Goal: Obtain resource: Download file/media

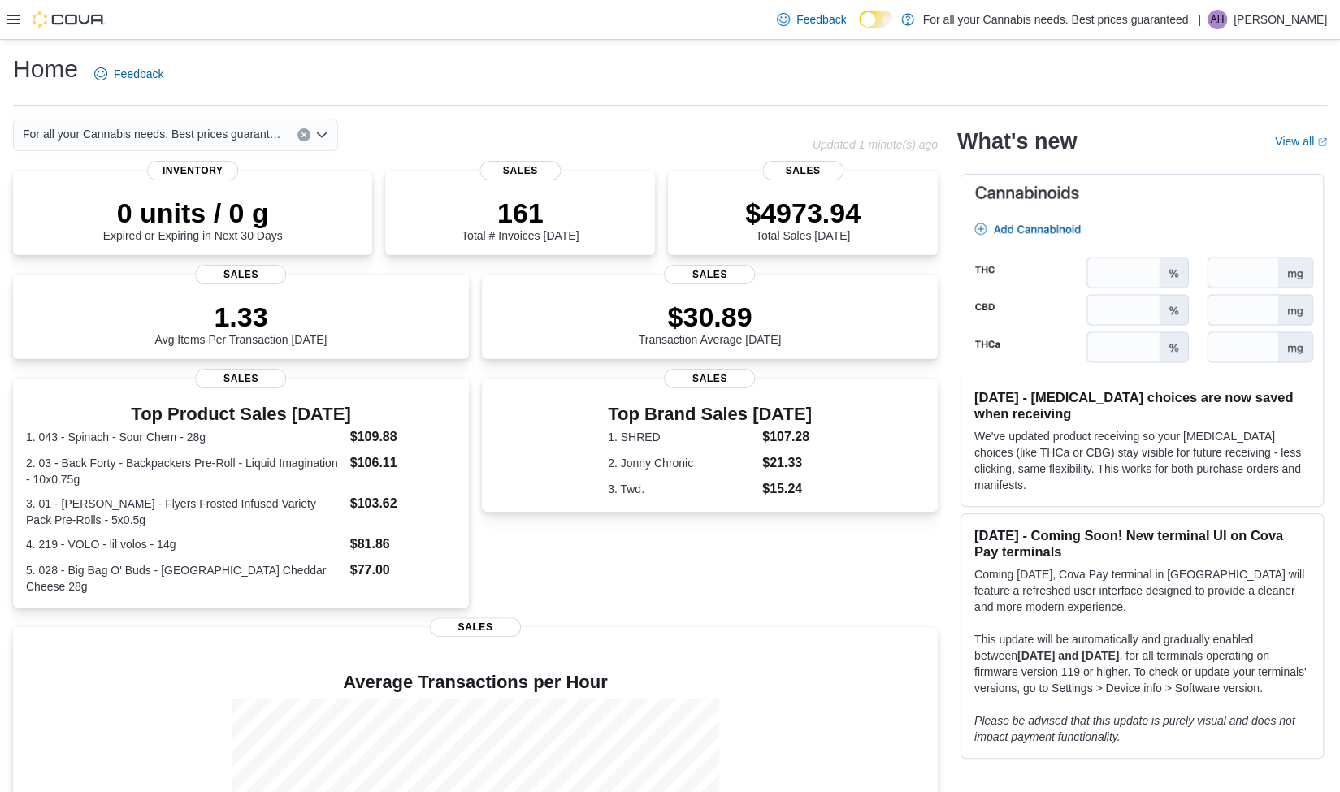
click at [12, 19] on icon at bounding box center [13, 20] width 13 height 10
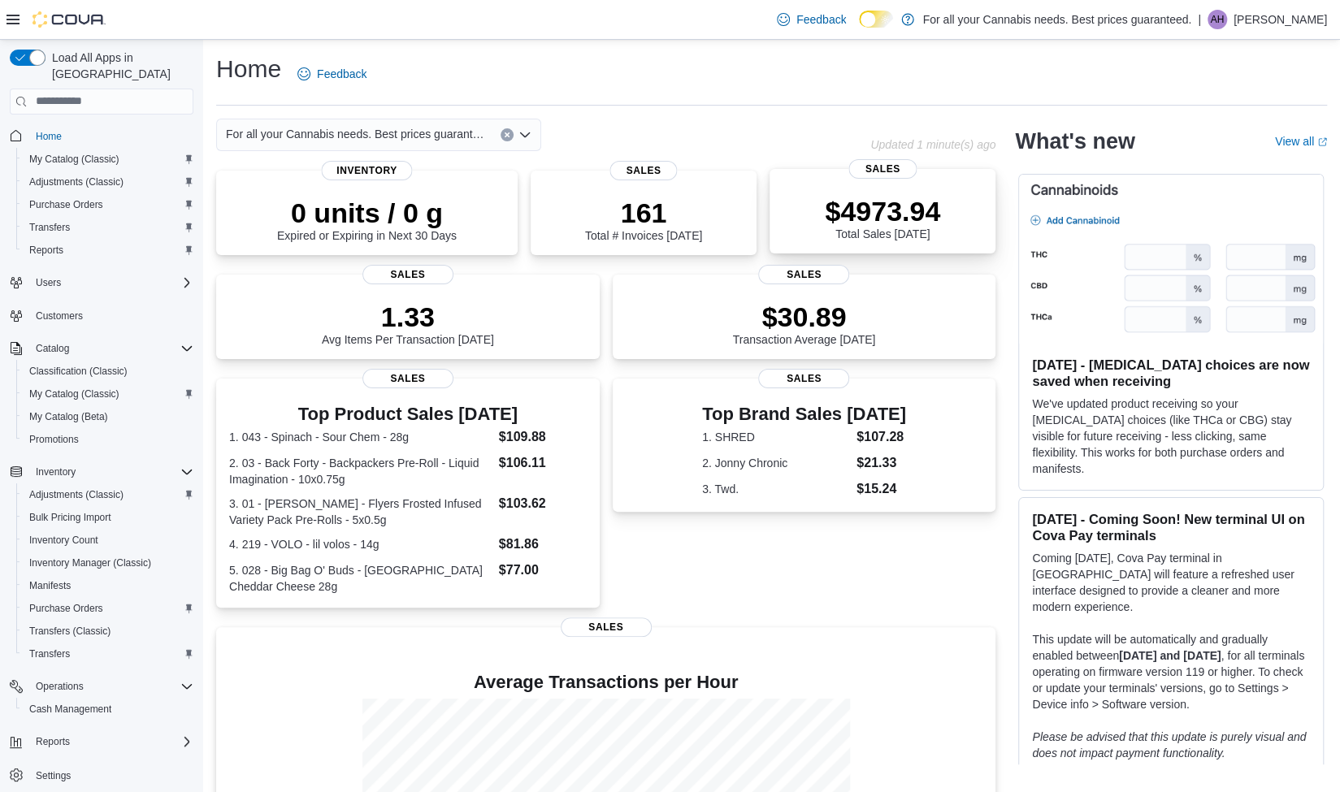
click at [865, 197] on p "$4973.94" at bounding box center [882, 211] width 115 height 33
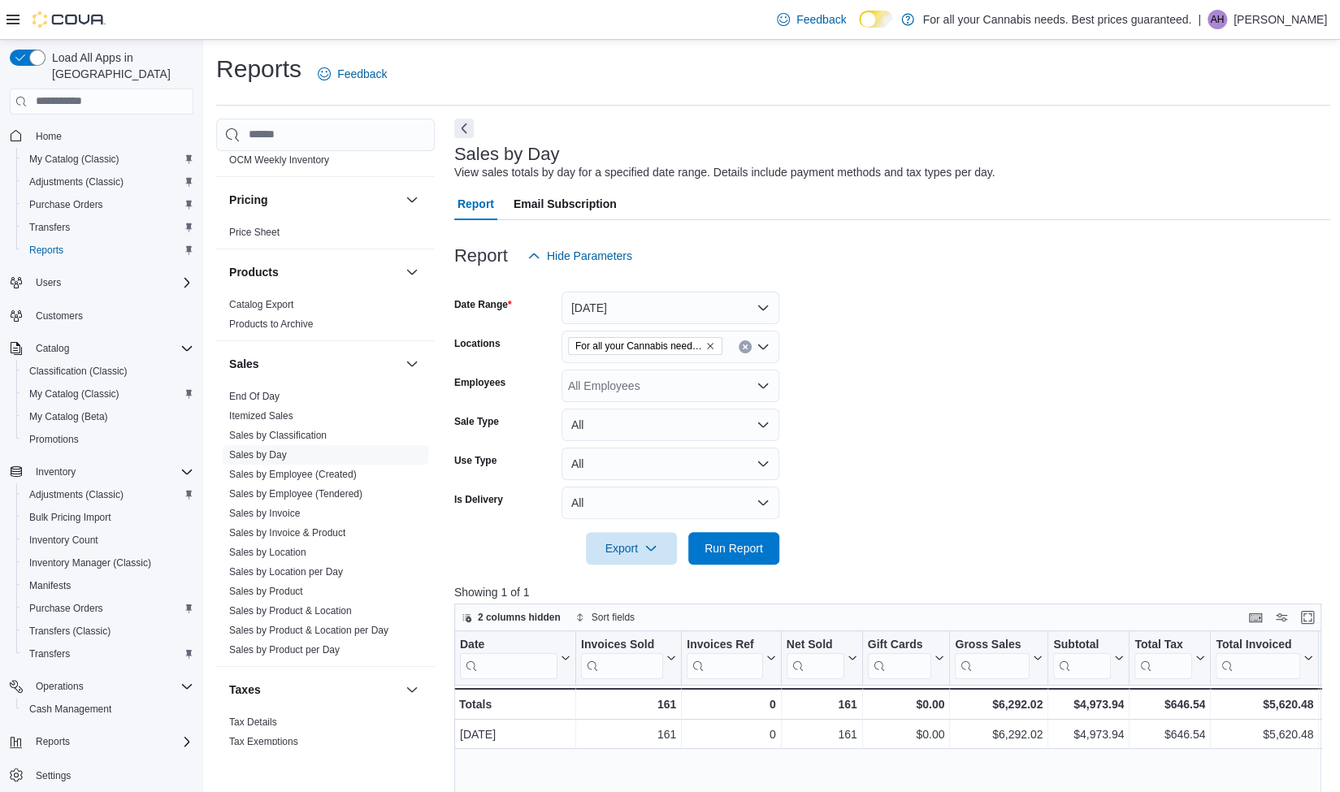
scroll to position [969, 0]
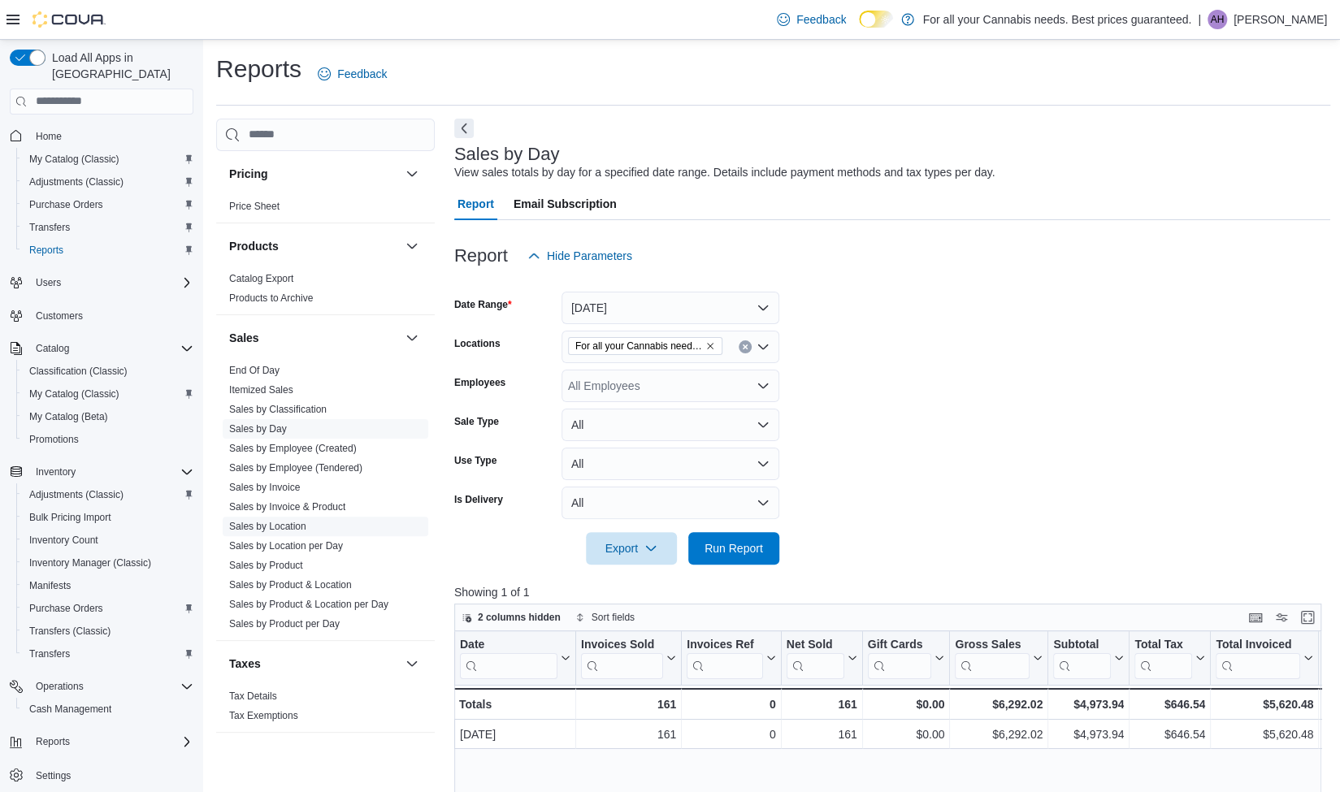
click at [289, 523] on link "Sales by Location" at bounding box center [267, 526] width 77 height 11
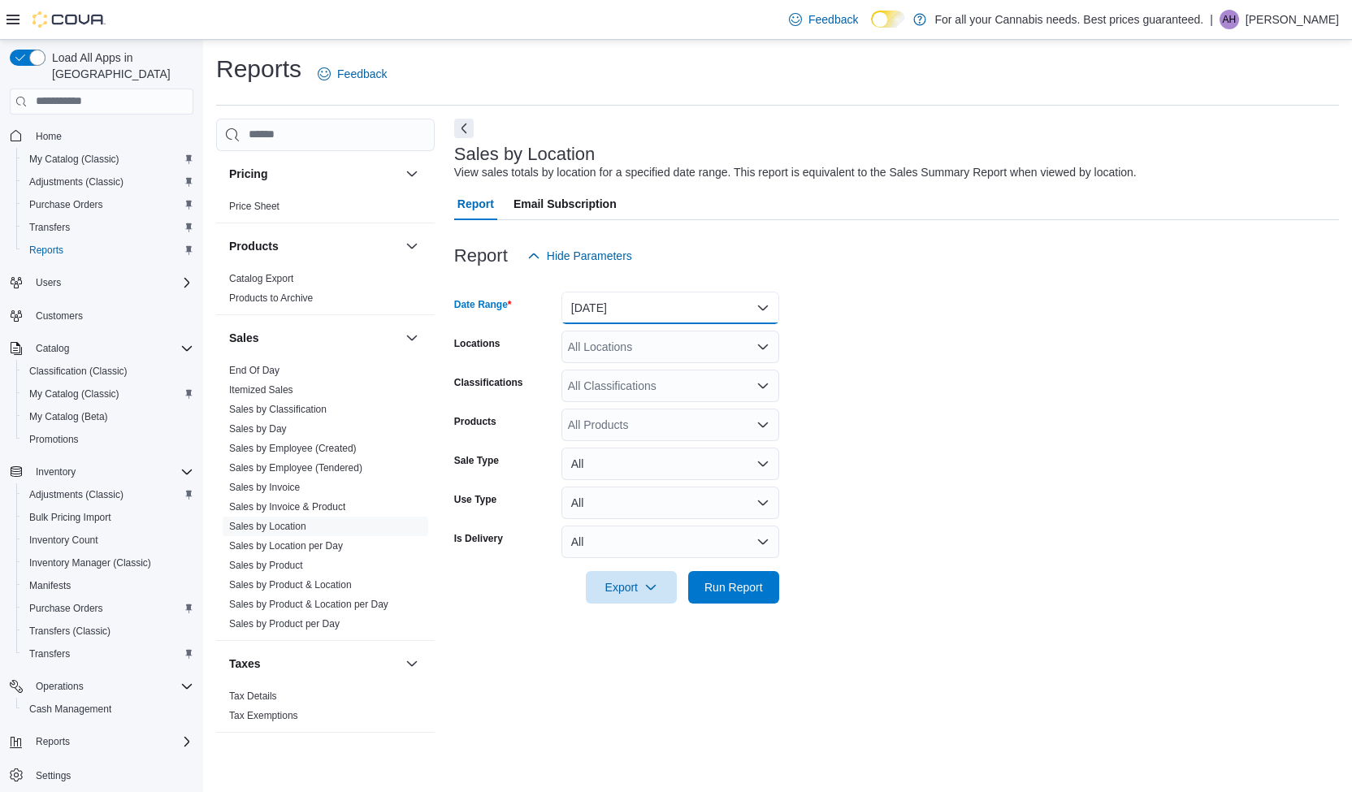
click at [653, 310] on button "[DATE]" at bounding box center [671, 308] width 218 height 33
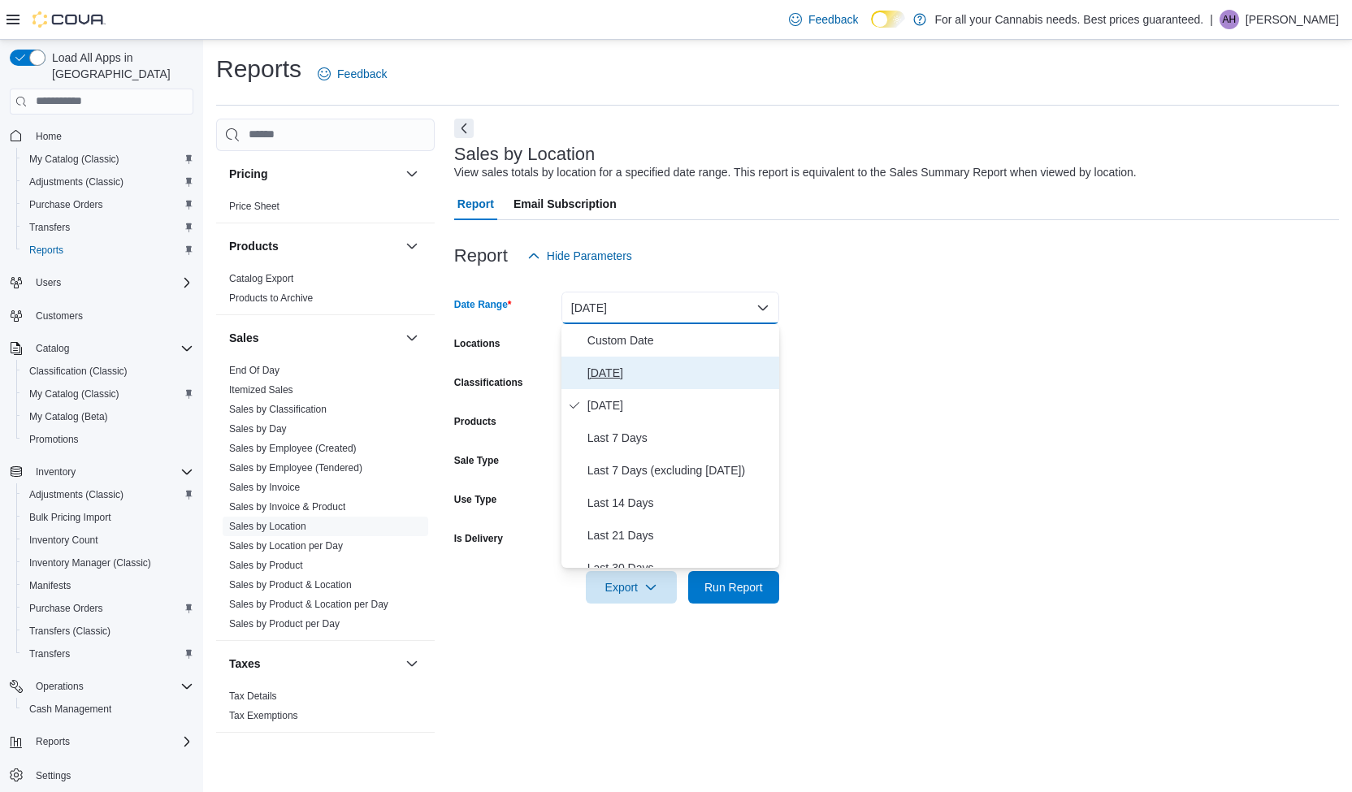
click at [614, 379] on span "Today" at bounding box center [680, 373] width 185 height 20
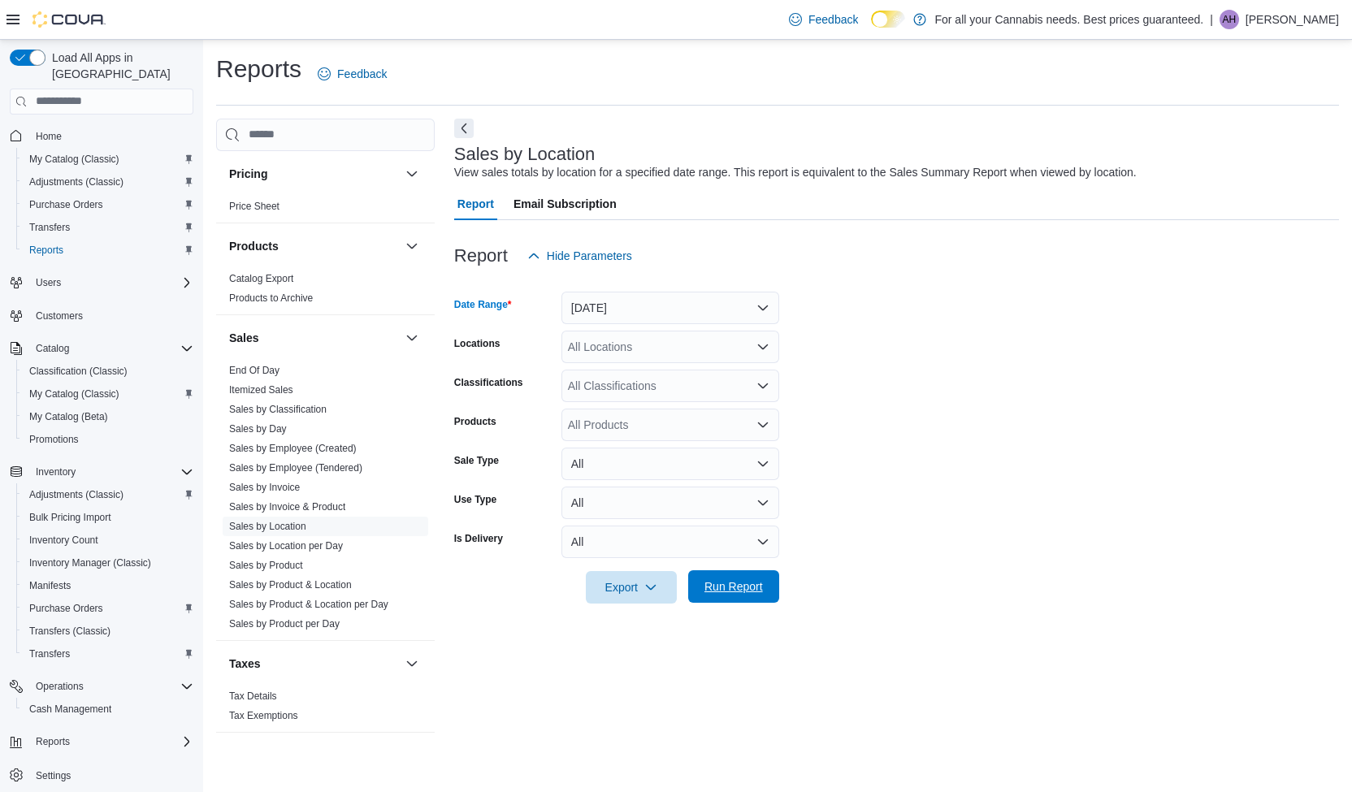
click at [724, 594] on span "Run Report" at bounding box center [734, 587] width 59 height 16
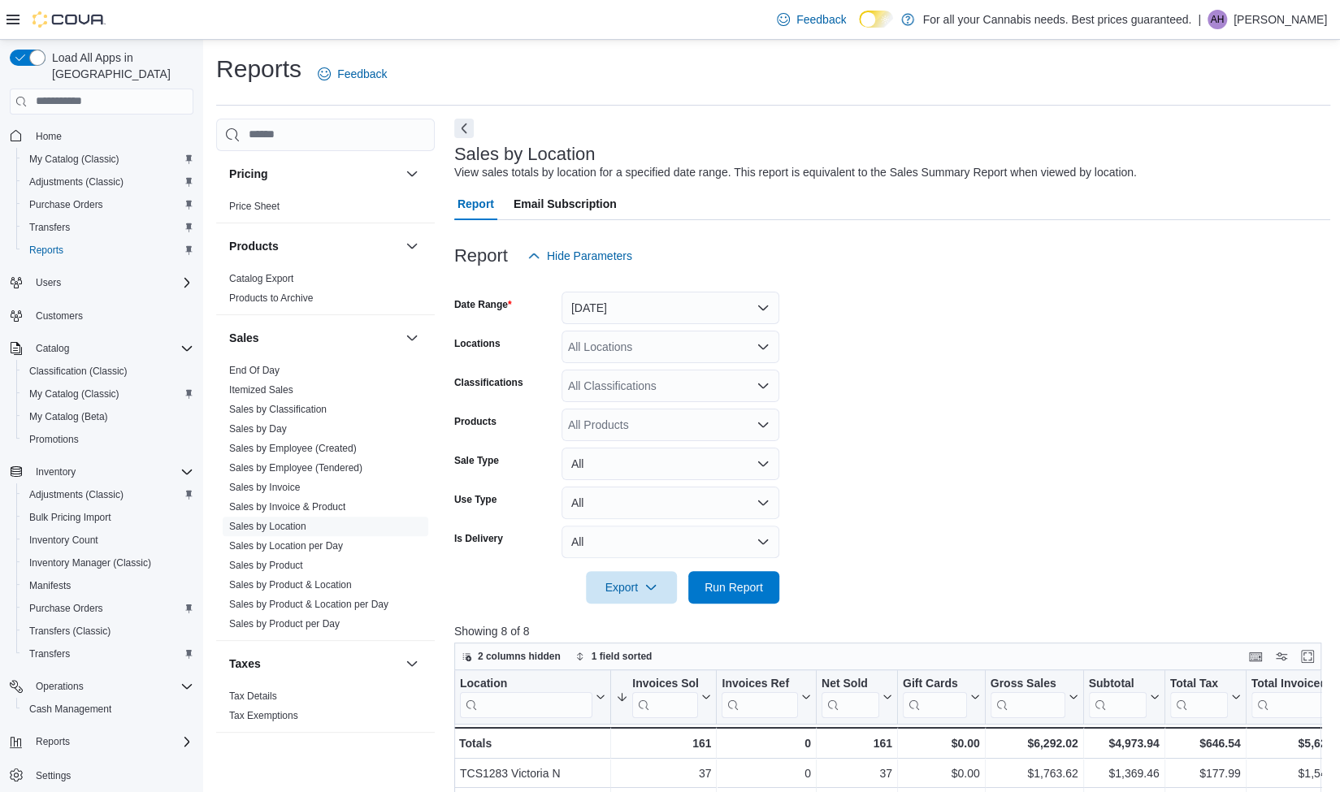
scroll to position [483, 0]
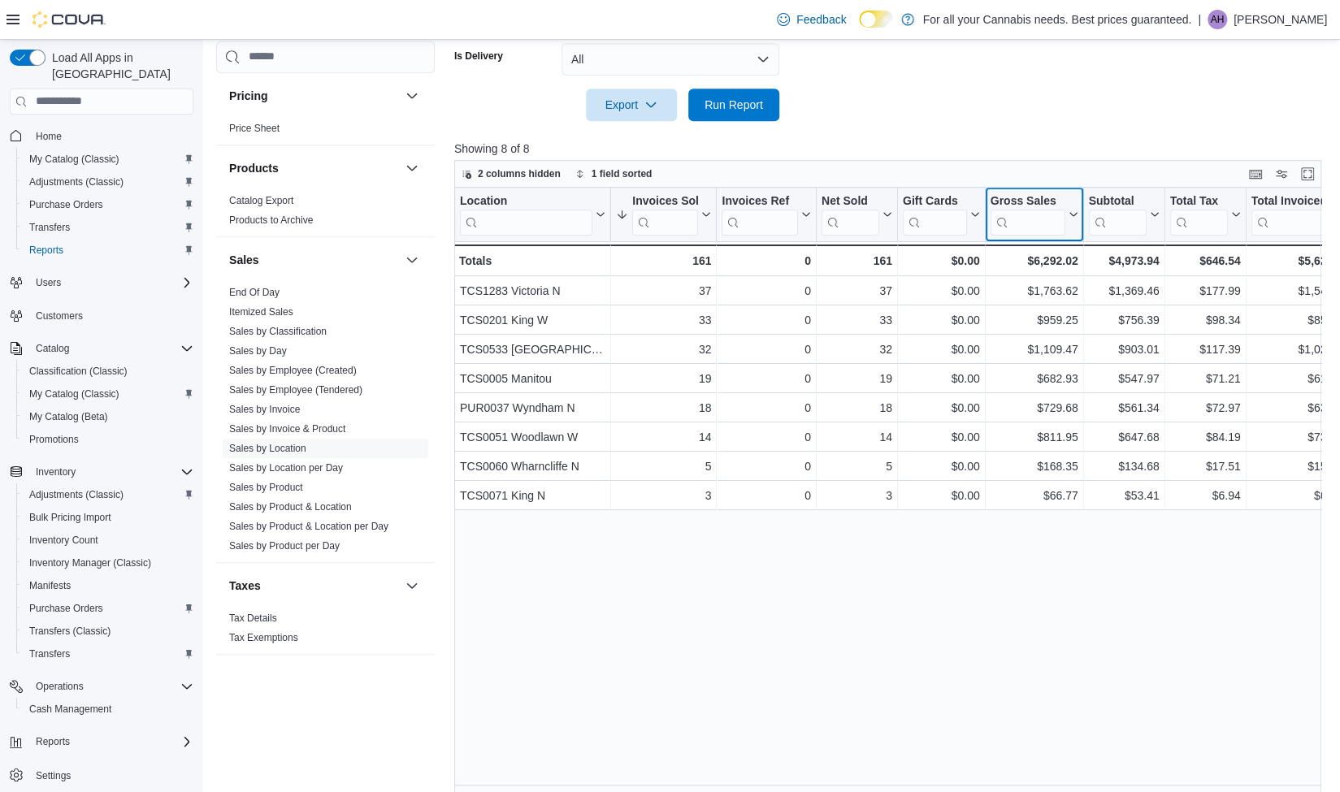
click at [1072, 211] on icon at bounding box center [1071, 215] width 13 height 10
click at [1065, 210] on icon at bounding box center [1071, 215] width 13 height 10
click at [1047, 201] on div "Gross Sales" at bounding box center [1027, 200] width 75 height 15
click at [1041, 197] on div "Gross Sales" at bounding box center [1027, 200] width 75 height 15
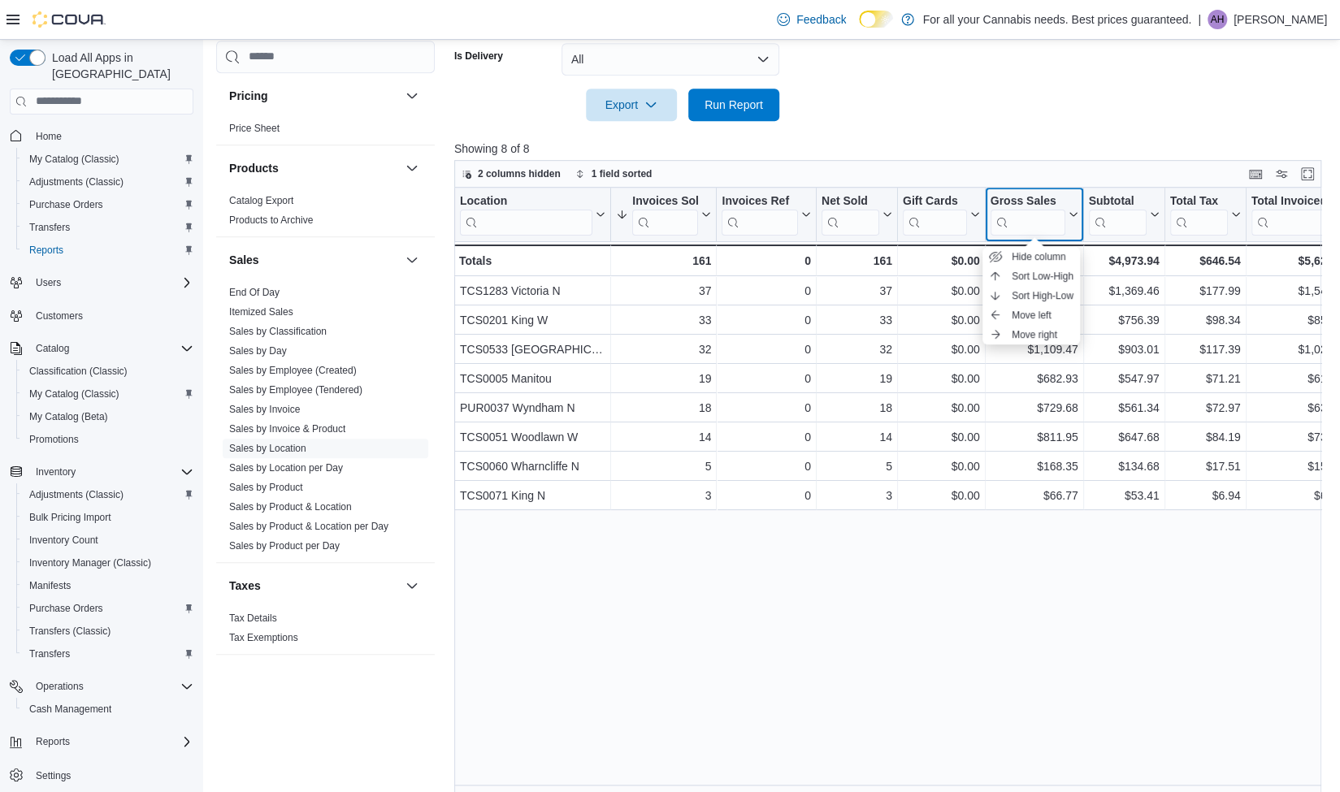
click at [1074, 207] on button "Gross Sales" at bounding box center [1034, 213] width 88 height 41
click at [1052, 293] on span "Sort High-Low" at bounding box center [1043, 295] width 62 height 13
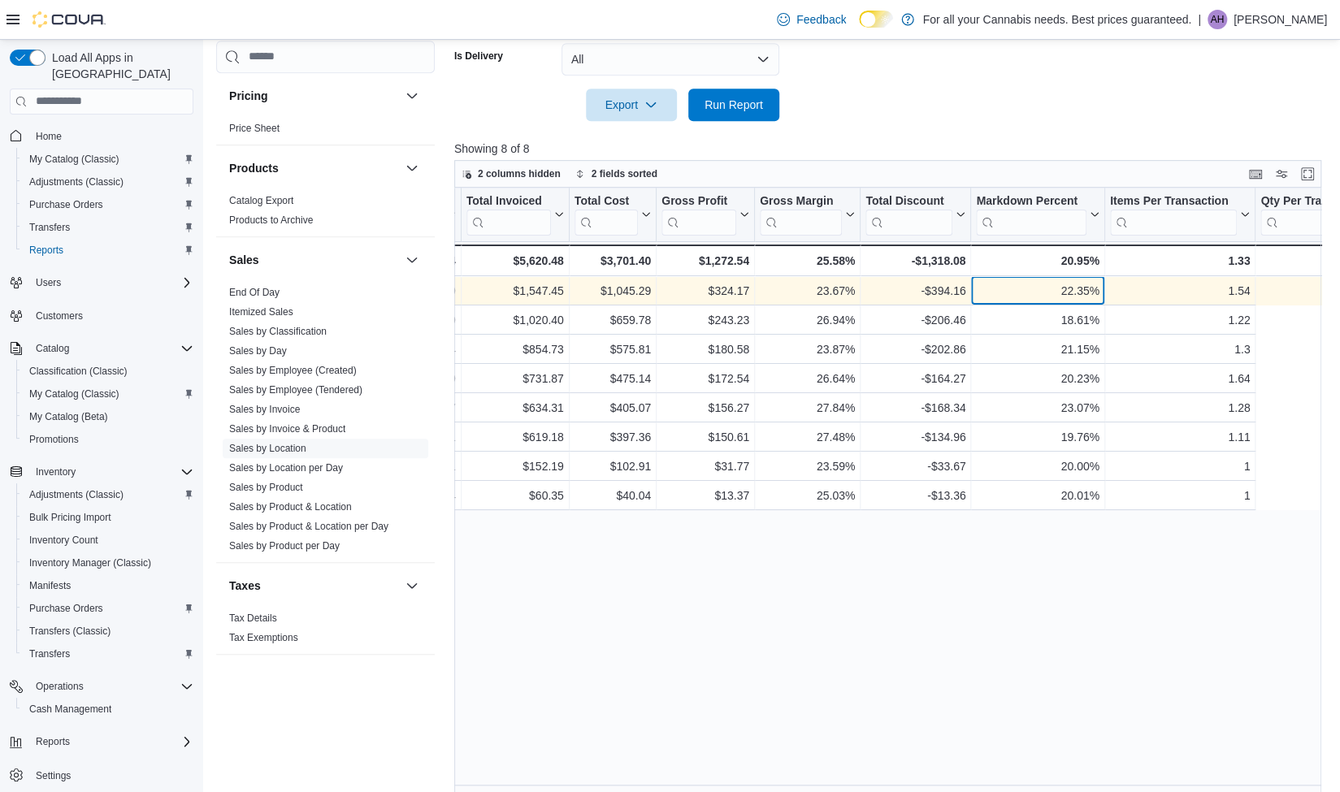
scroll to position [0, 559]
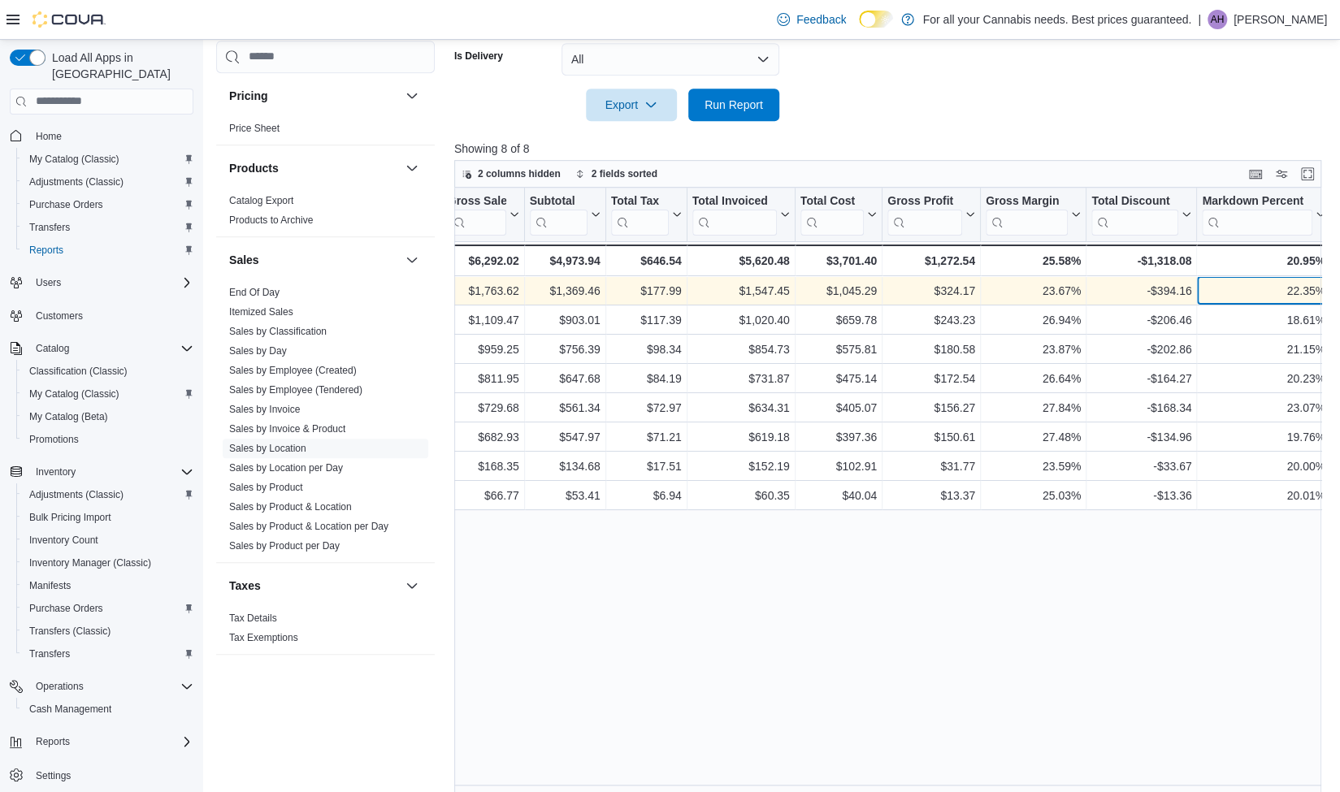
drag, startPoint x: 1050, startPoint y: 288, endPoint x: 1094, endPoint y: 286, distance: 43.9
click at [1094, 286] on div "$1,369.46 - Subtotal, column 7, row 1 $177.99 - Total Tax, column 8, row 1 $1,5…" at bounding box center [1033, 290] width 2277 height 29
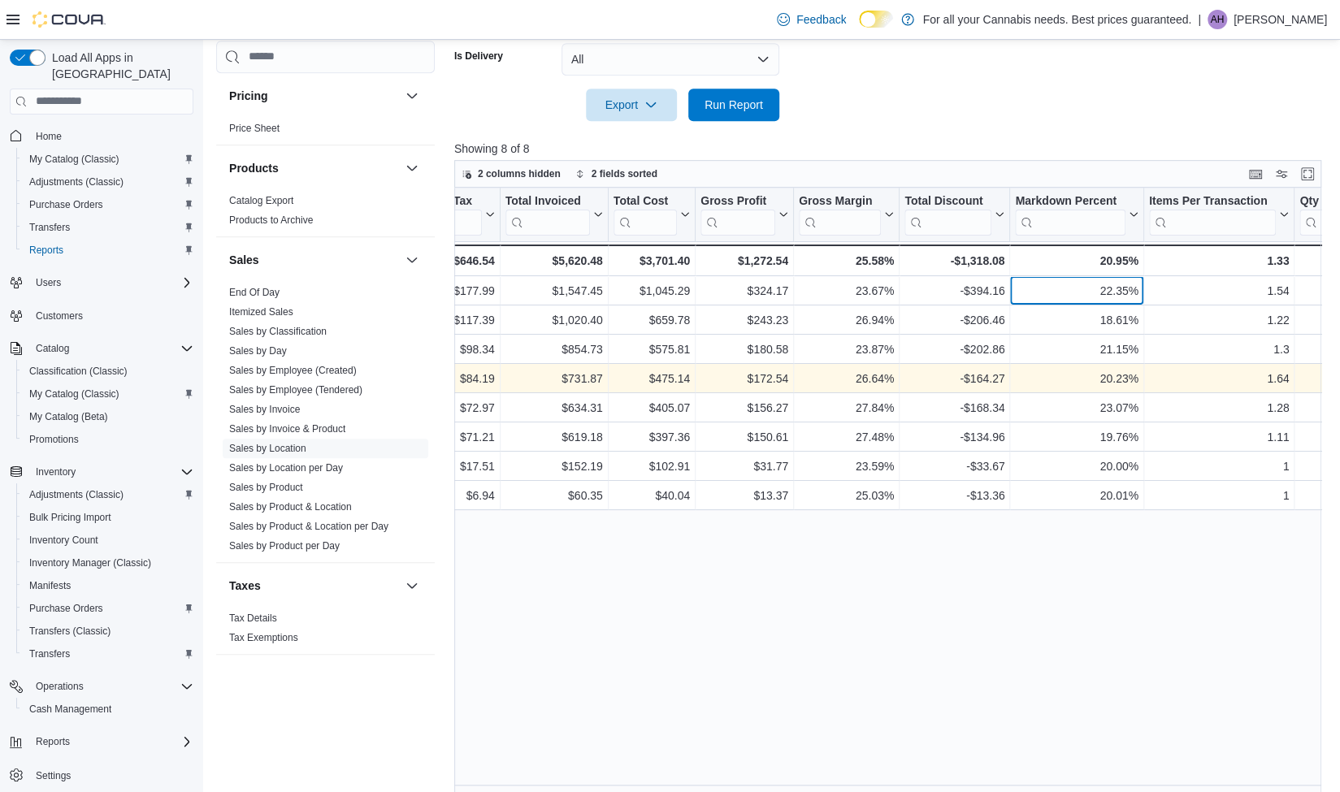
scroll to position [0, 750]
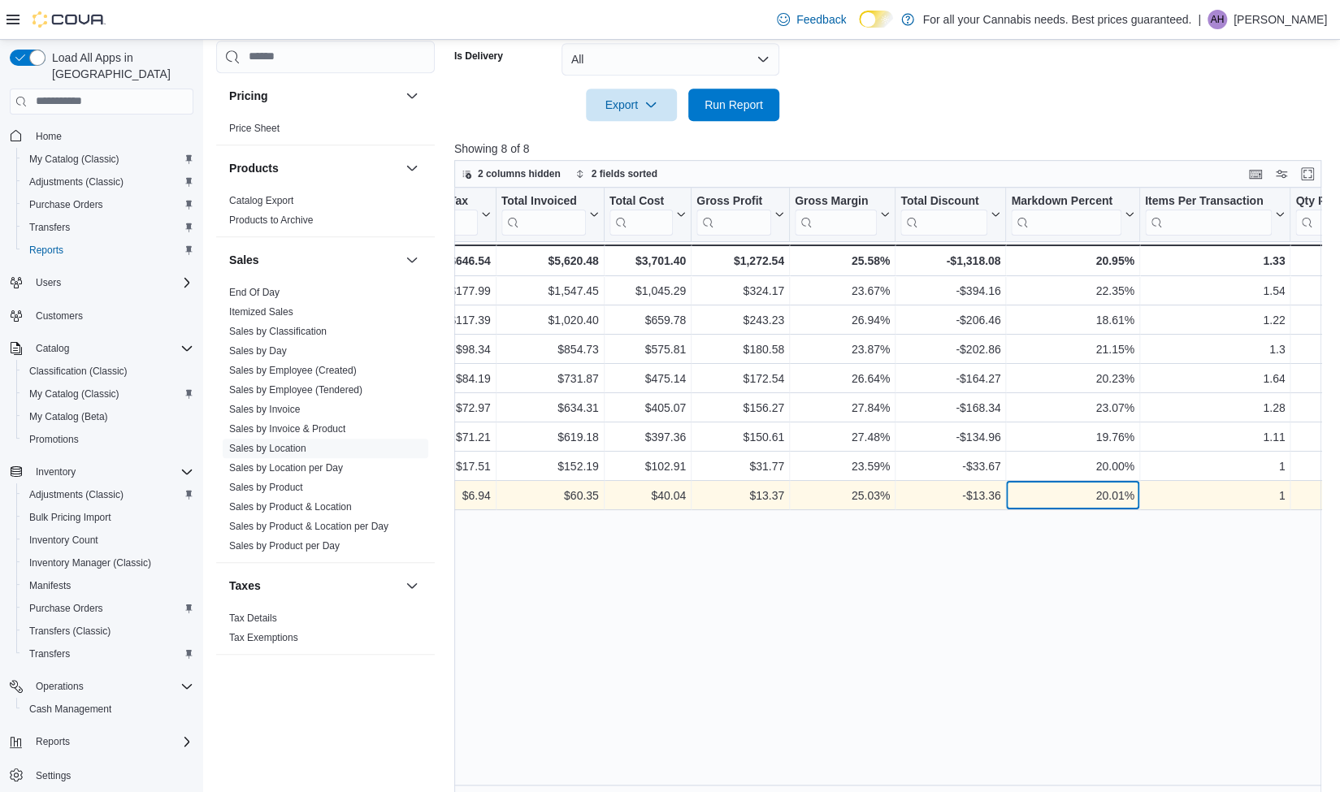
click at [1125, 492] on div "20.01%" at bounding box center [1072, 496] width 123 height 20
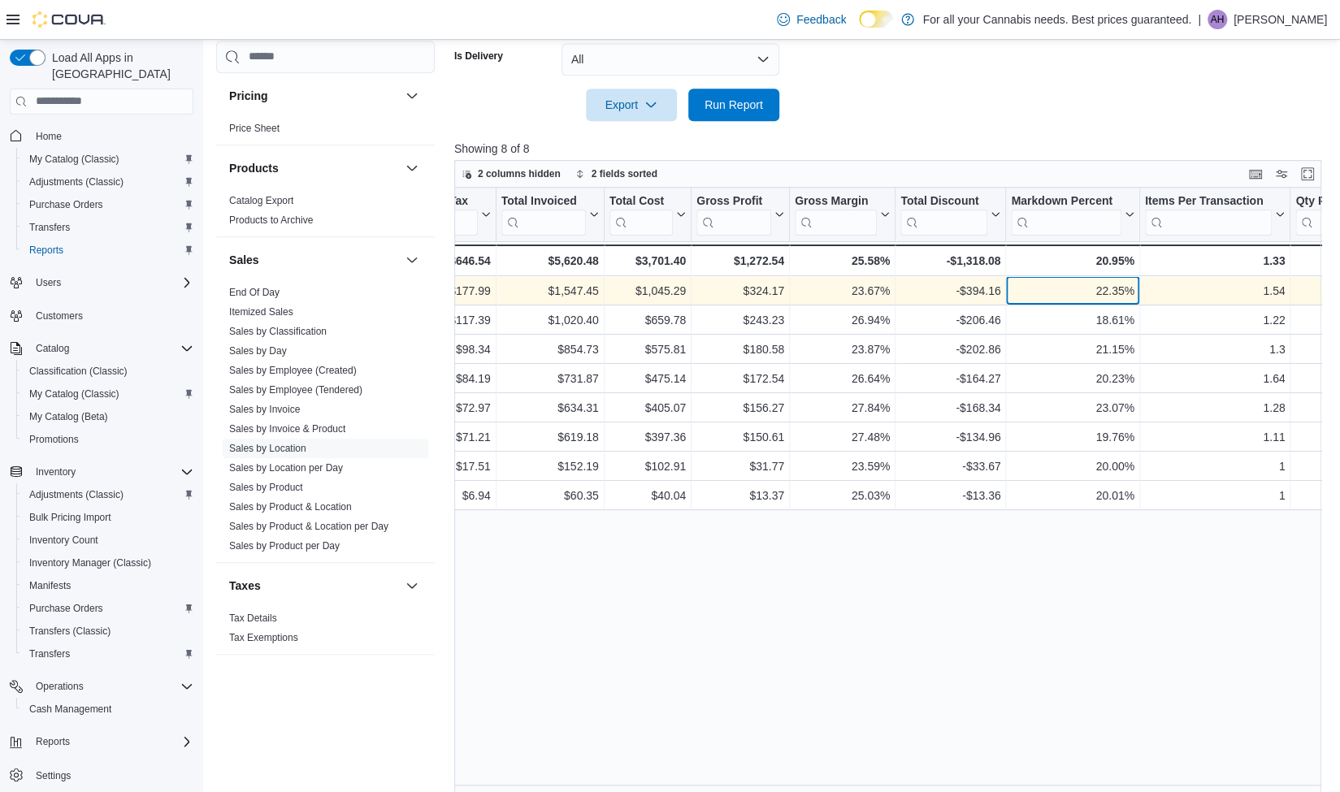
click at [1102, 285] on div "22.35%" at bounding box center [1072, 291] width 123 height 20
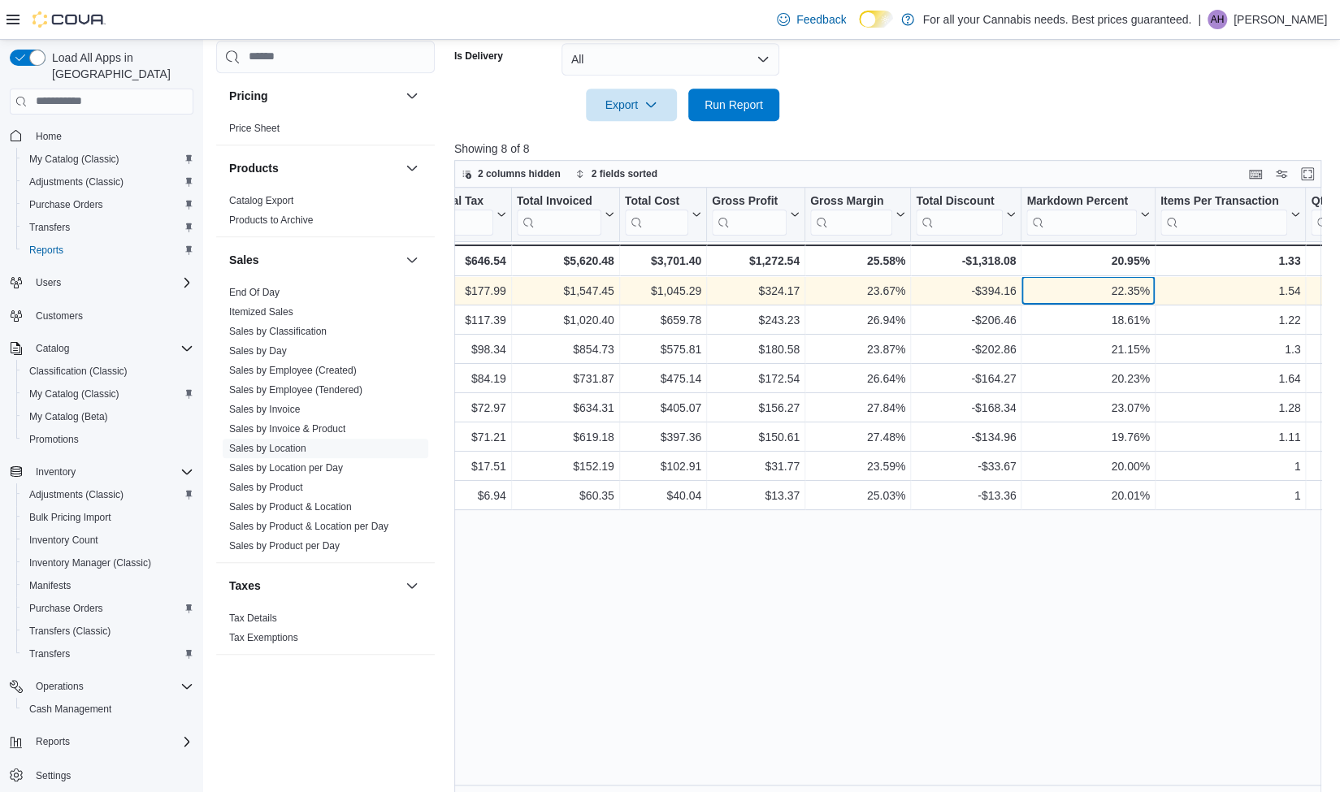
scroll to position [0, 734]
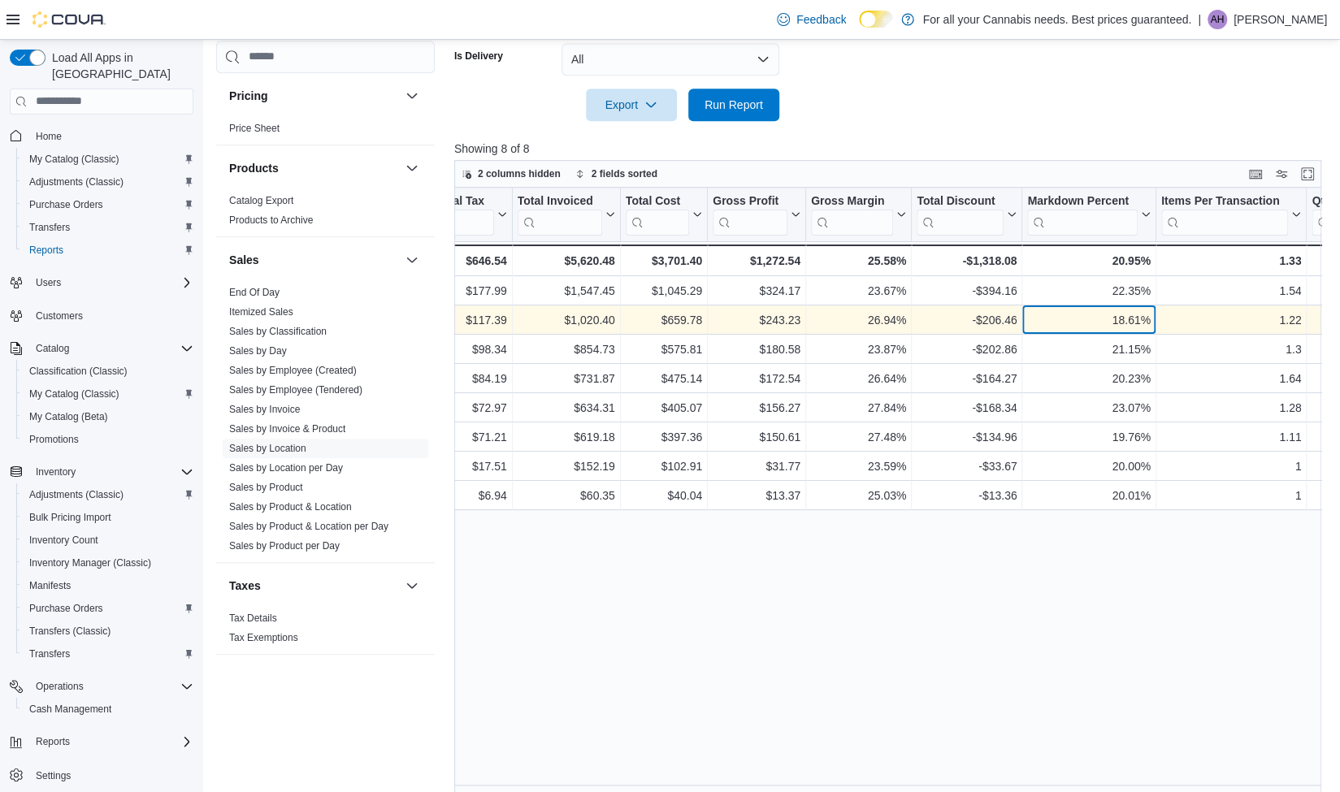
click at [1109, 317] on div "18.61%" at bounding box center [1088, 320] width 123 height 20
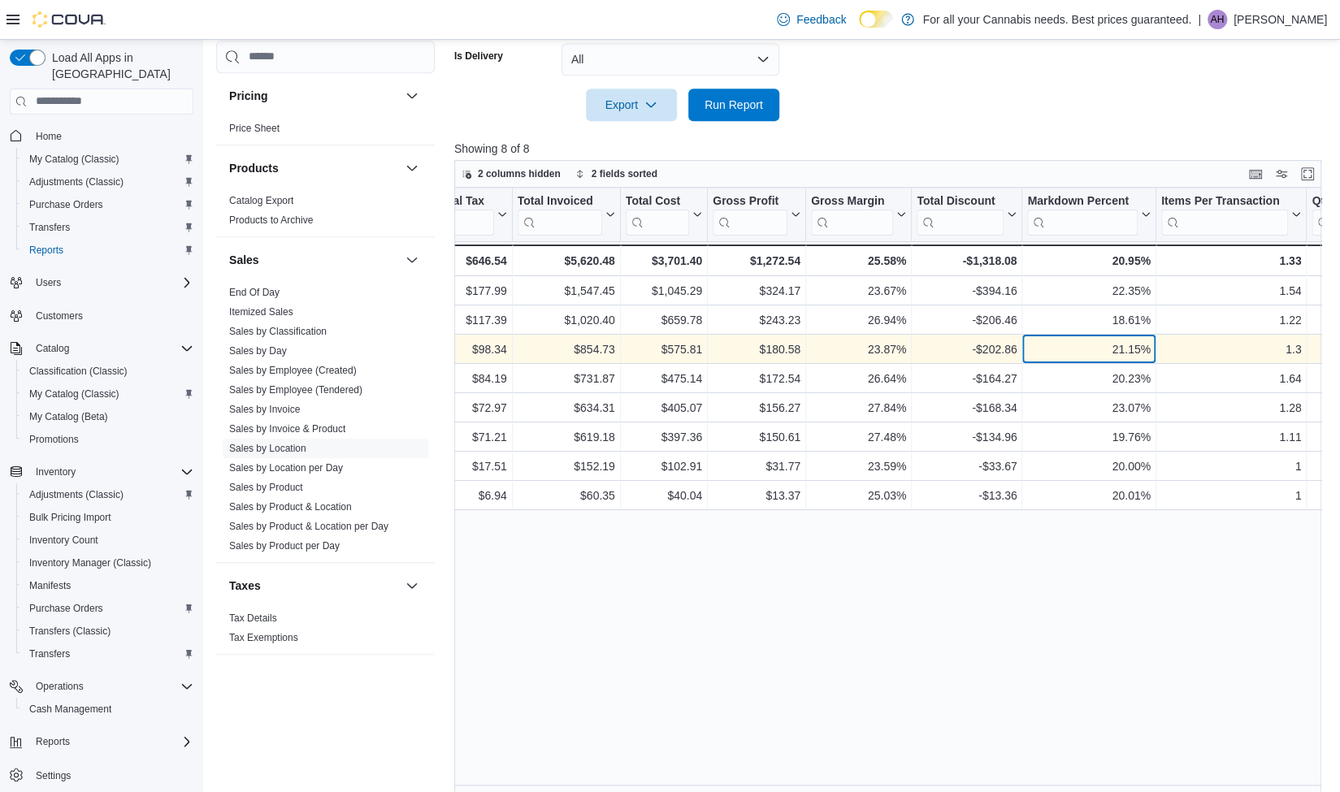
click at [1108, 347] on div "21.15%" at bounding box center [1088, 350] width 123 height 20
click at [1110, 359] on div "21.15% - Markdown Percent, column 14, row 3" at bounding box center [1088, 349] width 133 height 29
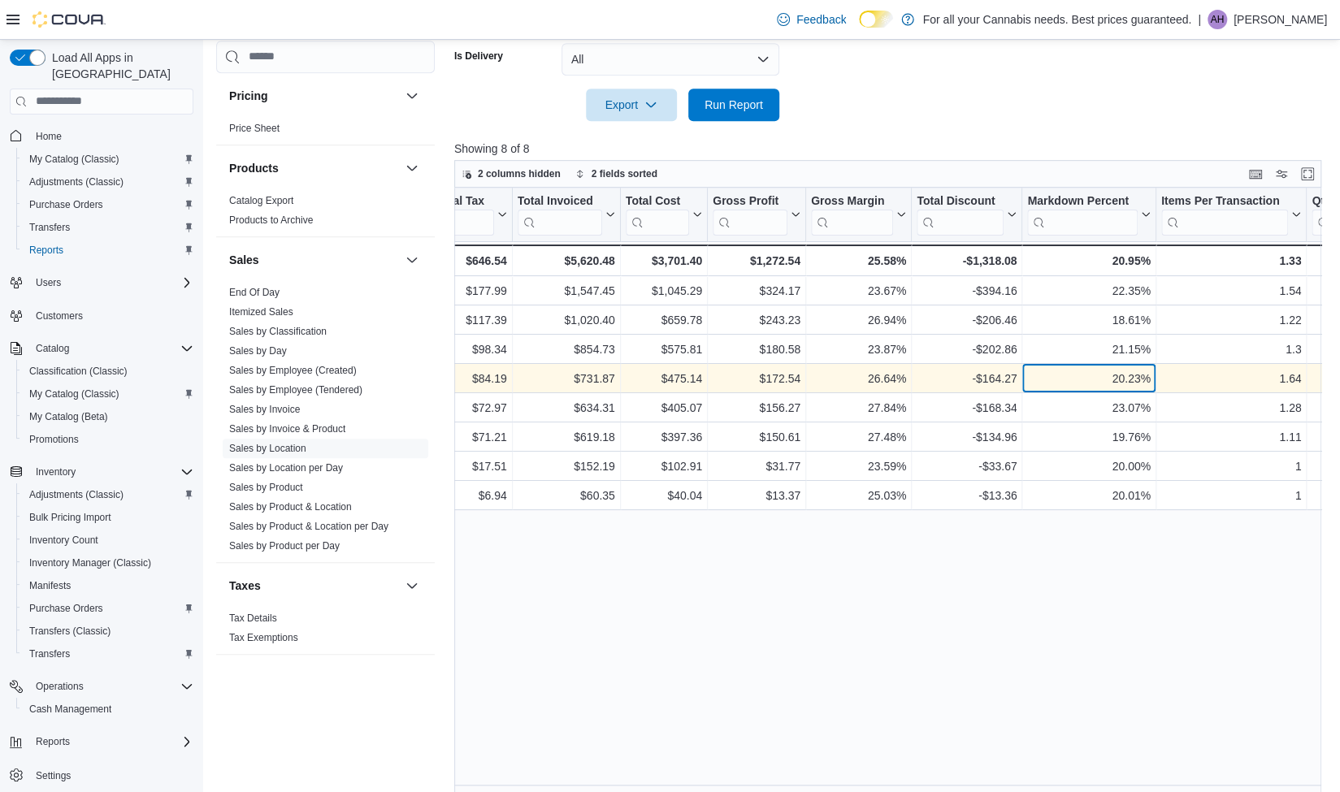
click at [1113, 381] on div "20.23%" at bounding box center [1088, 379] width 123 height 20
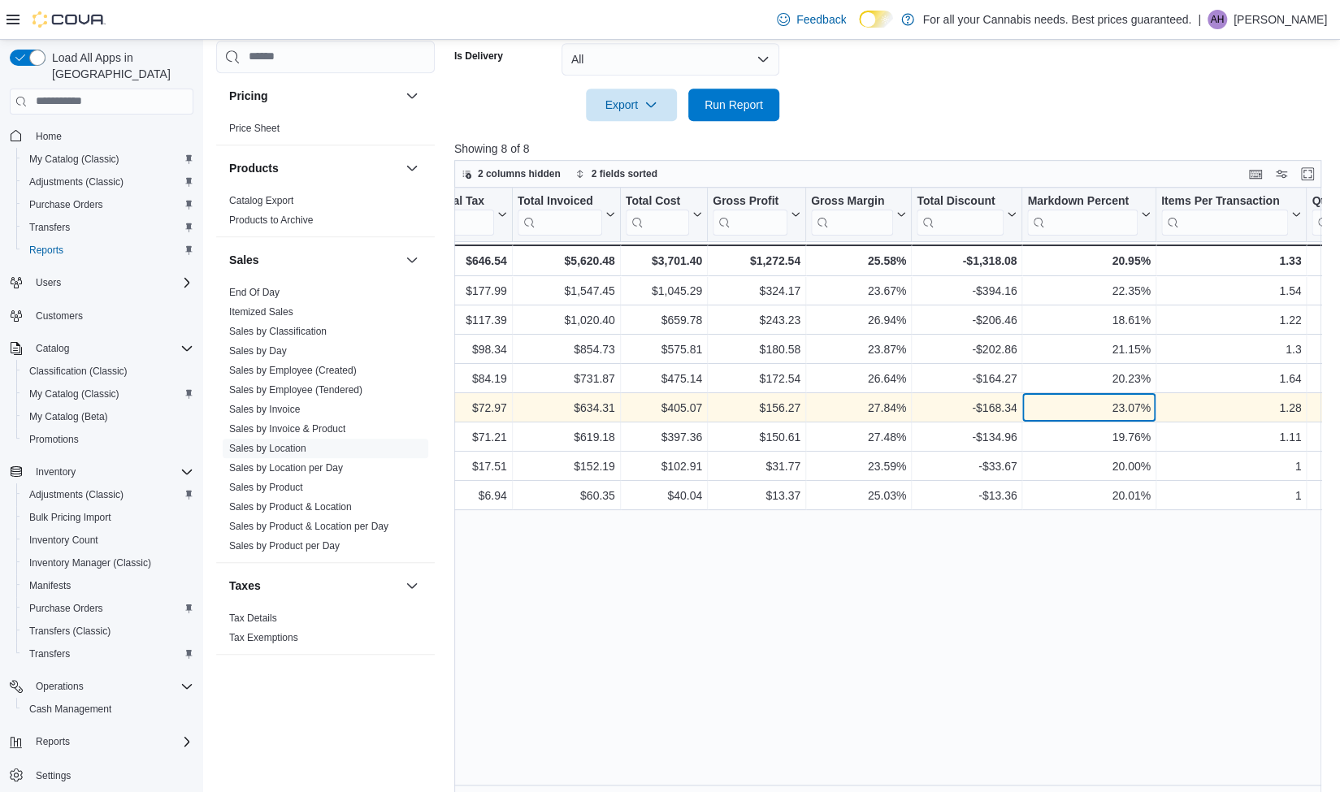
click at [1120, 419] on div "23.07% - Markdown Percent, column 14, row 5" at bounding box center [1088, 407] width 133 height 29
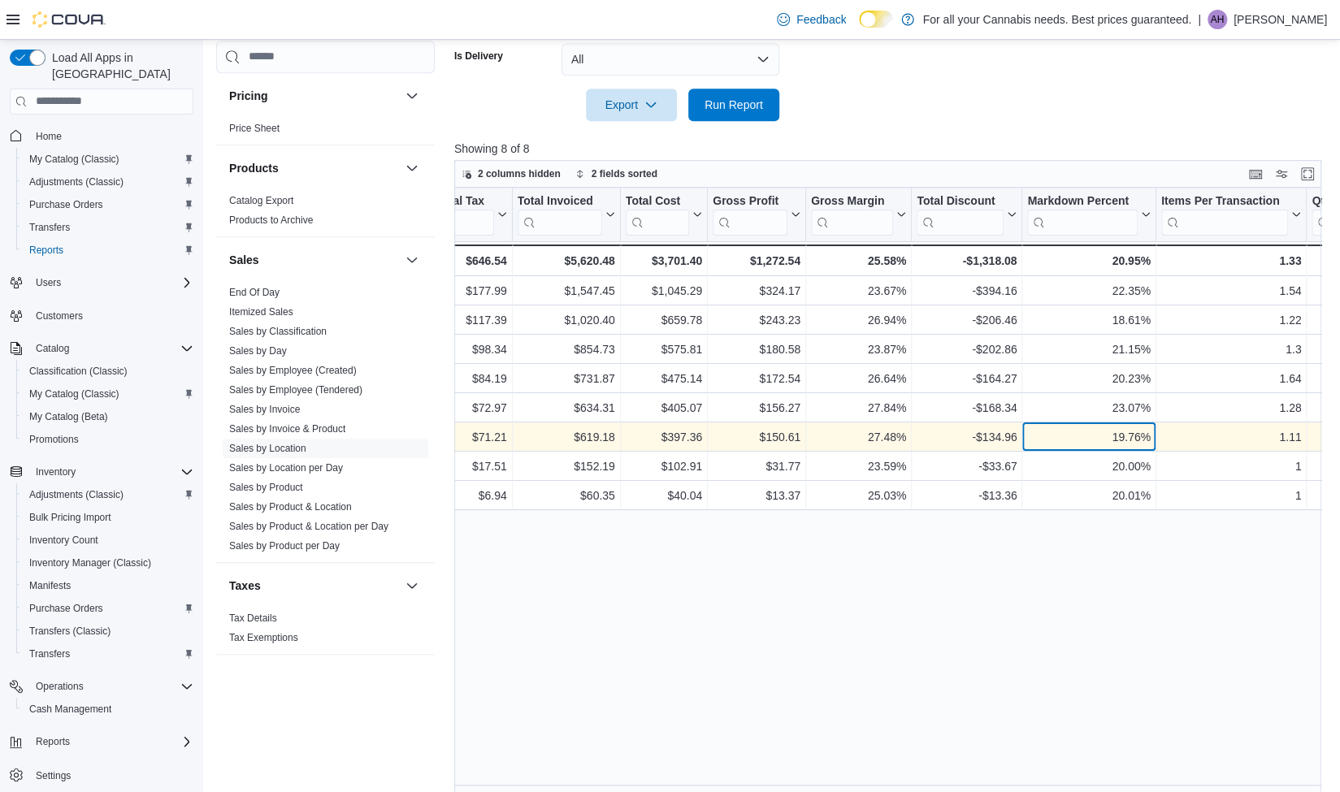
click at [1136, 440] on div "19.76%" at bounding box center [1088, 437] width 123 height 20
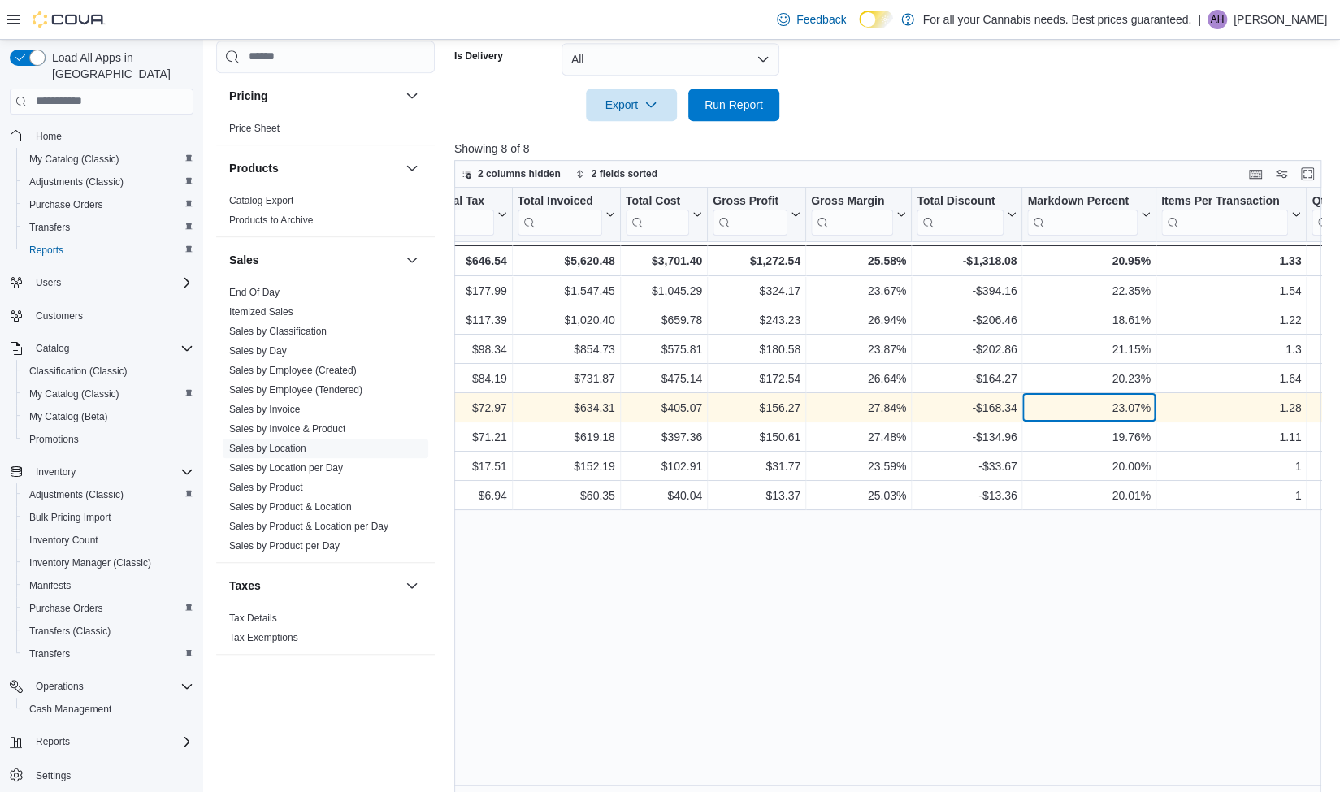
click at [1052, 402] on div "23.07%" at bounding box center [1088, 408] width 123 height 20
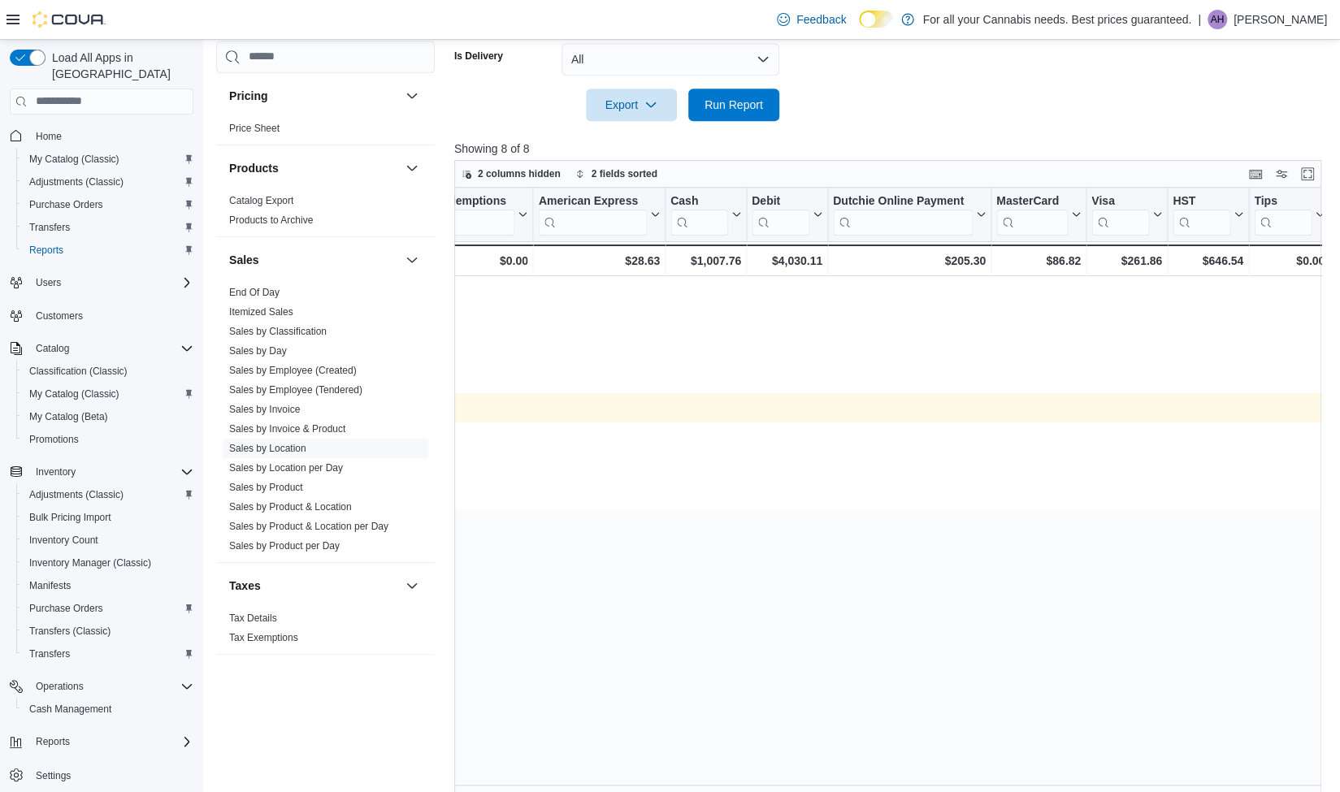
scroll to position [0, 761]
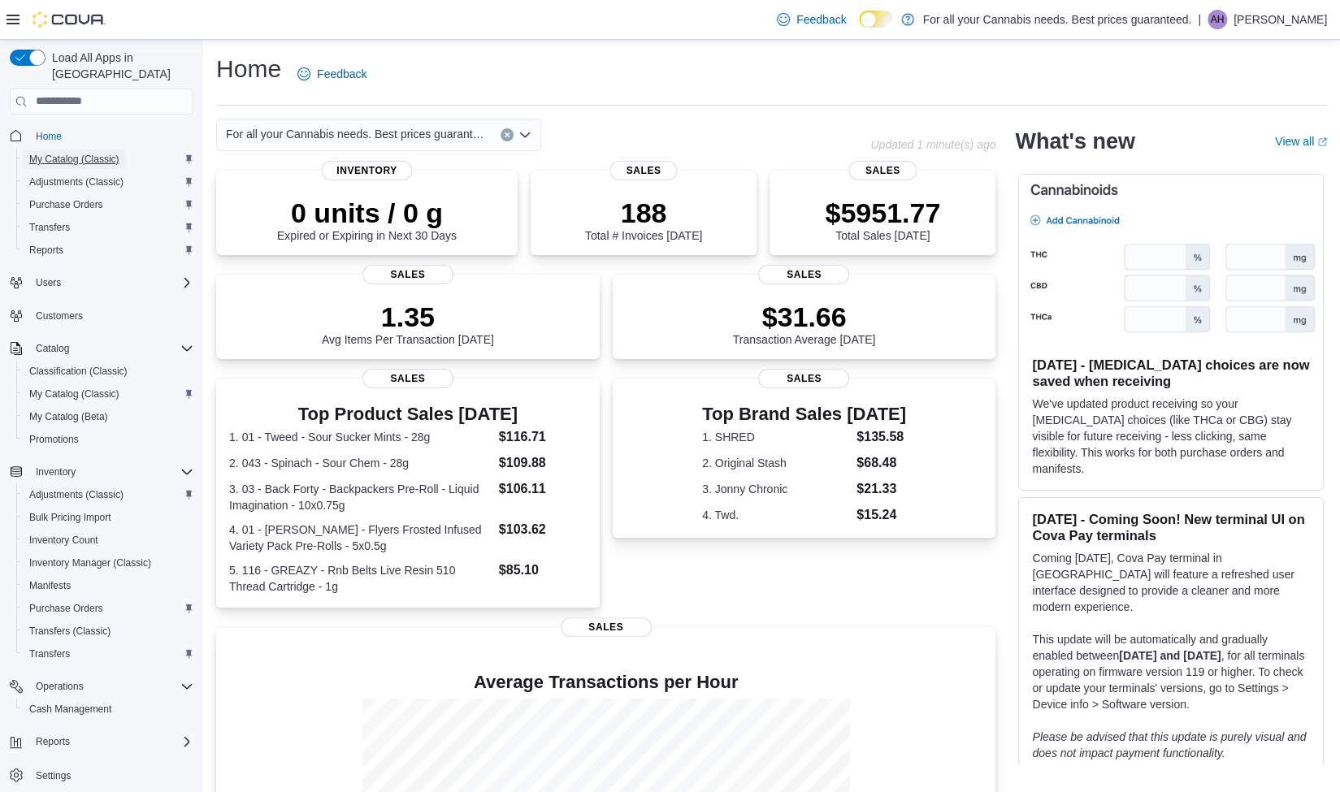
click at [68, 153] on span "My Catalog (Classic)" at bounding box center [74, 159] width 90 height 13
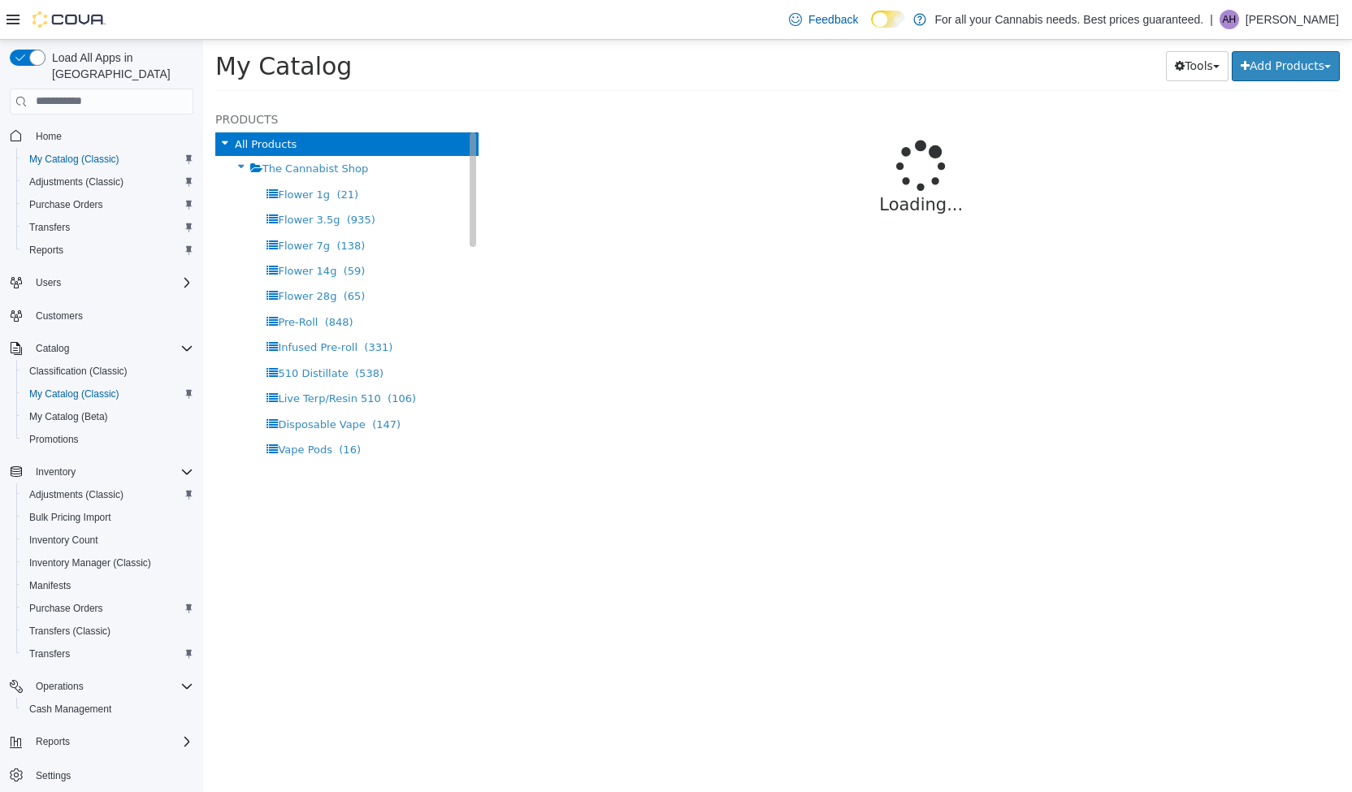
select select "**********"
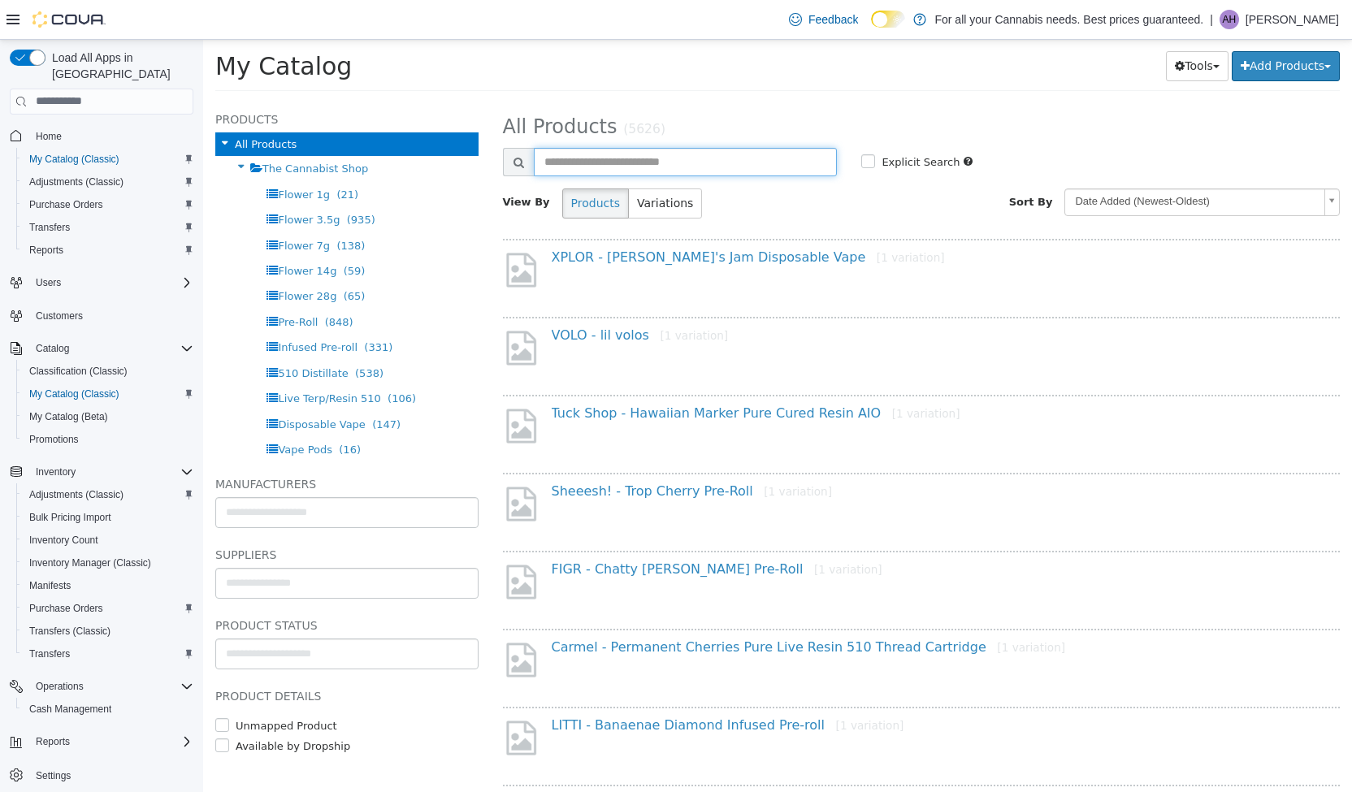
click at [611, 159] on input "text" at bounding box center [686, 161] width 304 height 28
type input "*"
type input "**********"
select select "**********"
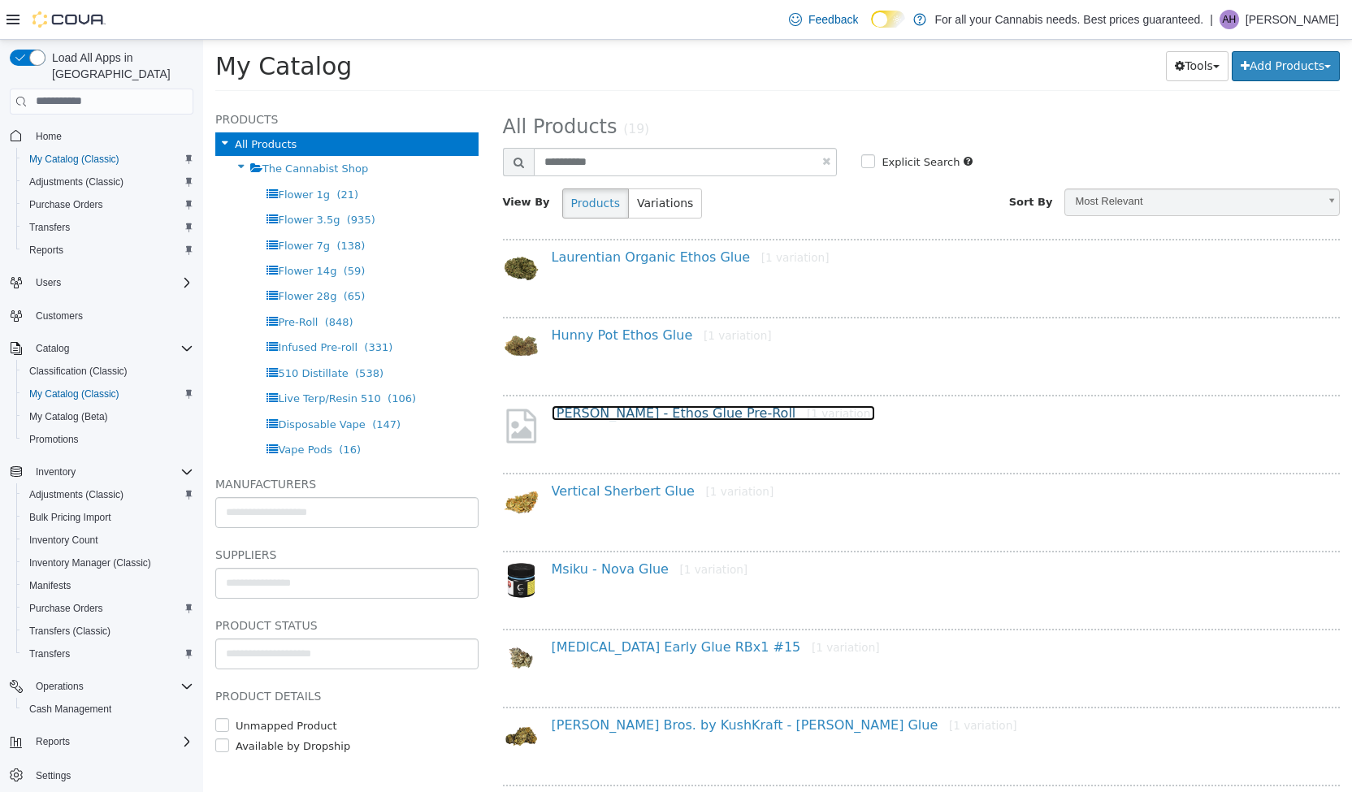
click at [683, 414] on link "[PERSON_NAME] - Ethos Glue Pre-Roll [1 variation]" at bounding box center [713, 412] width 323 height 15
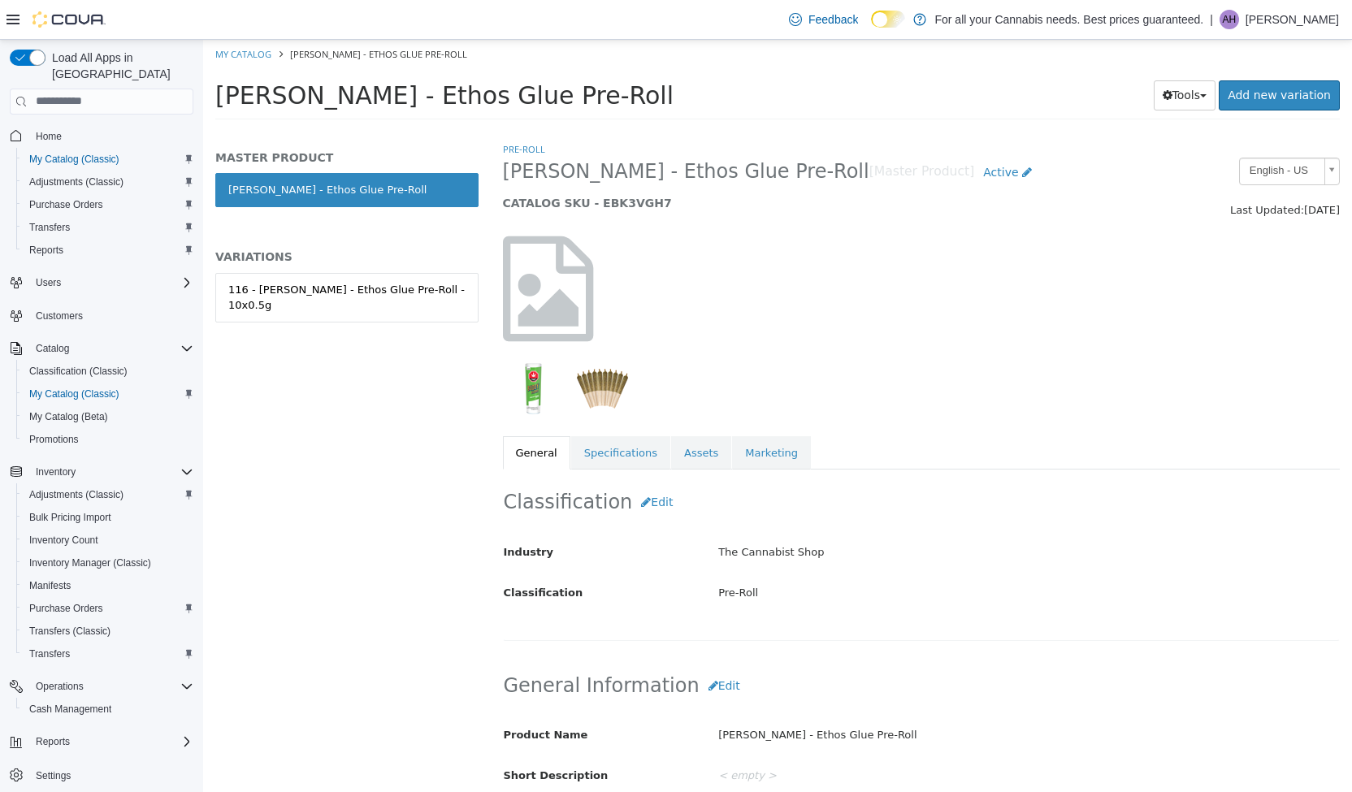
scroll to position [46, 0]
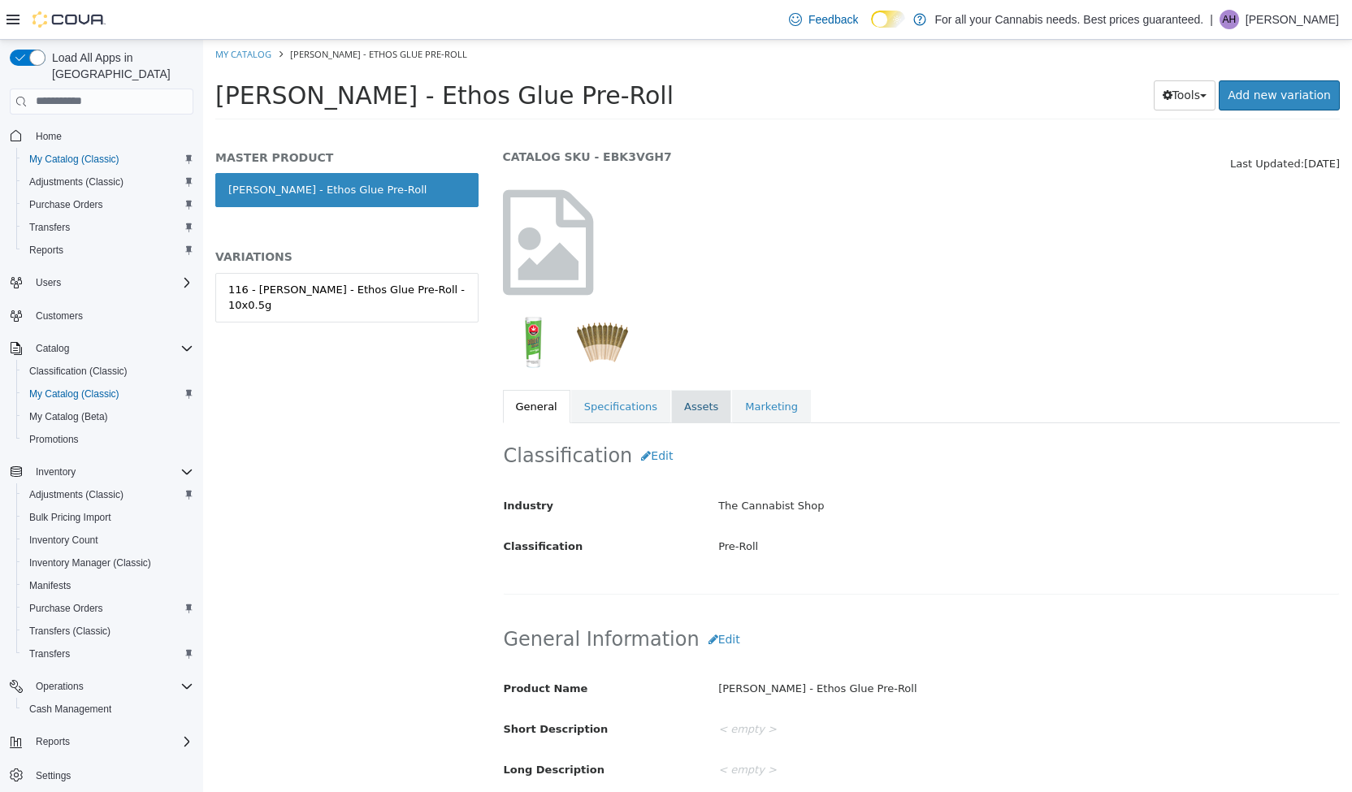
click at [686, 402] on link "Assets" at bounding box center [701, 406] width 60 height 34
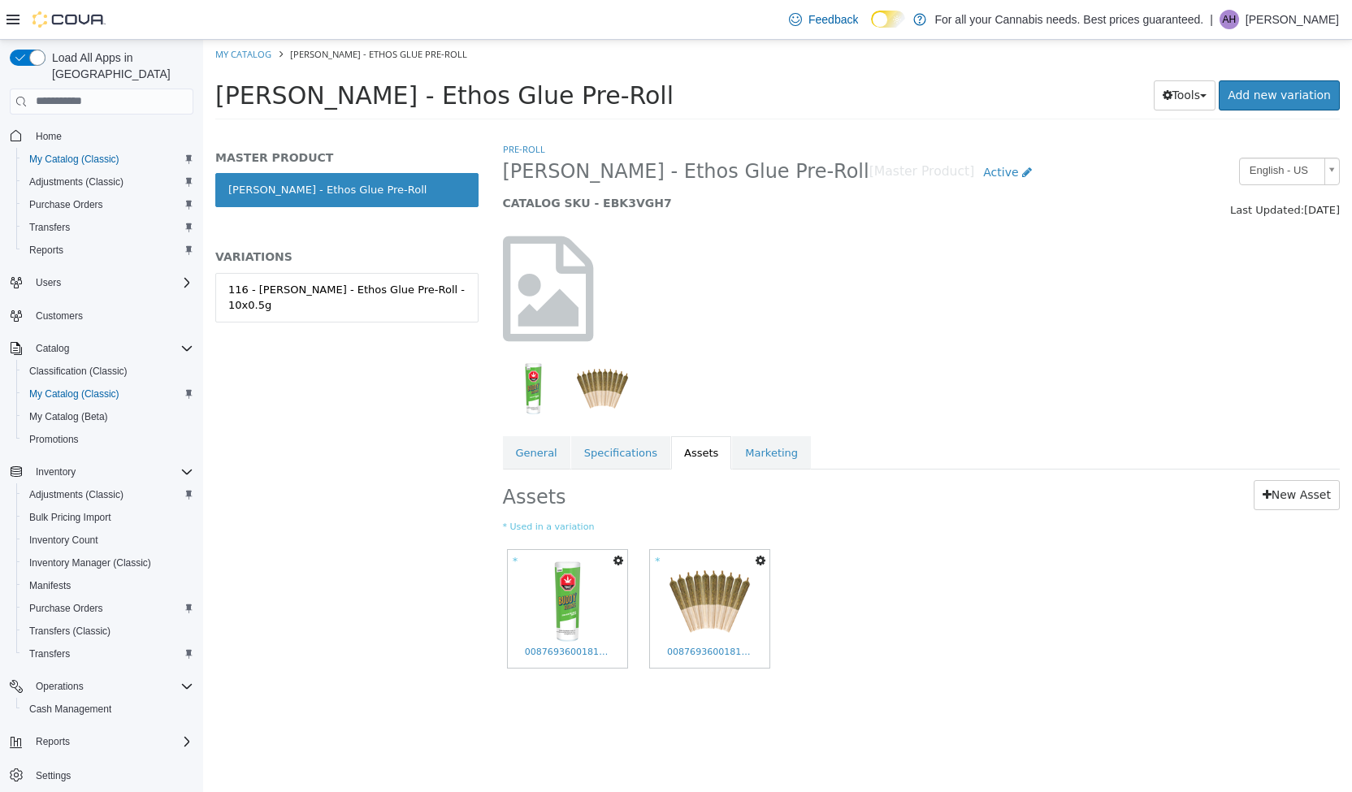
click at [617, 557] on icon "button" at bounding box center [619, 559] width 10 height 11
click at [568, 605] on link "Set As Hero Shot" at bounding box center [558, 611] width 137 height 22
click at [384, 297] on div "116 - [PERSON_NAME] - Ethos Glue Pre-Roll - 10x0.5g" at bounding box center [346, 297] width 237 height 32
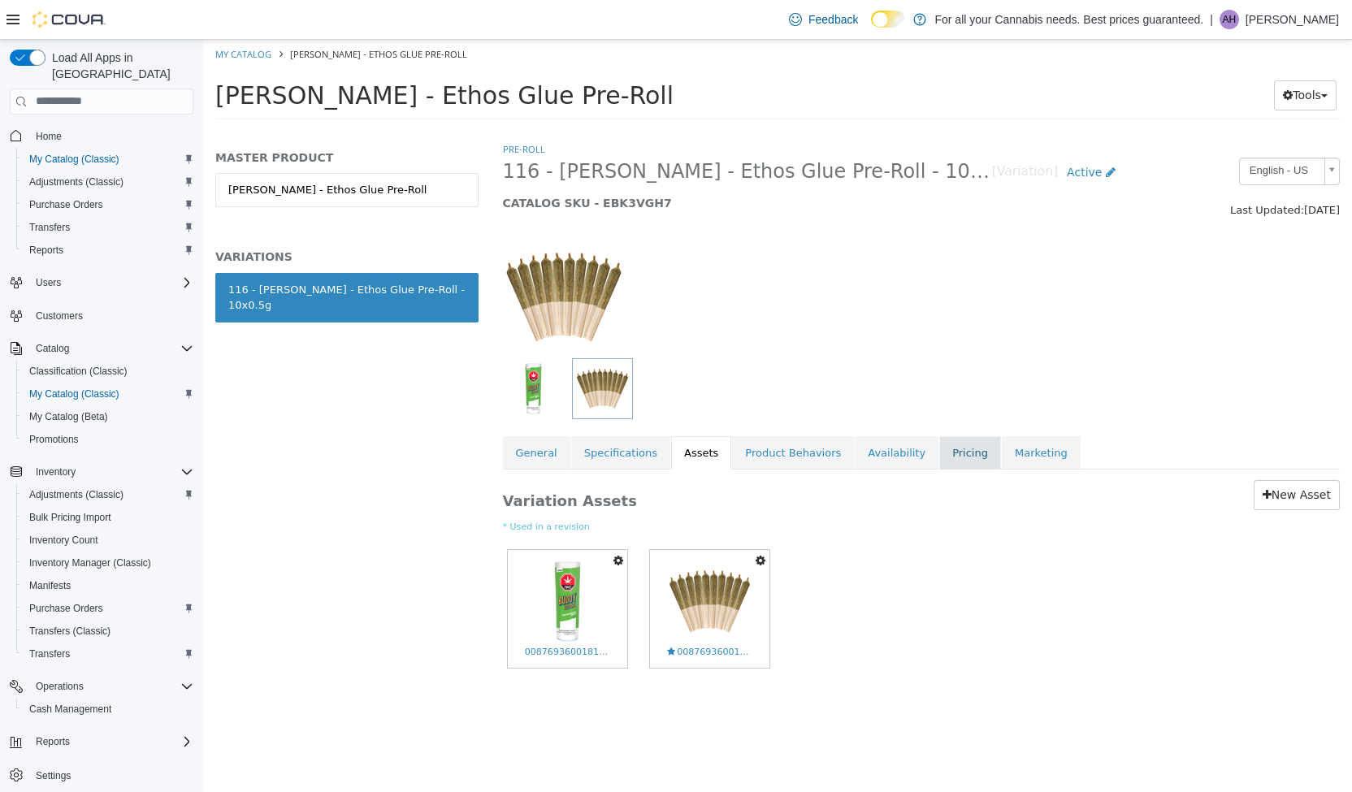
click at [961, 453] on link "Pricing" at bounding box center [970, 453] width 62 height 34
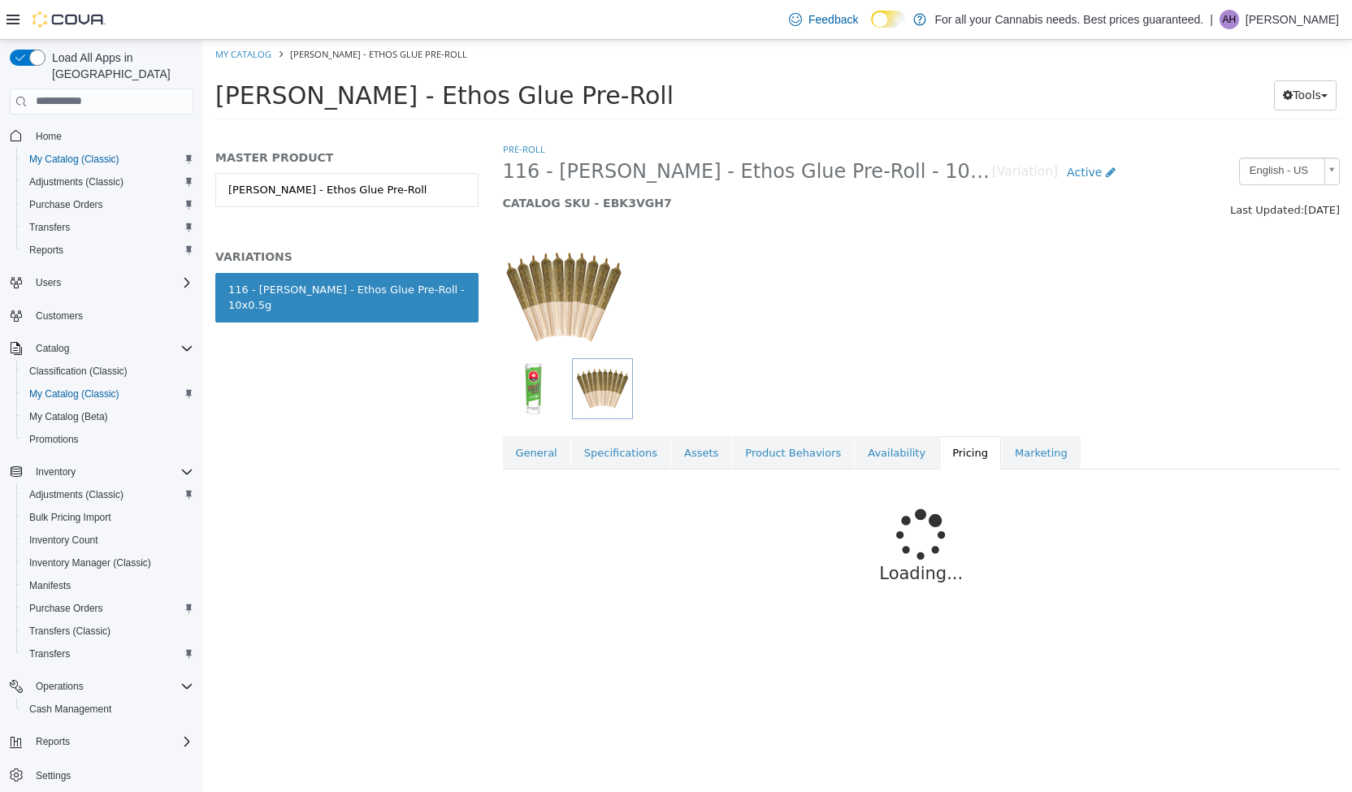
click at [885, 332] on div at bounding box center [922, 288] width 862 height 139
click at [910, 373] on div at bounding box center [850, 388] width 694 height 61
click at [884, 579] on p "Loading..." at bounding box center [922, 574] width 740 height 26
click at [899, 548] on icon at bounding box center [922, 535] width 70 height 70
click at [904, 524] on icon at bounding box center [921, 534] width 63 height 63
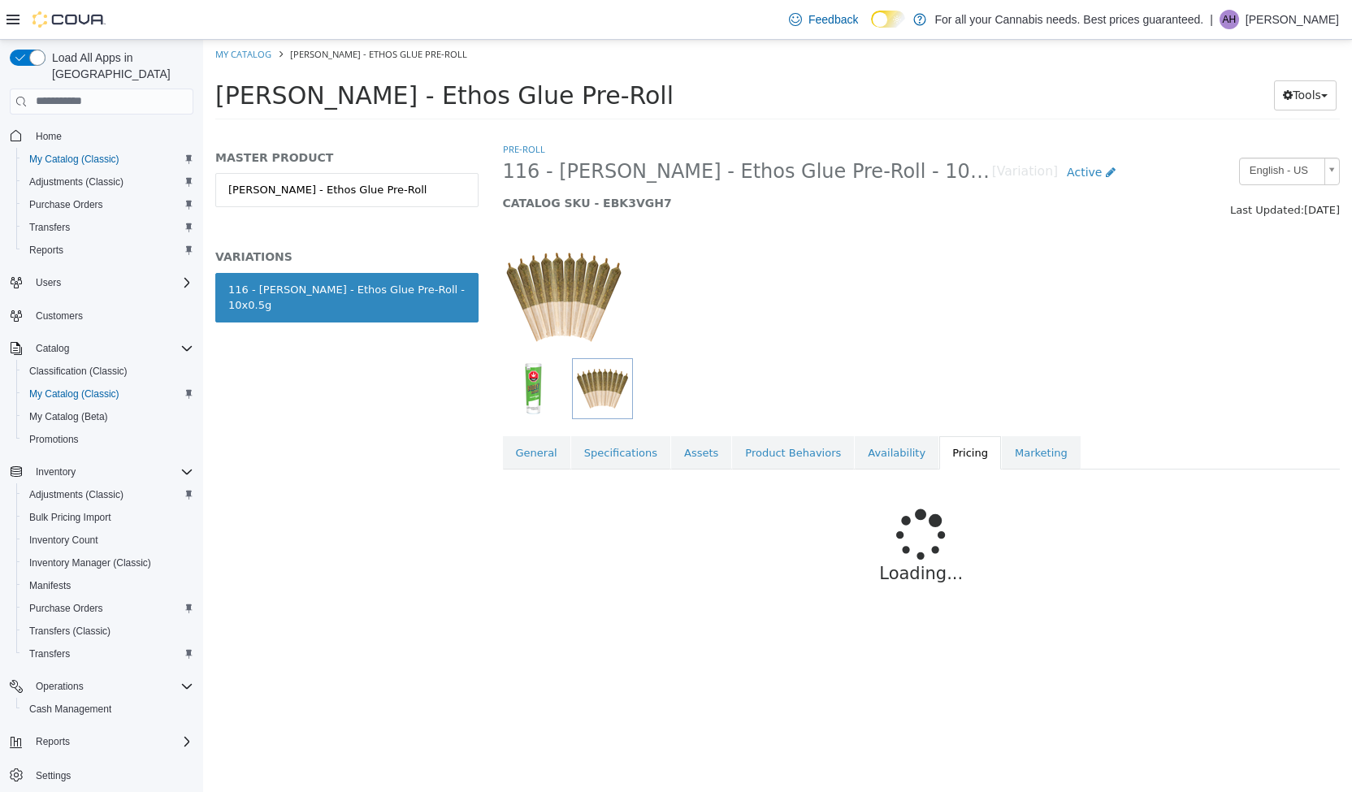
click at [926, 507] on icon at bounding box center [921, 534] width 55 height 55
click at [930, 515] on icon at bounding box center [921, 534] width 55 height 55
click at [939, 536] on icon at bounding box center [921, 534] width 53 height 53
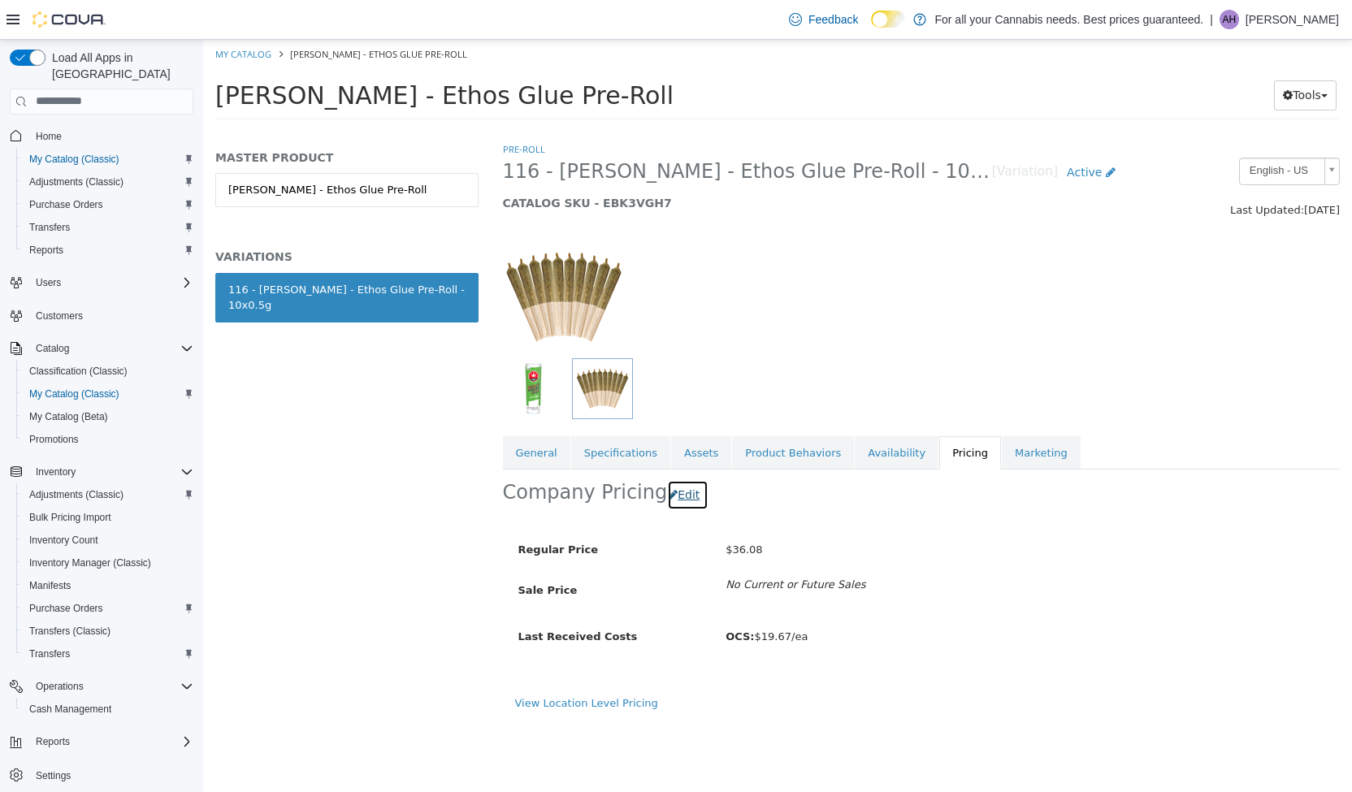
click at [676, 486] on button "Edit" at bounding box center [687, 494] width 41 height 30
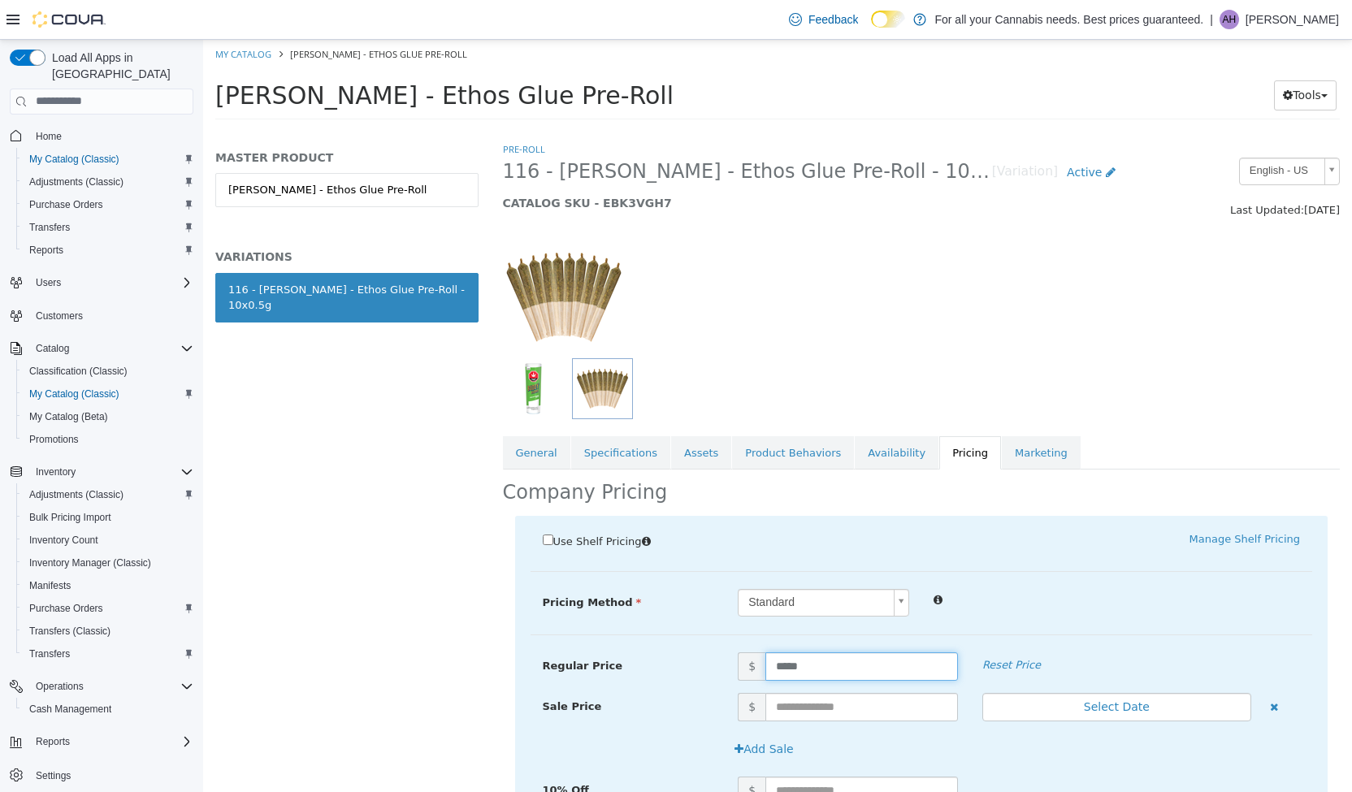
click at [811, 667] on input "*****" at bounding box center [861, 666] width 193 height 28
type input "*****"
click at [1021, 620] on div "Pricing Method Standard * Regular Price $ ***** Reset Price Sale Price $ Select…" at bounding box center [922, 611] width 783 height 46
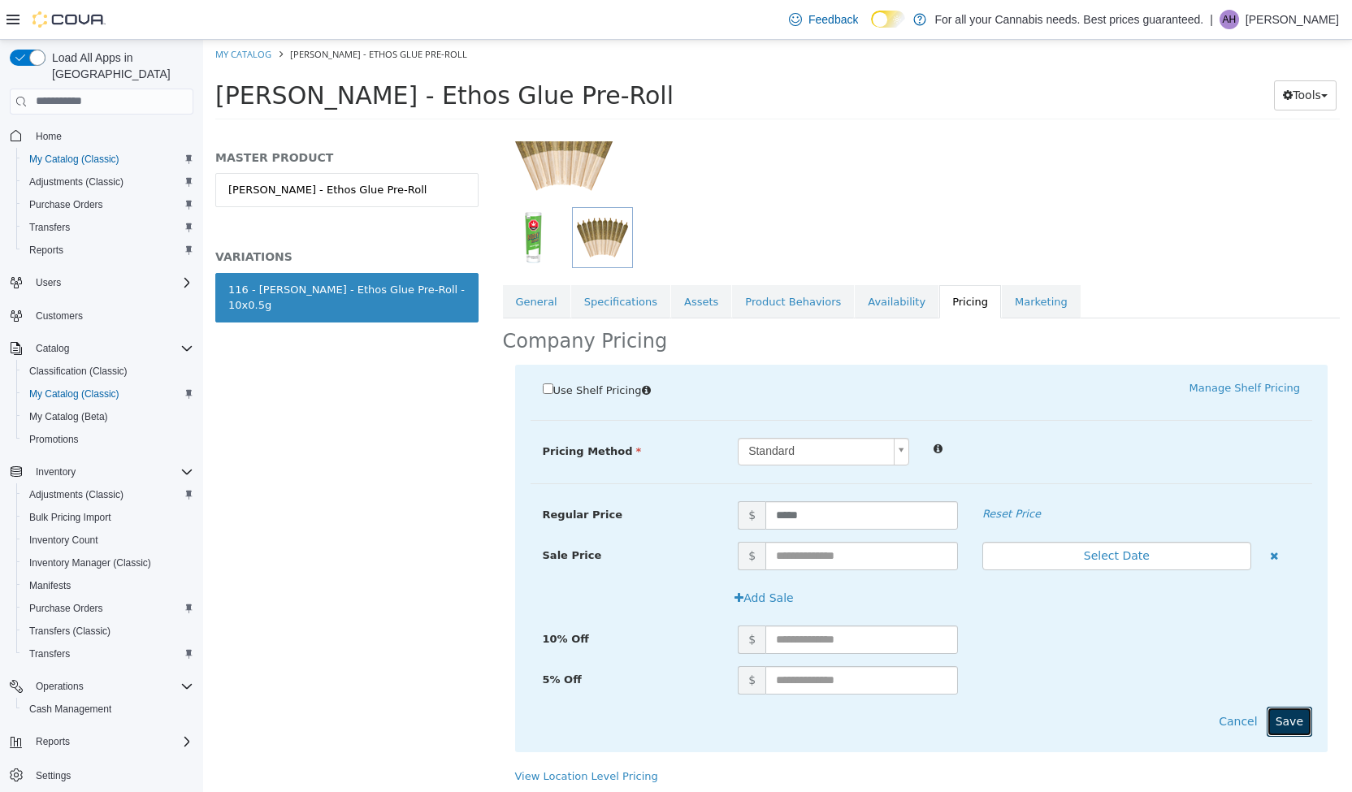
click at [1267, 711] on button "Save" at bounding box center [1290, 721] width 46 height 30
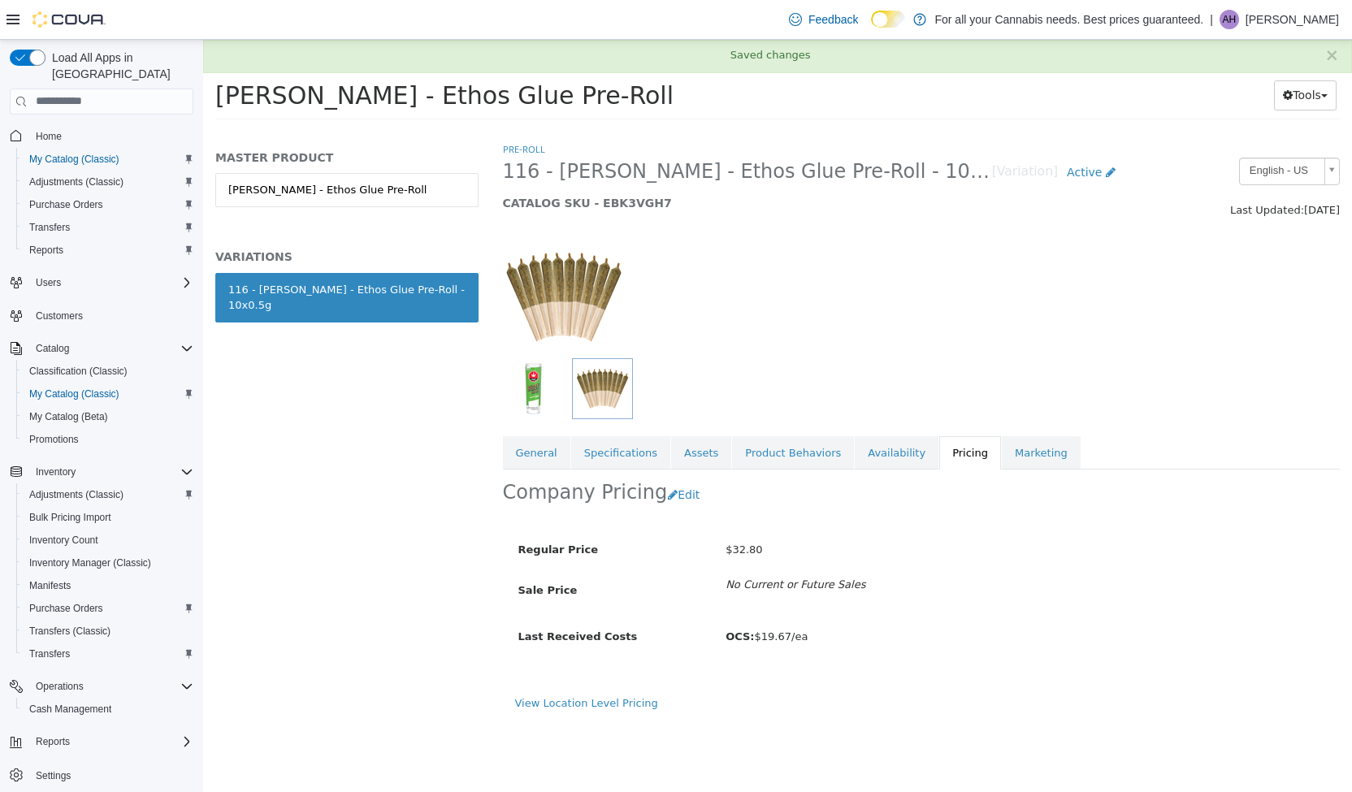
scroll to position [0, 0]
click at [545, 445] on link "General" at bounding box center [536, 453] width 67 height 34
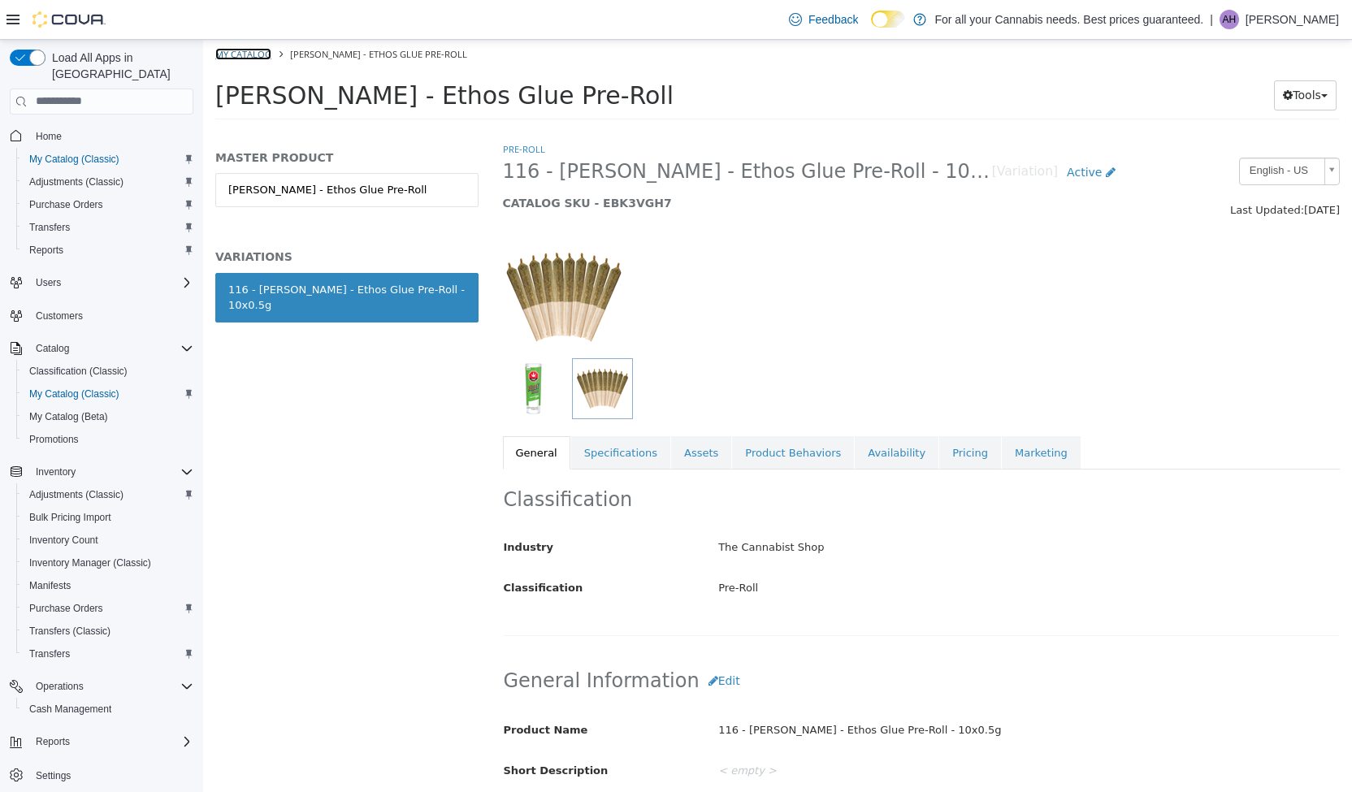
click at [254, 48] on link "My Catalog" at bounding box center [243, 53] width 56 height 12
select select "**********"
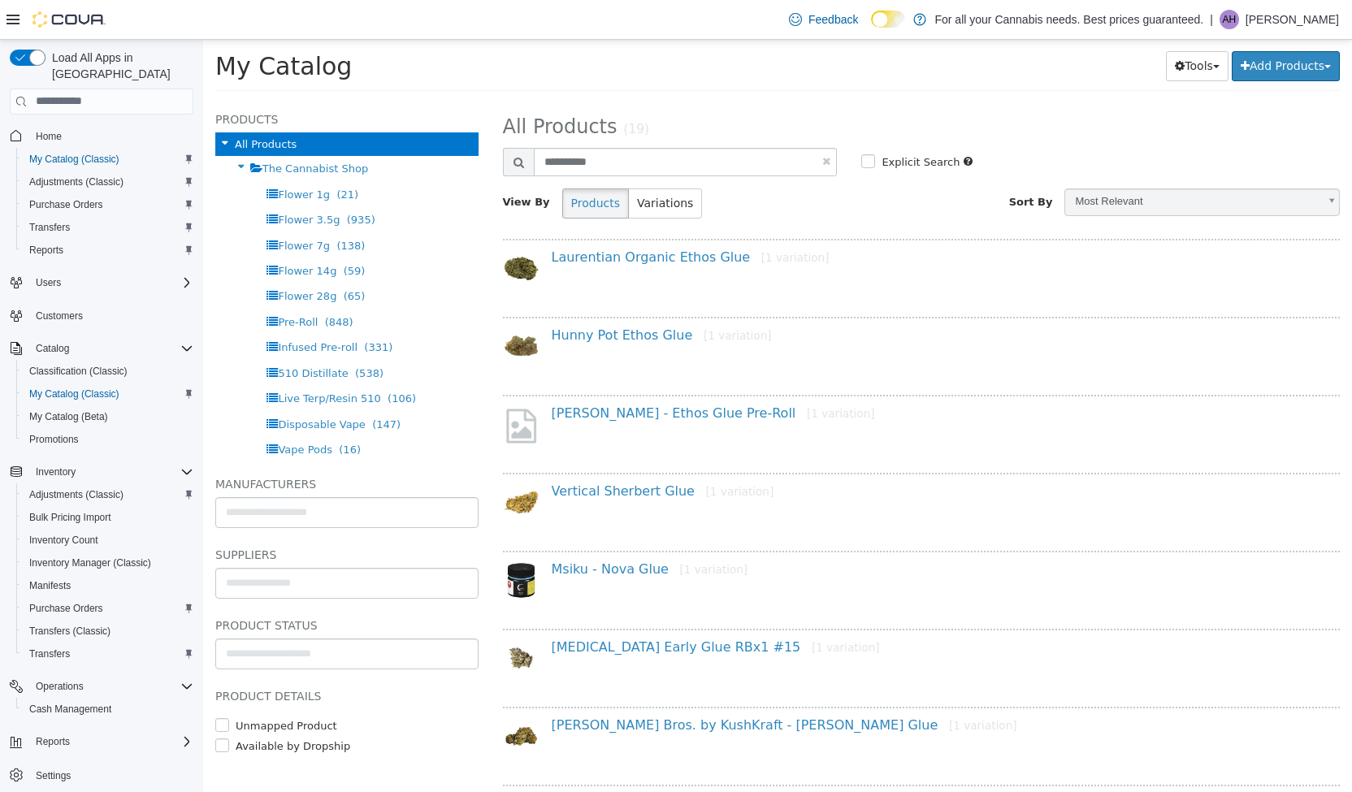
click at [822, 161] on link at bounding box center [826, 160] width 8 height 11
click at [806, 163] on input "text" at bounding box center [686, 161] width 304 height 28
select select "**********"
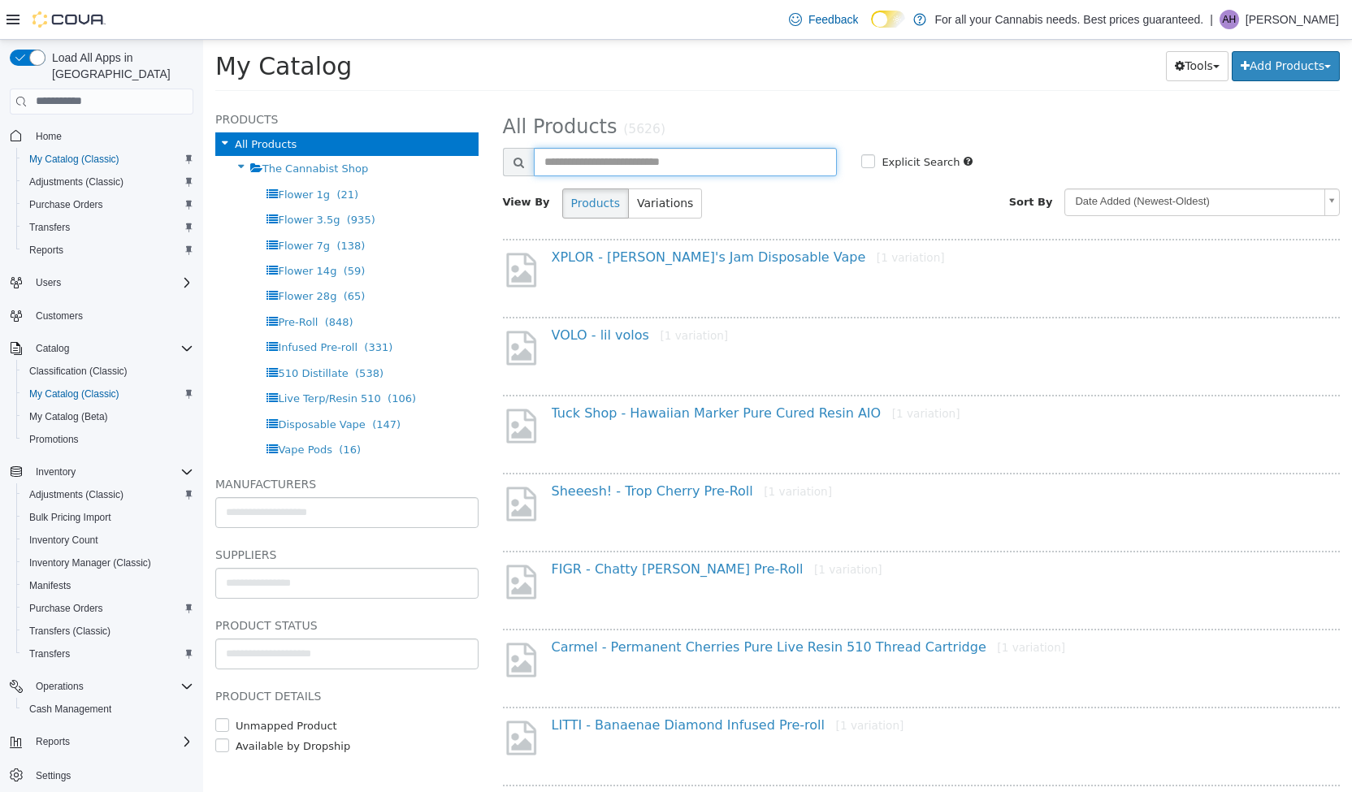
click at [806, 163] on input "text" at bounding box center [686, 161] width 304 height 28
type input "********"
select select "**********"
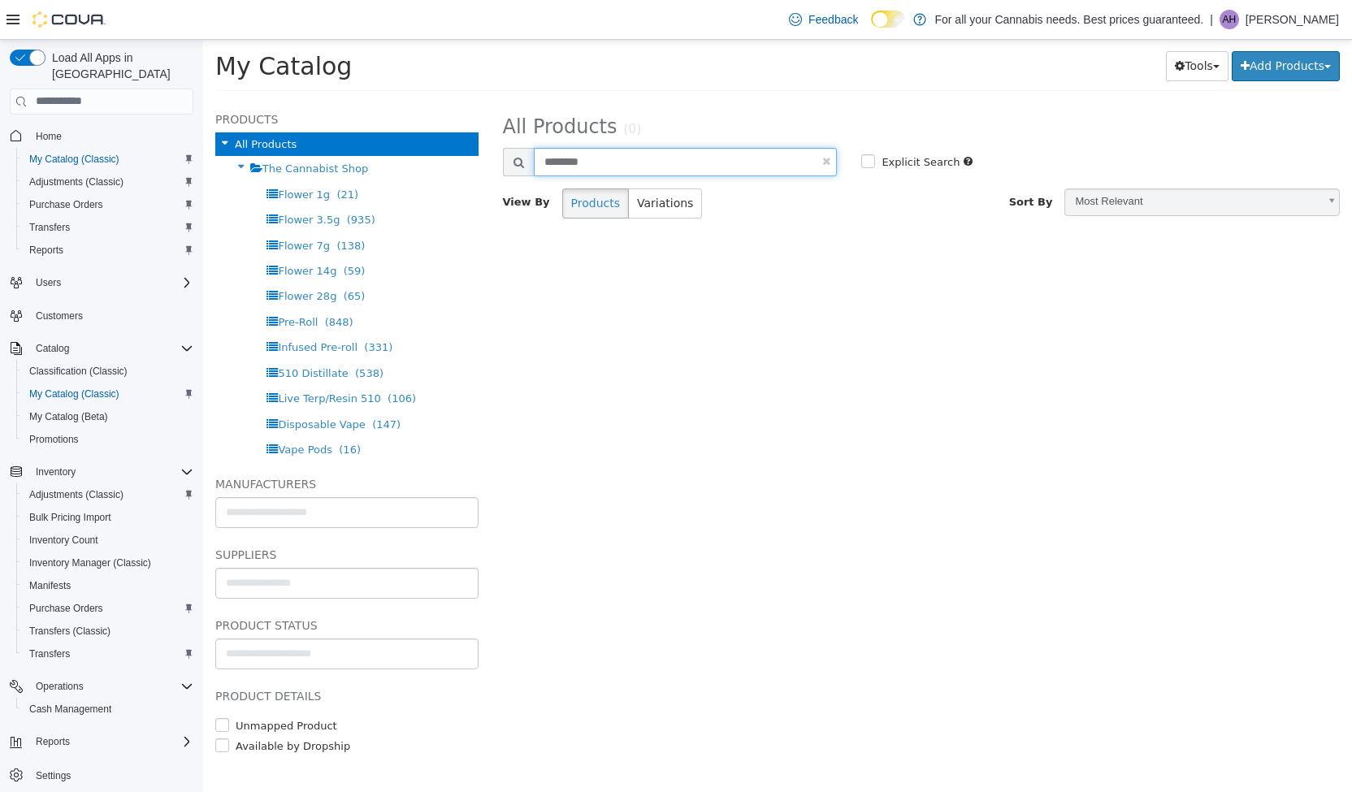
click at [806, 163] on input "********" at bounding box center [686, 161] width 304 height 28
type input "********"
select select "**********"
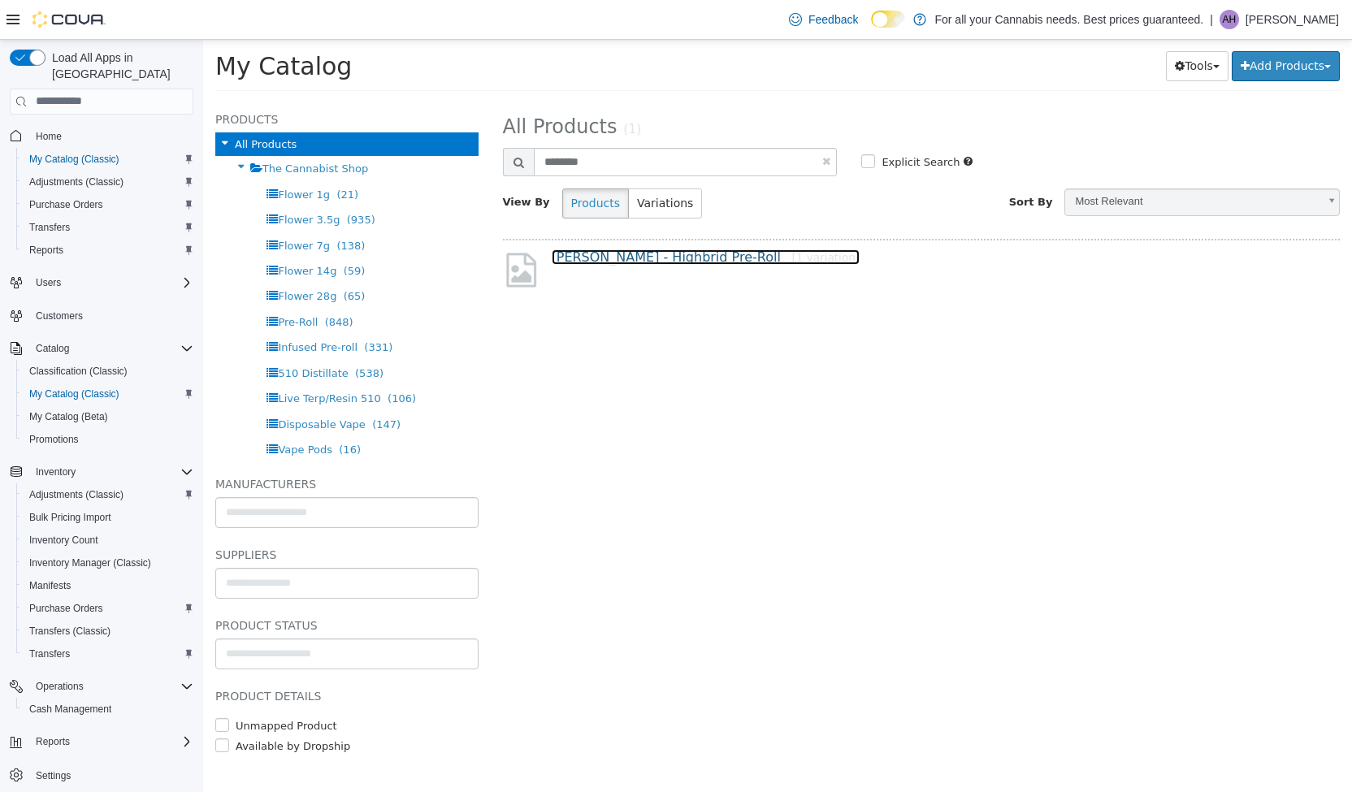
click at [679, 252] on link "[PERSON_NAME] - Highbrid Pre-Roll [1 variation]" at bounding box center [706, 256] width 309 height 15
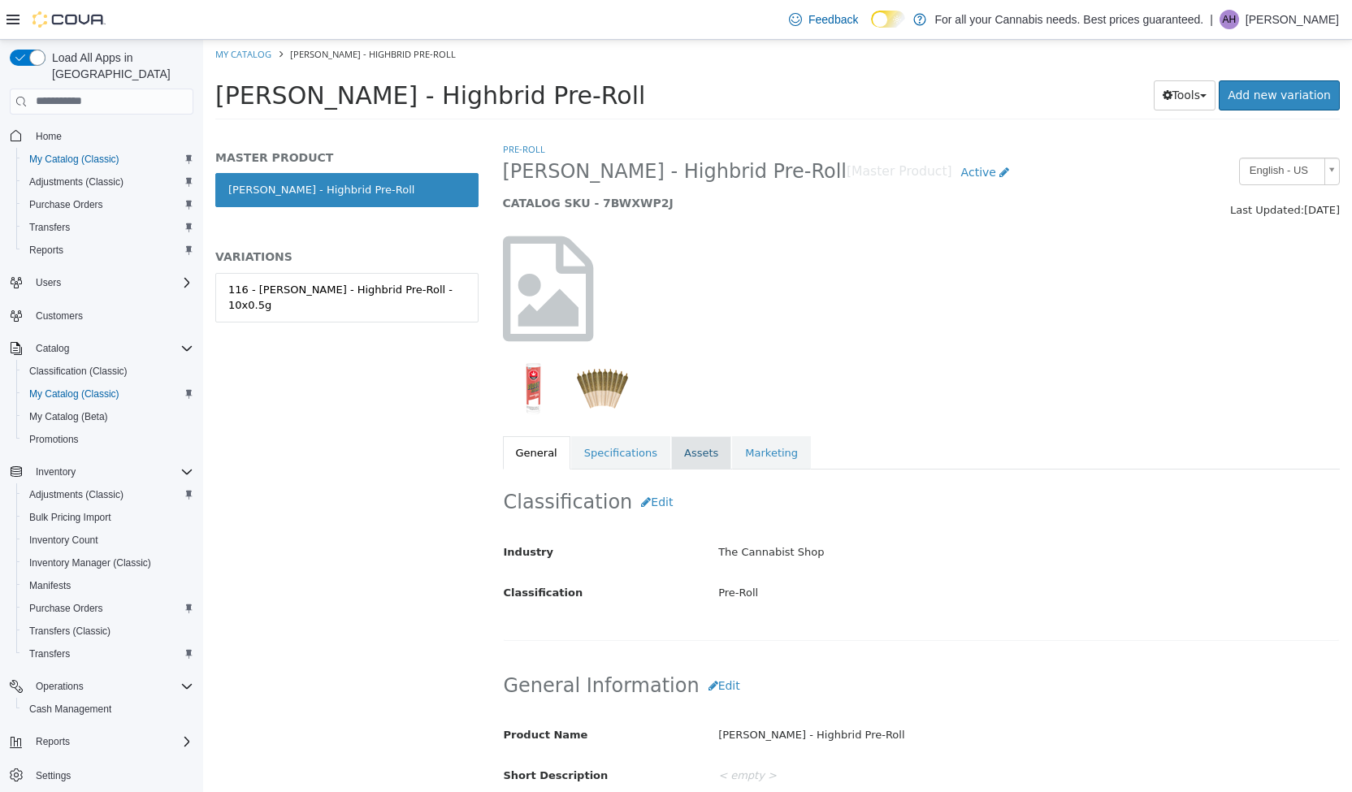
click at [711, 442] on link "Assets" at bounding box center [701, 453] width 60 height 34
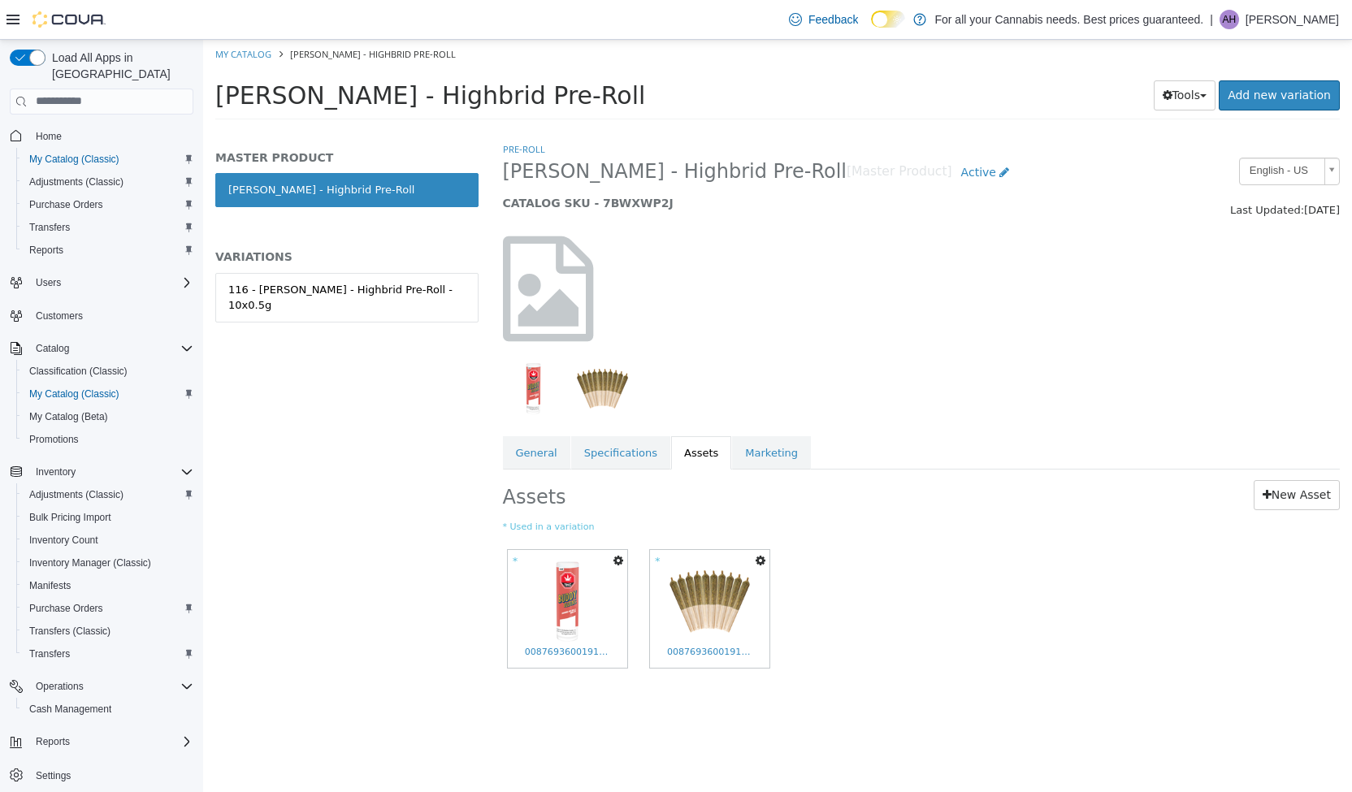
click at [614, 556] on icon "button" at bounding box center [619, 559] width 10 height 11
click at [564, 615] on link "Set As Hero Shot" at bounding box center [558, 611] width 137 height 22
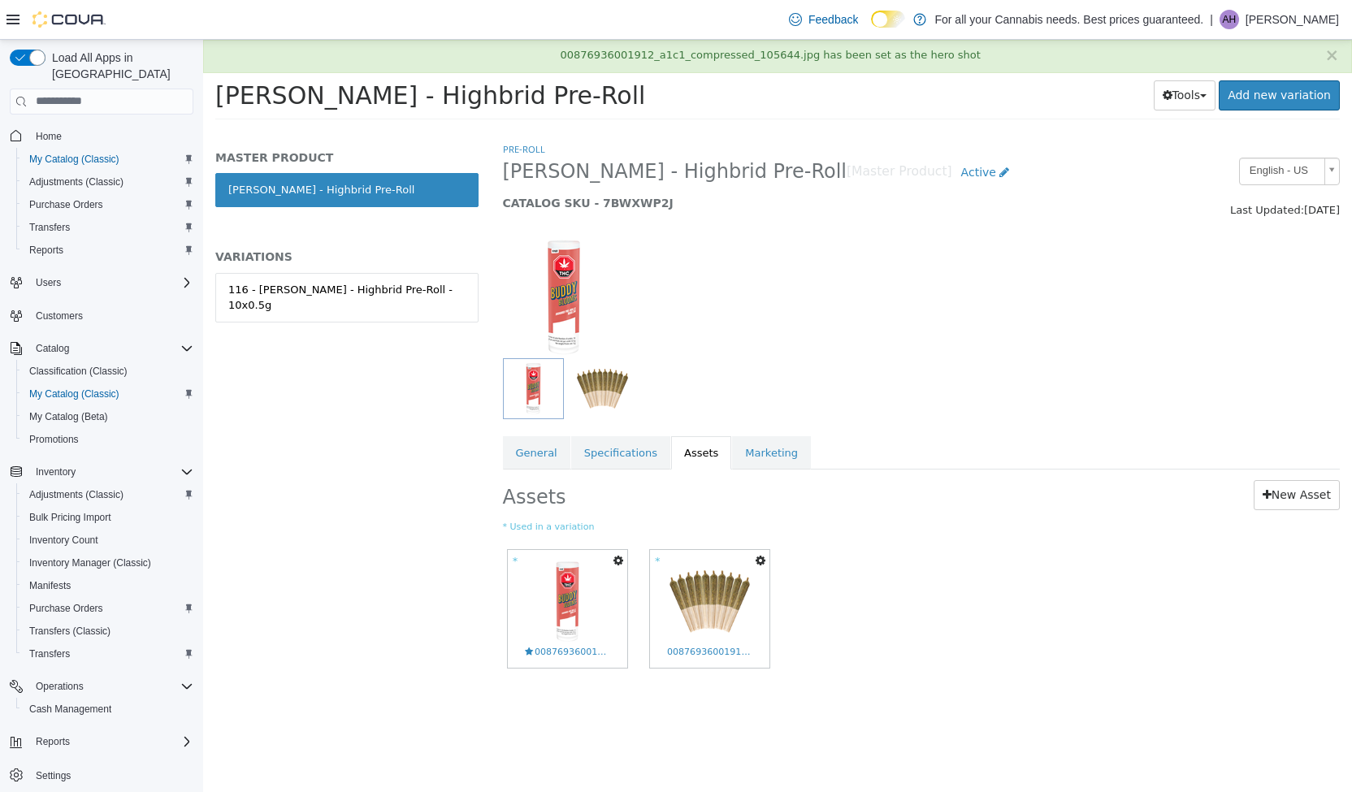
click at [897, 564] on div "* Copy to Variations Set As Hero Shot Preview Download Delete 00876936001912_a1…" at bounding box center [922, 614] width 838 height 141
click at [935, 273] on div at bounding box center [922, 288] width 862 height 139
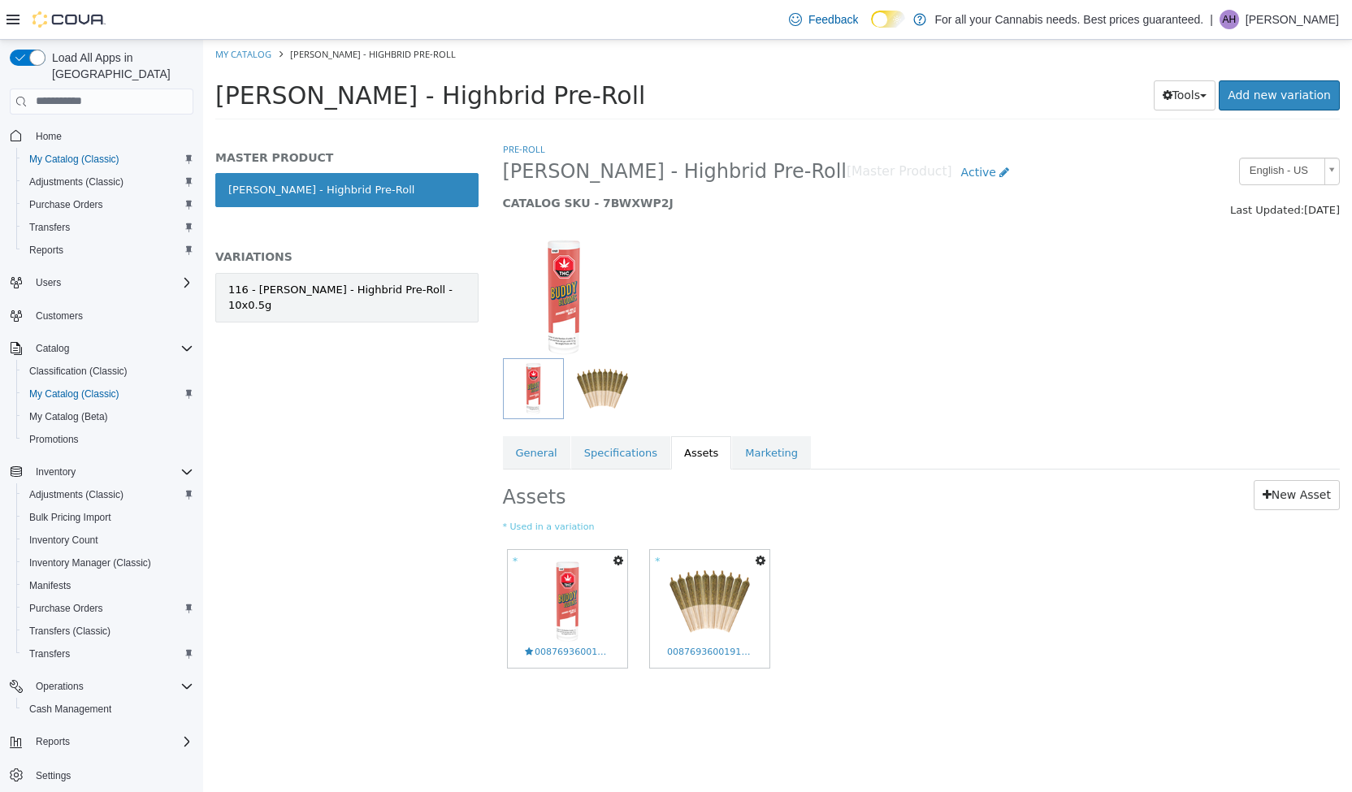
click at [413, 291] on div "116 - [PERSON_NAME] - Highbrid Pre-Roll - 10x0.5g" at bounding box center [346, 297] width 237 height 32
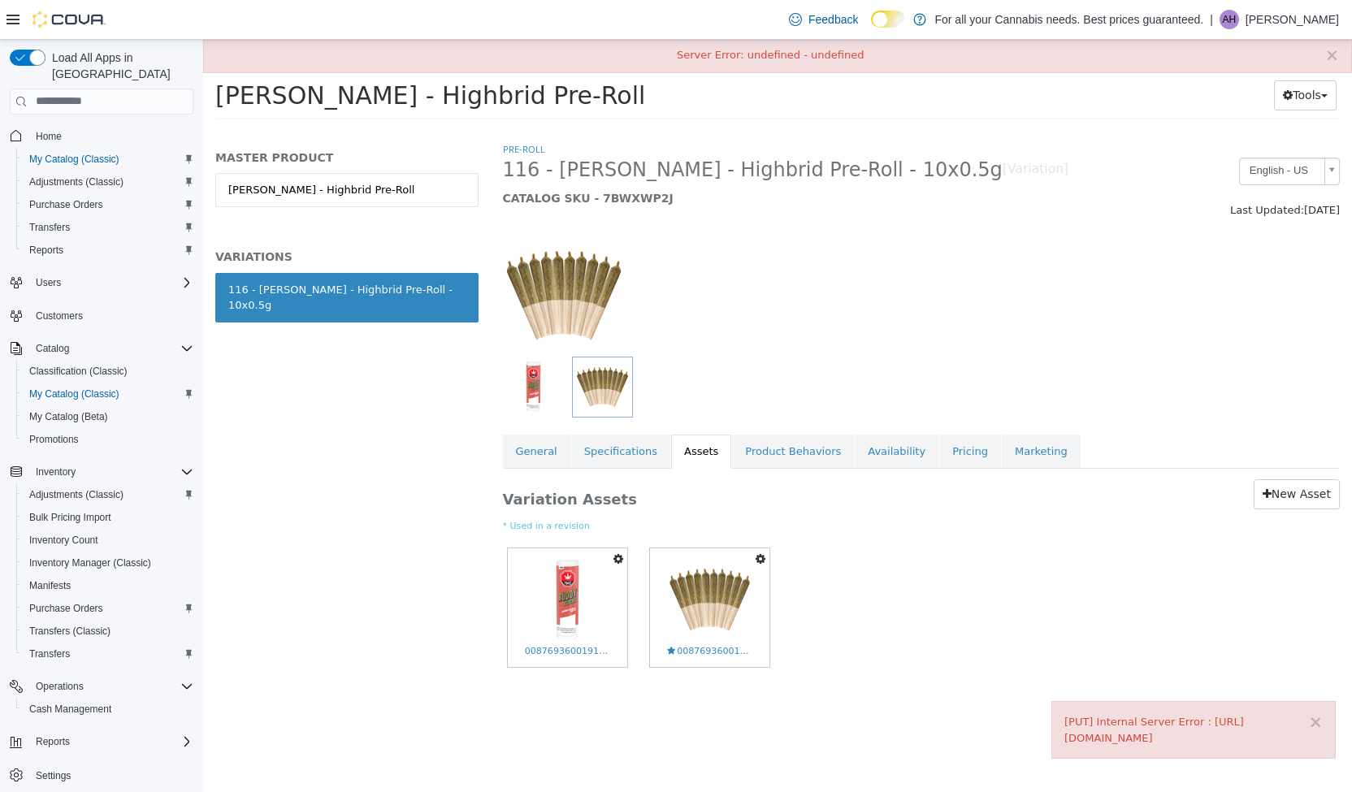
click at [445, 313] on link "116 - [PERSON_NAME] - Highbrid Pre-Roll - 10x0.5g" at bounding box center [346, 297] width 263 height 50
click at [965, 458] on link "Pricing" at bounding box center [970, 453] width 62 height 34
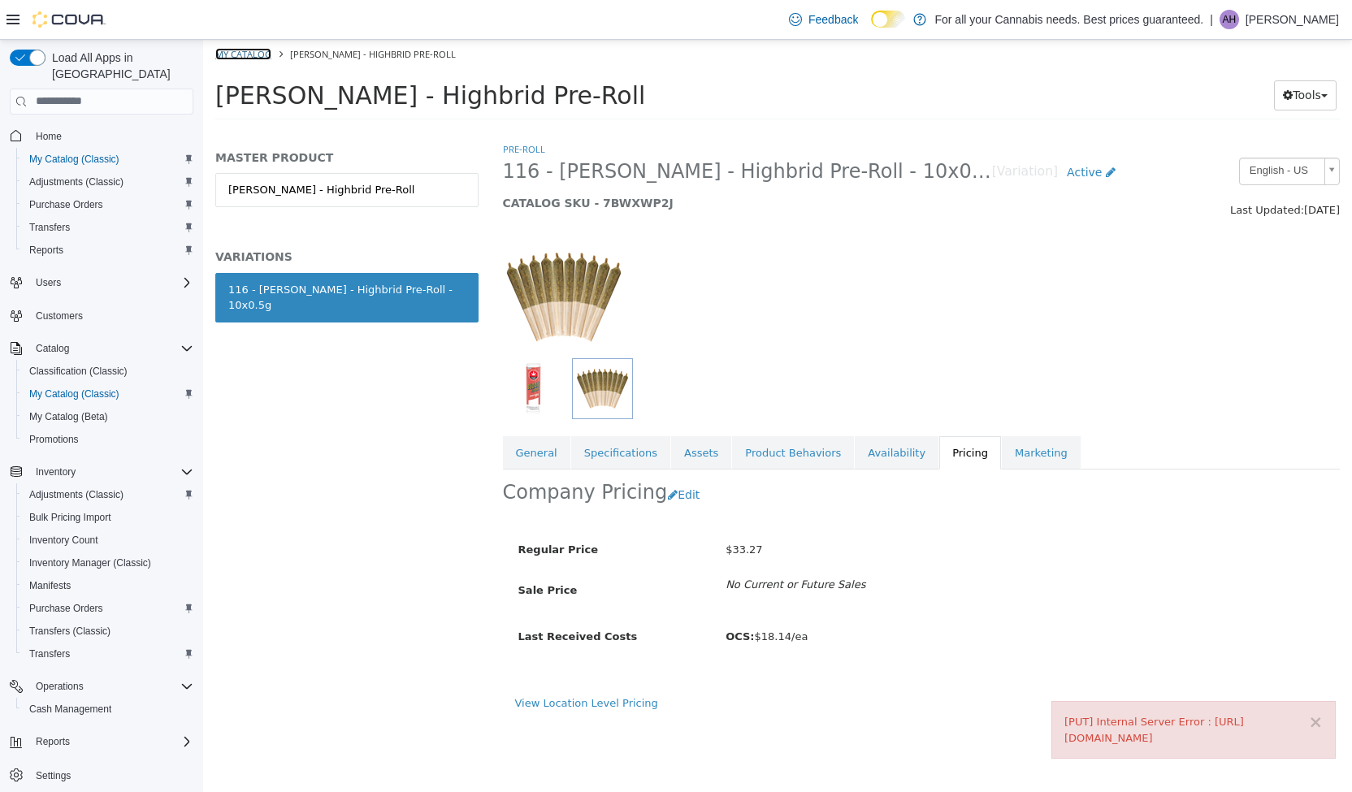
click at [247, 57] on link "My Catalog" at bounding box center [243, 53] width 56 height 12
select select "**********"
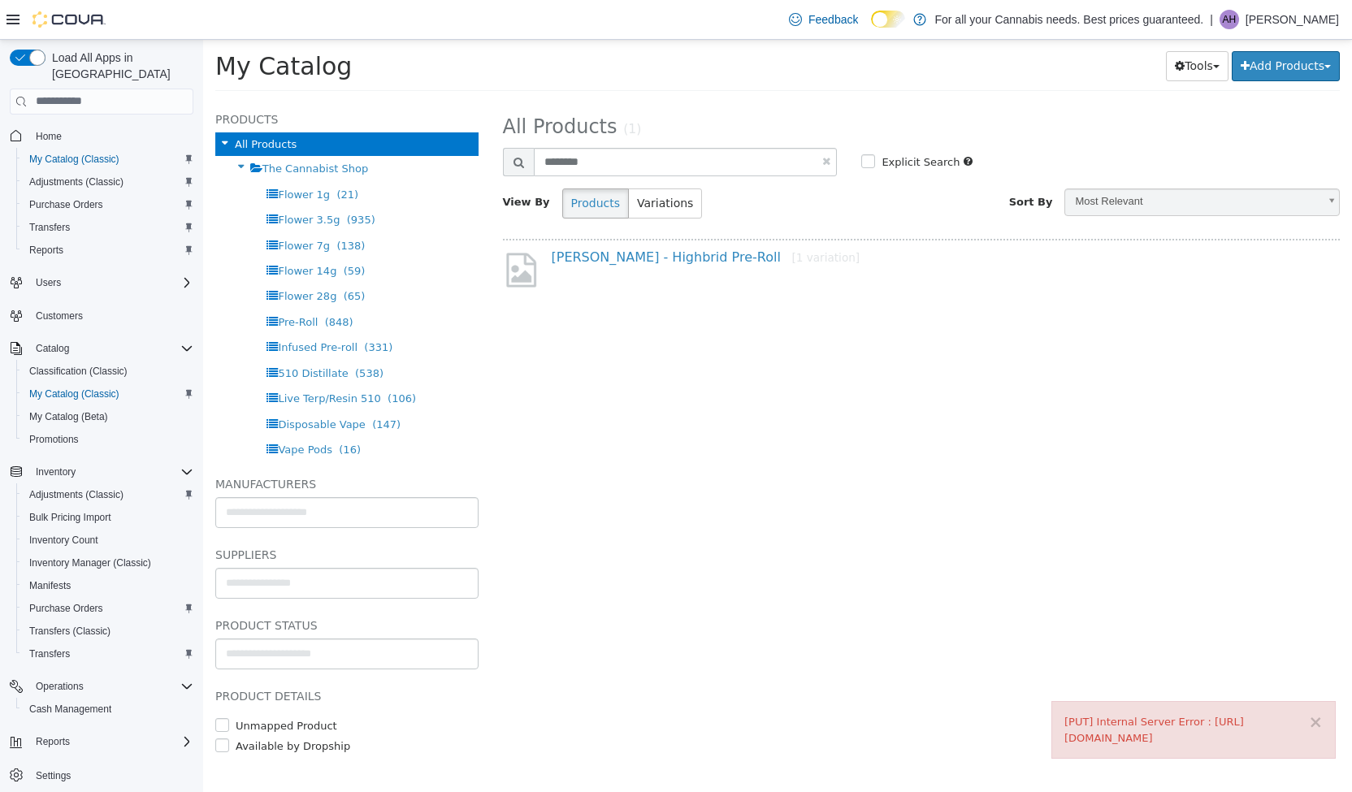
click at [822, 161] on link at bounding box center [826, 160] width 8 height 11
click at [790, 152] on input "text" at bounding box center [686, 161] width 304 height 28
type input "**********"
select select "**********"
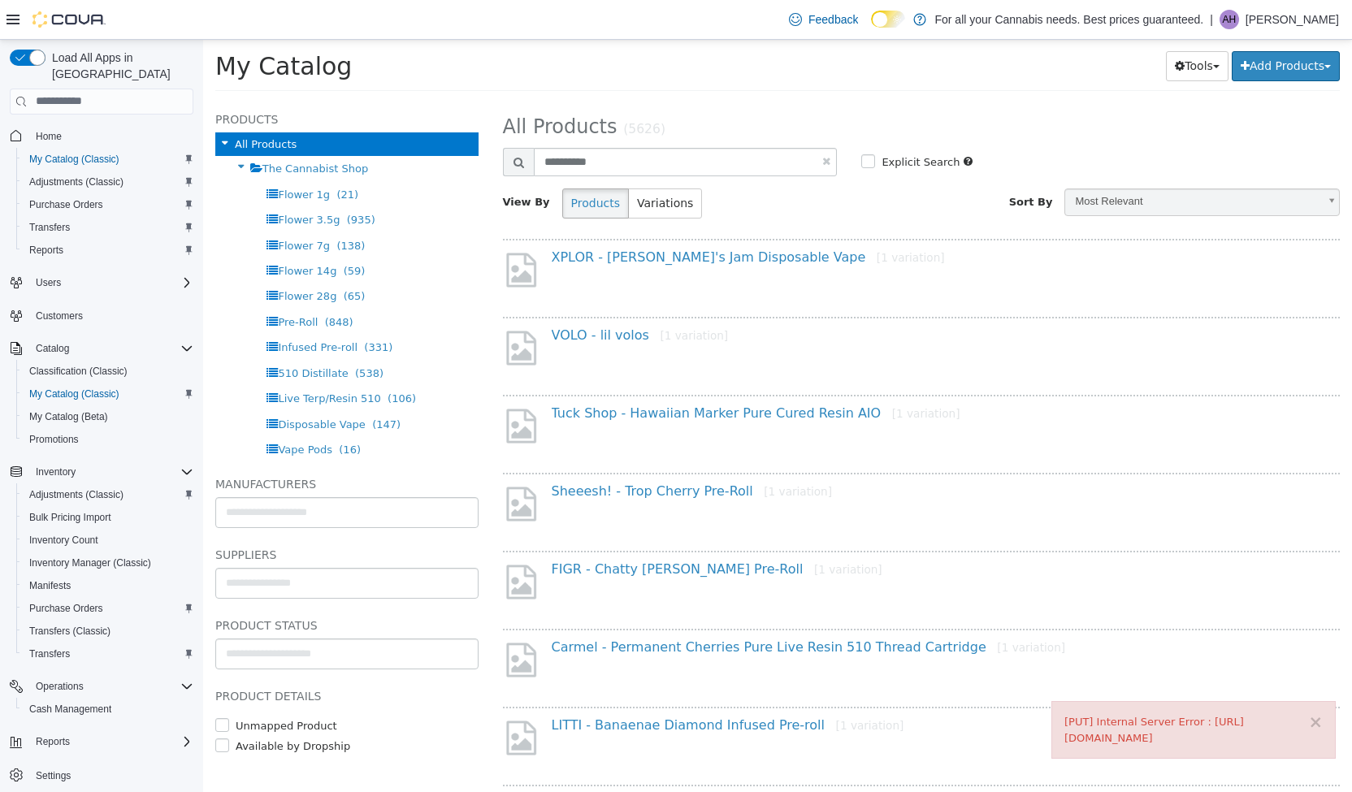
select select "**********"
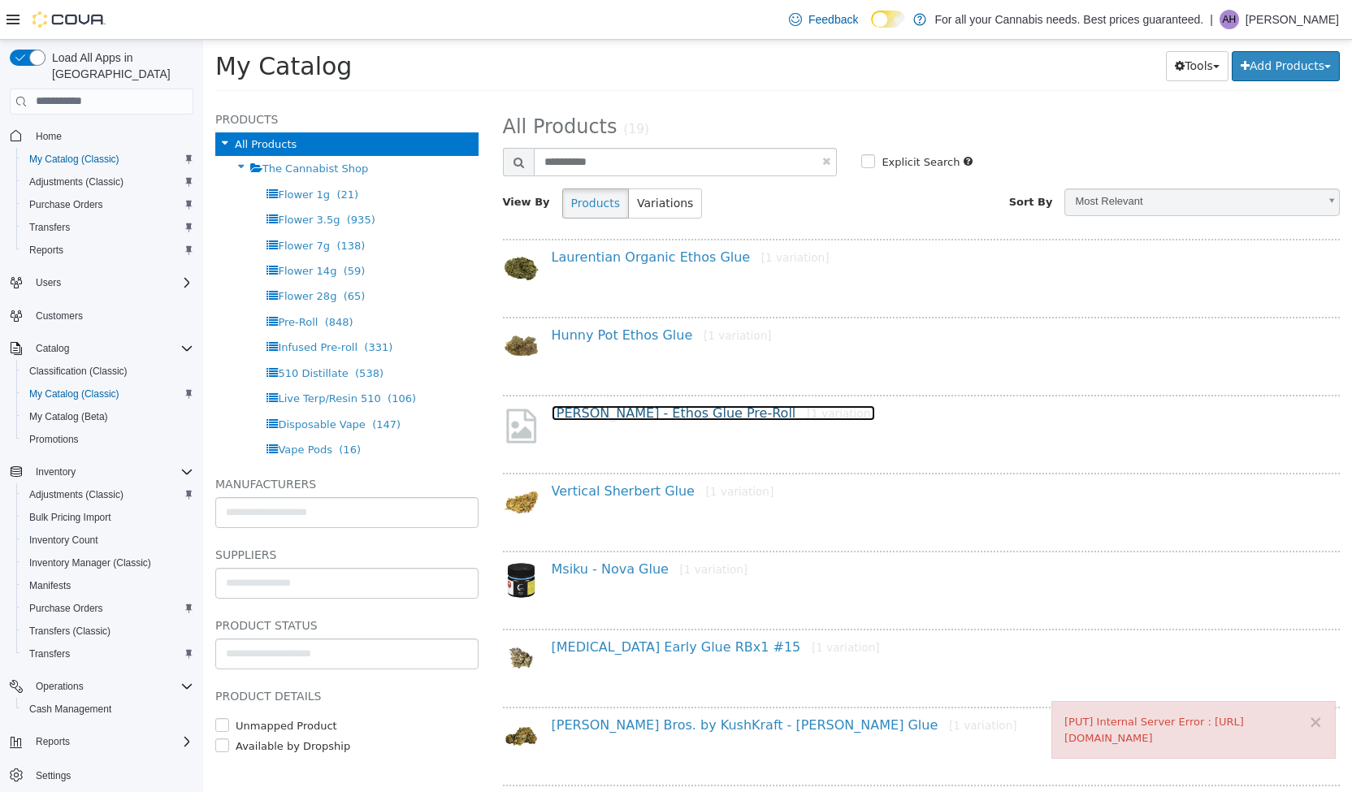
click at [653, 408] on link "[PERSON_NAME] - Ethos Glue Pre-Roll [1 variation]" at bounding box center [713, 412] width 323 height 15
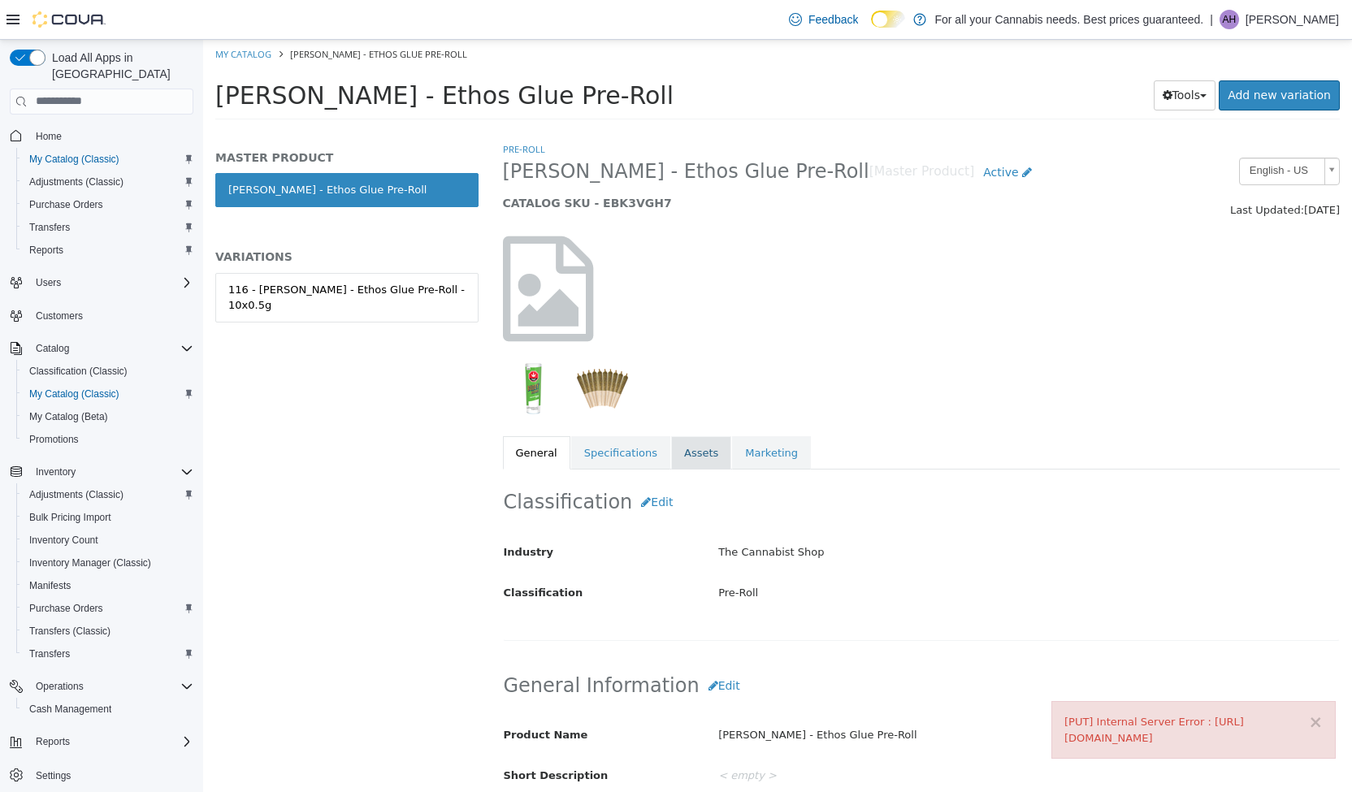
click at [699, 458] on link "Assets" at bounding box center [701, 453] width 60 height 34
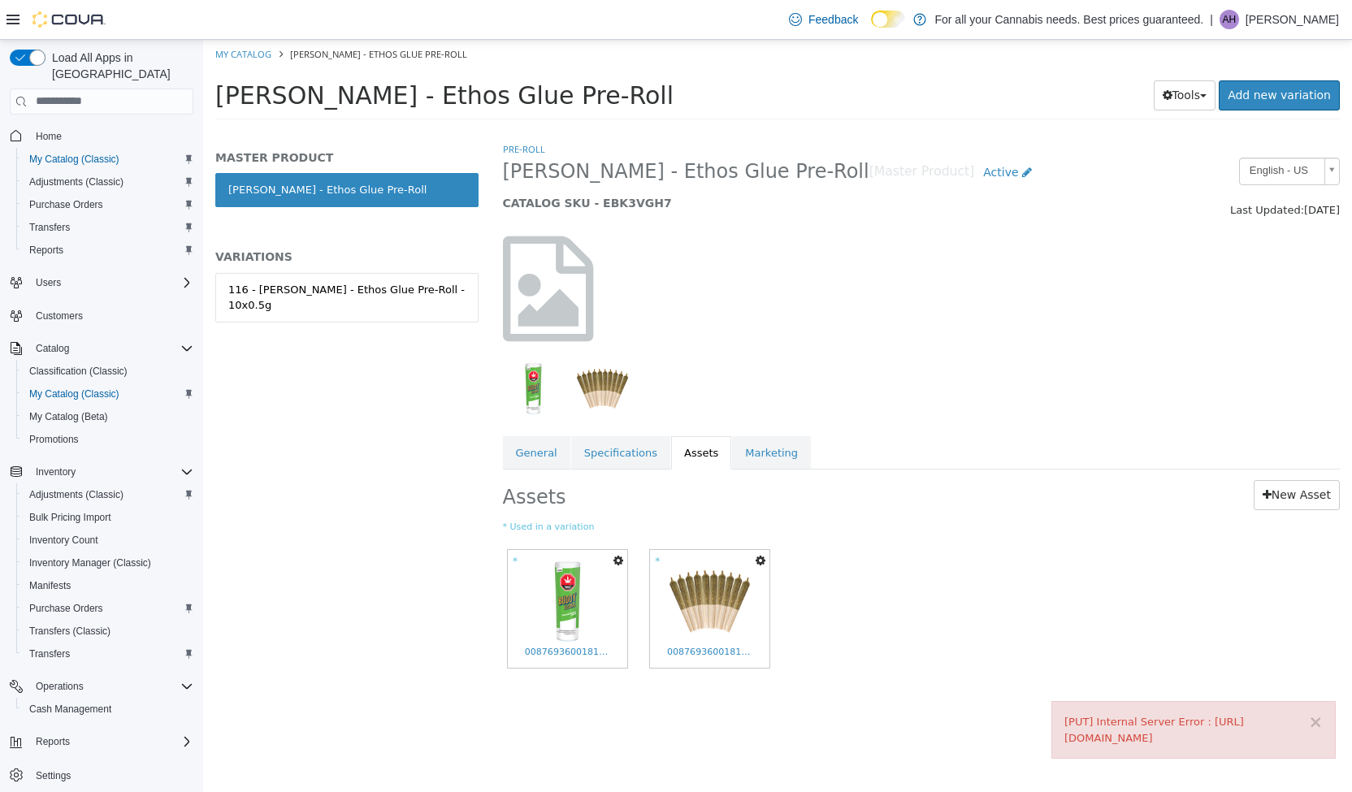
click at [615, 560] on icon "button" at bounding box center [619, 559] width 10 height 11
click at [579, 607] on link "Set As Hero Shot" at bounding box center [558, 611] width 137 height 22
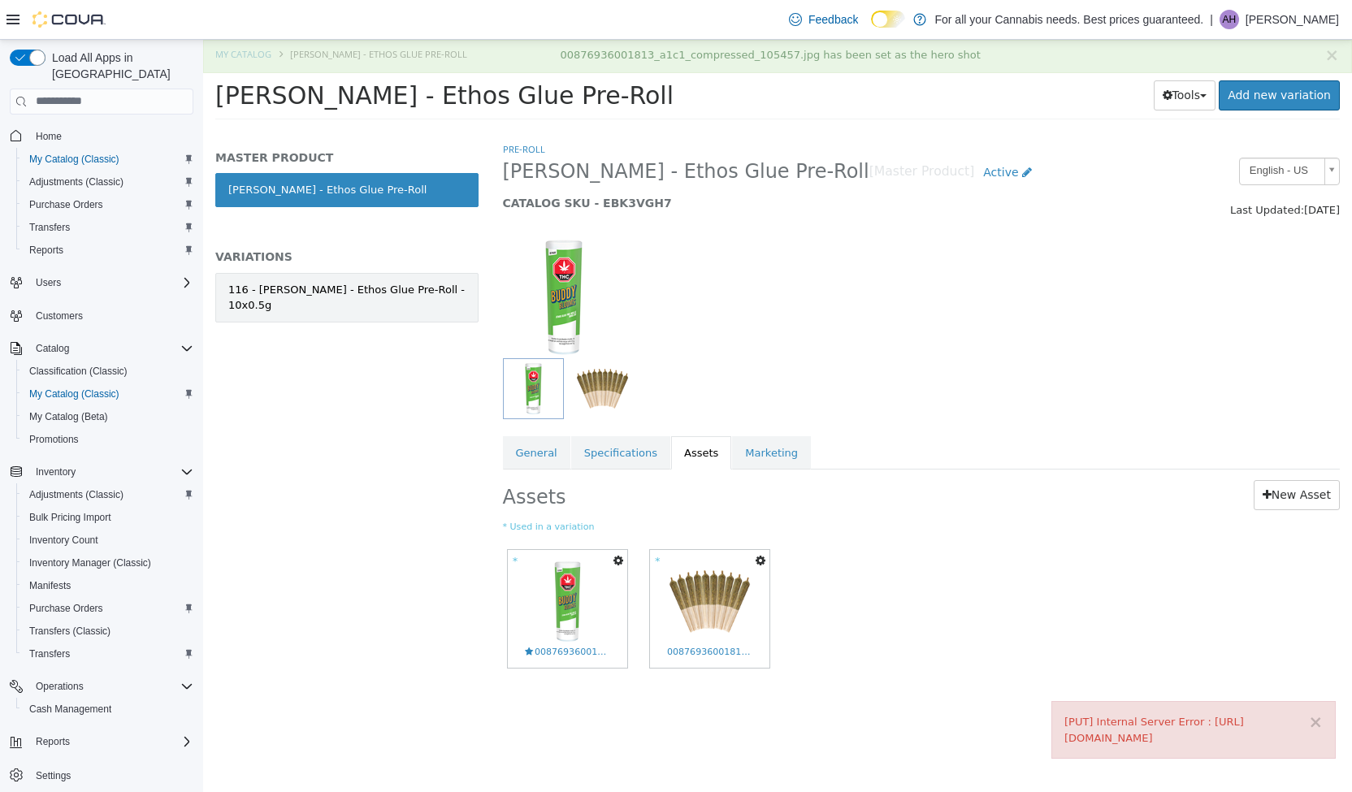
click at [387, 293] on div "116 - [PERSON_NAME] - Ethos Glue Pre-Roll - 10x0.5g" at bounding box center [346, 297] width 237 height 32
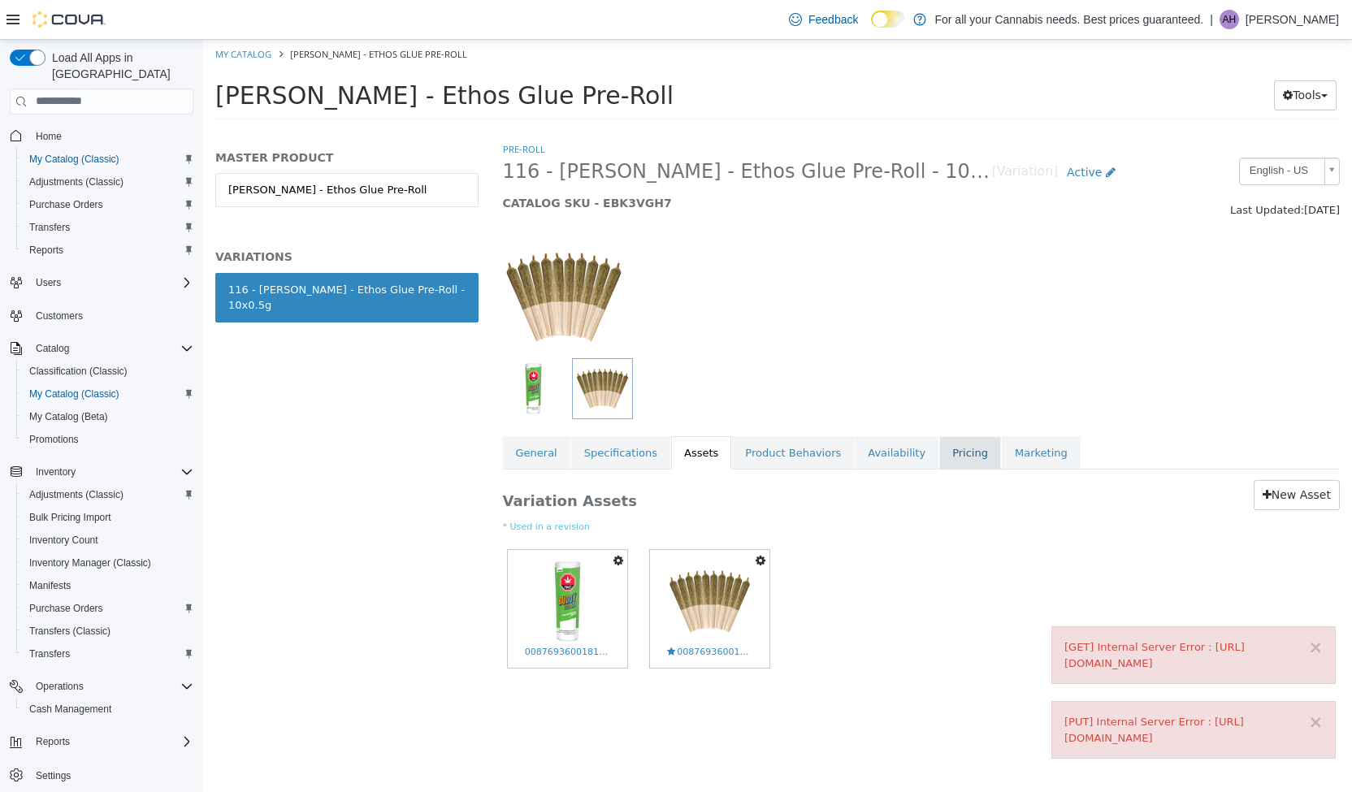
click at [954, 454] on link "Pricing" at bounding box center [970, 453] width 62 height 34
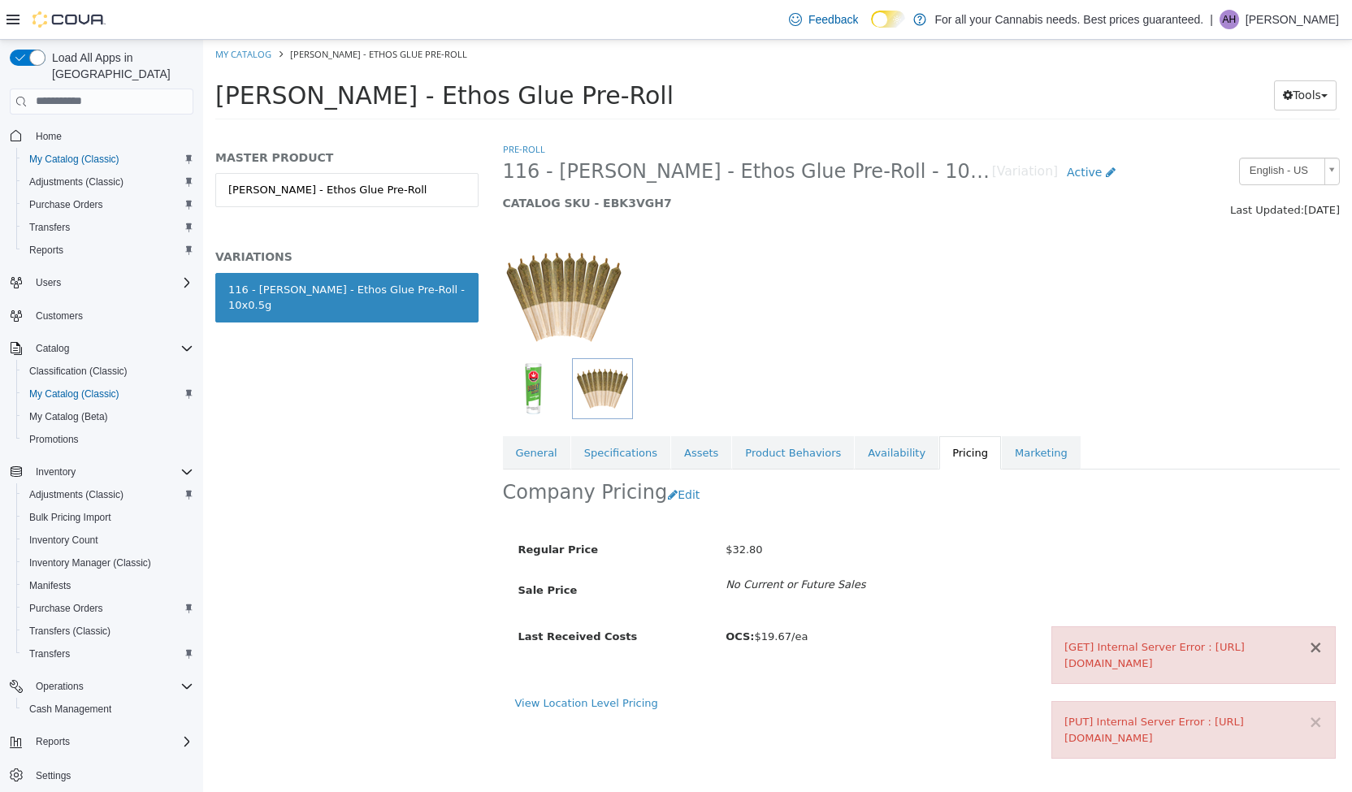
click at [1316, 639] on button "×" at bounding box center [1315, 647] width 15 height 17
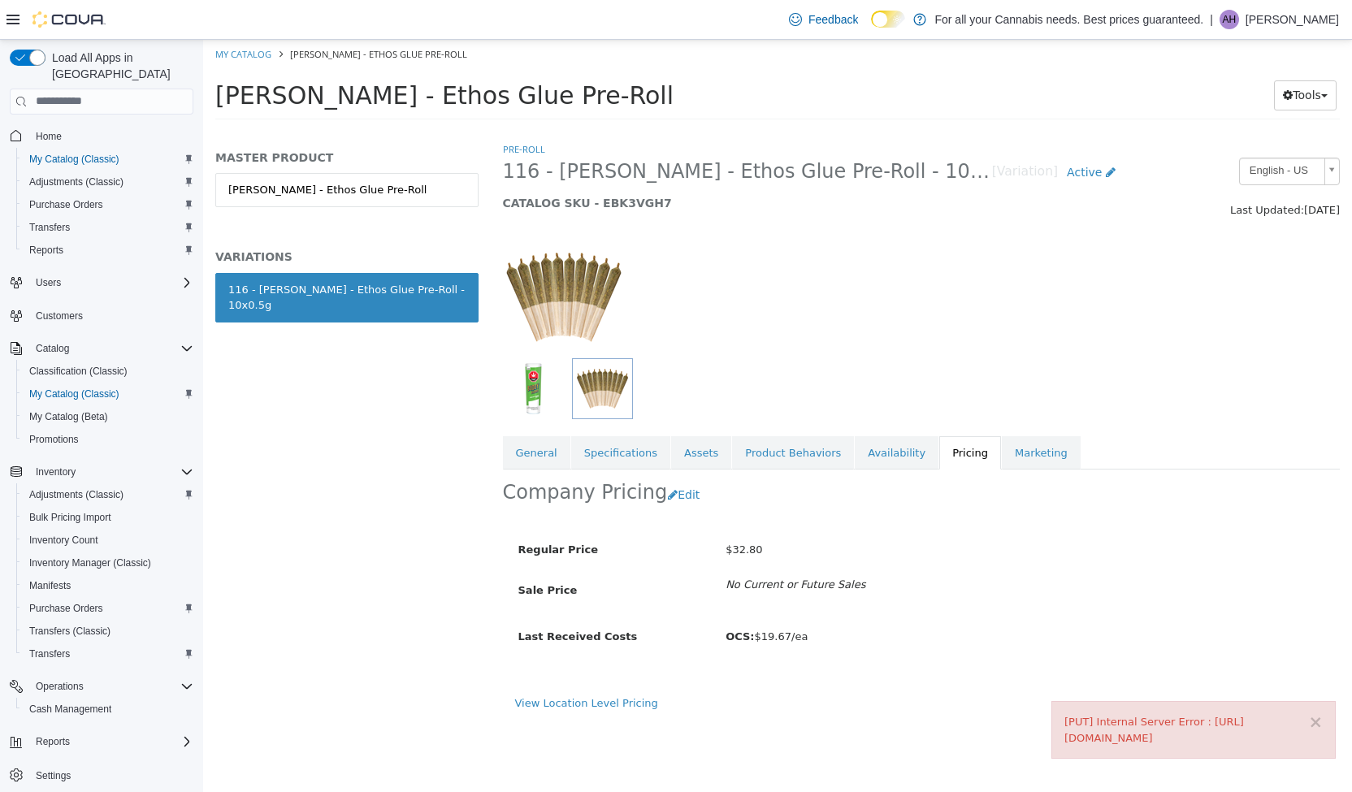
click at [1316, 717] on div "[PUT] Internal Server Error : [URL][DOMAIN_NAME]" at bounding box center [1194, 729] width 258 height 32
click at [1316, 713] on button "×" at bounding box center [1315, 721] width 15 height 17
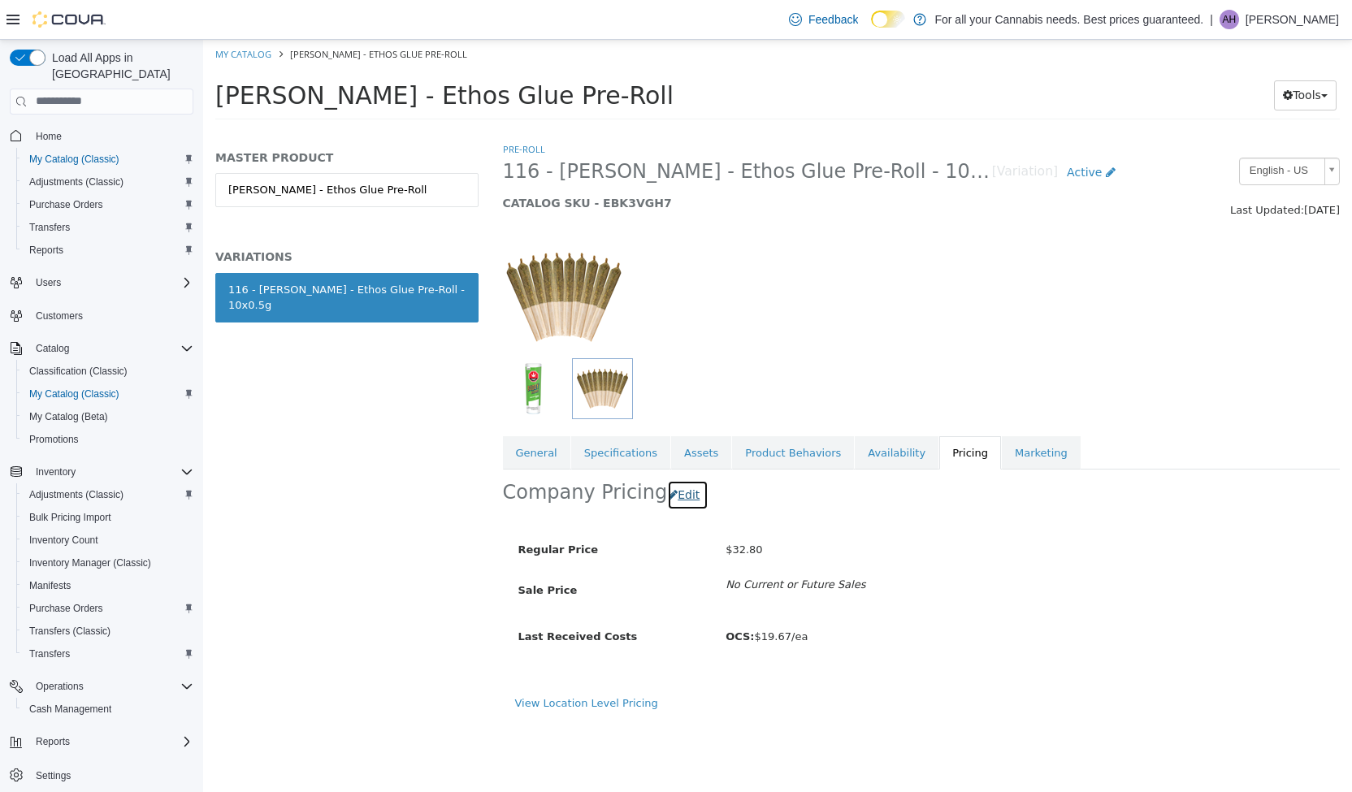
click at [686, 494] on button "Edit" at bounding box center [687, 494] width 41 height 30
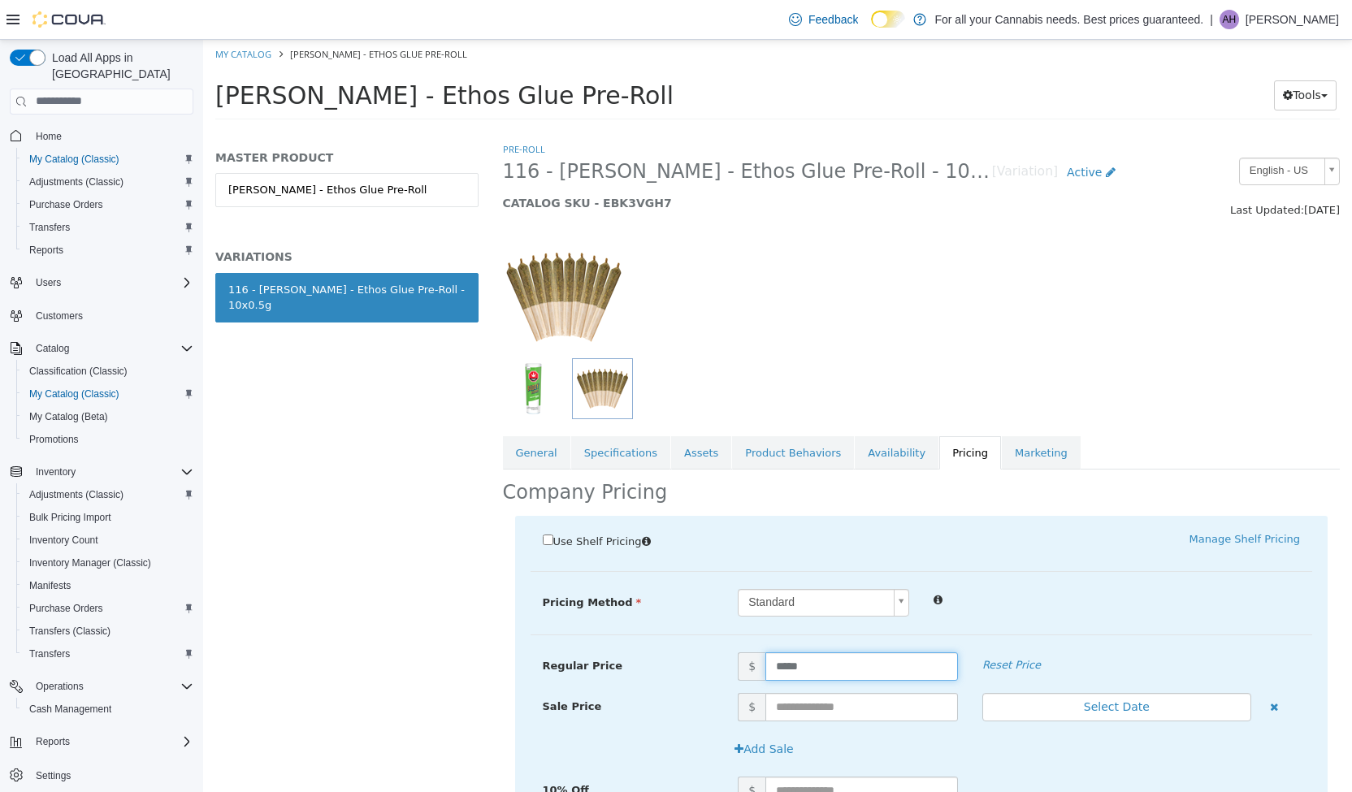
click at [822, 661] on input "*****" at bounding box center [861, 666] width 193 height 28
type input "*****"
click at [976, 618] on div "Pricing Method Standard * Regular Price $ ***** Reset Price Sale Price $ Select…" at bounding box center [922, 611] width 783 height 46
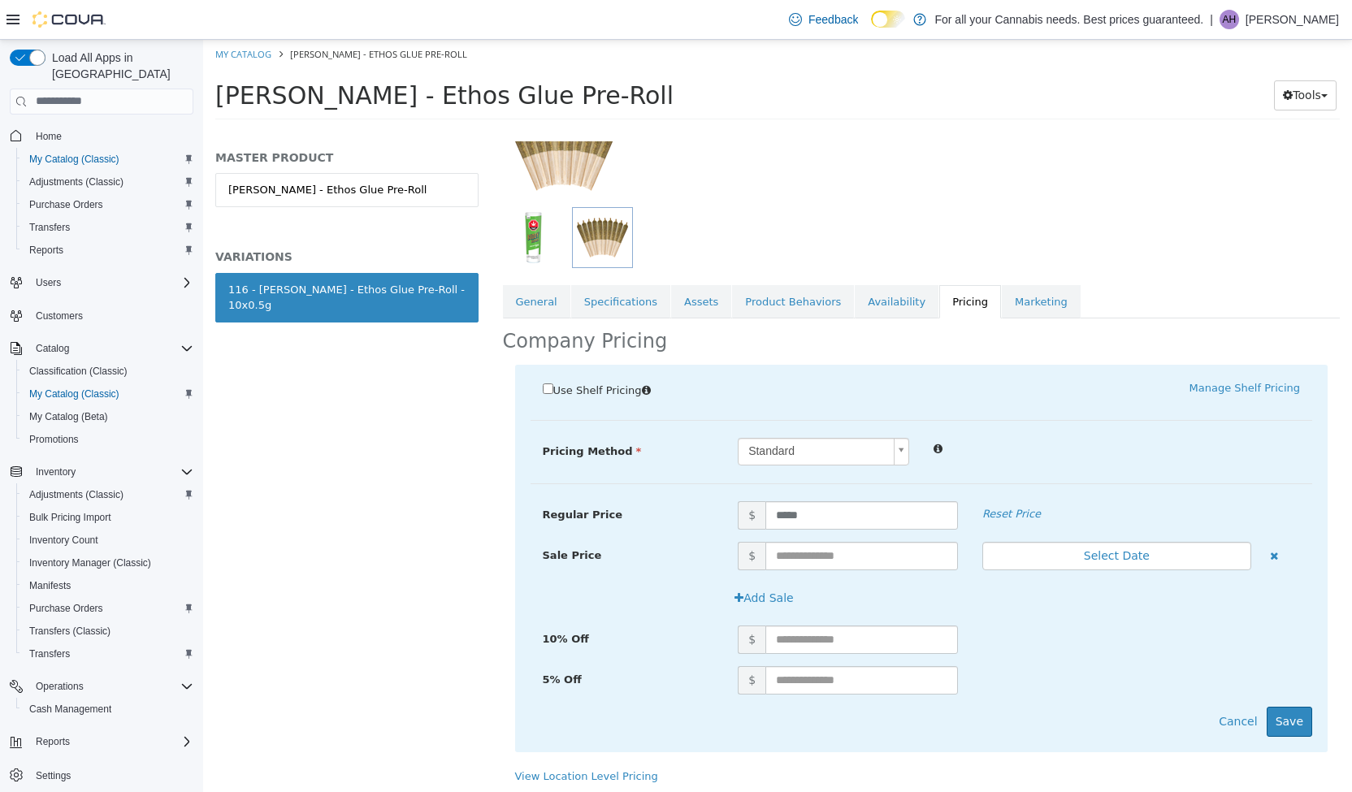
click at [1272, 694] on div "5% Off $" at bounding box center [922, 686] width 783 height 41
click at [1276, 713] on button "Save" at bounding box center [1290, 721] width 46 height 30
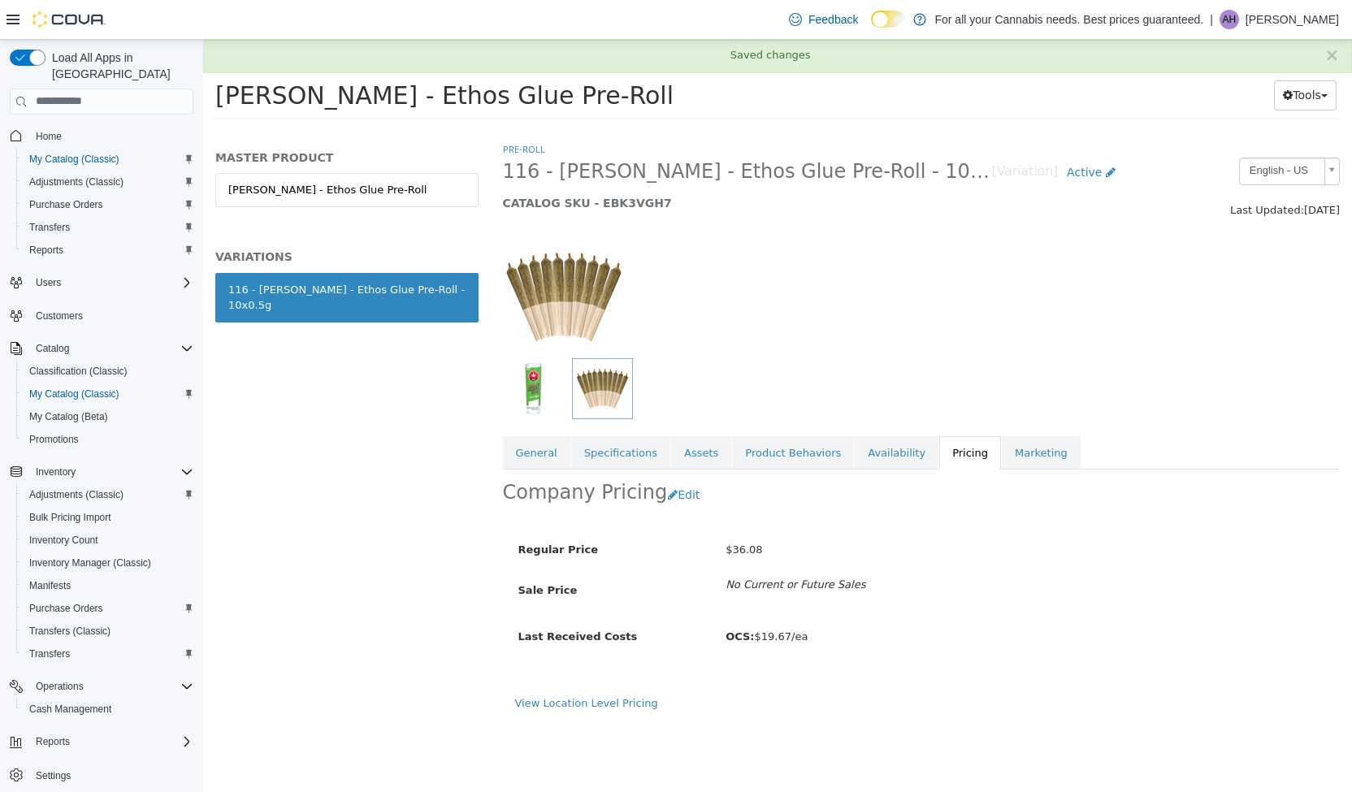
scroll to position [0, 0]
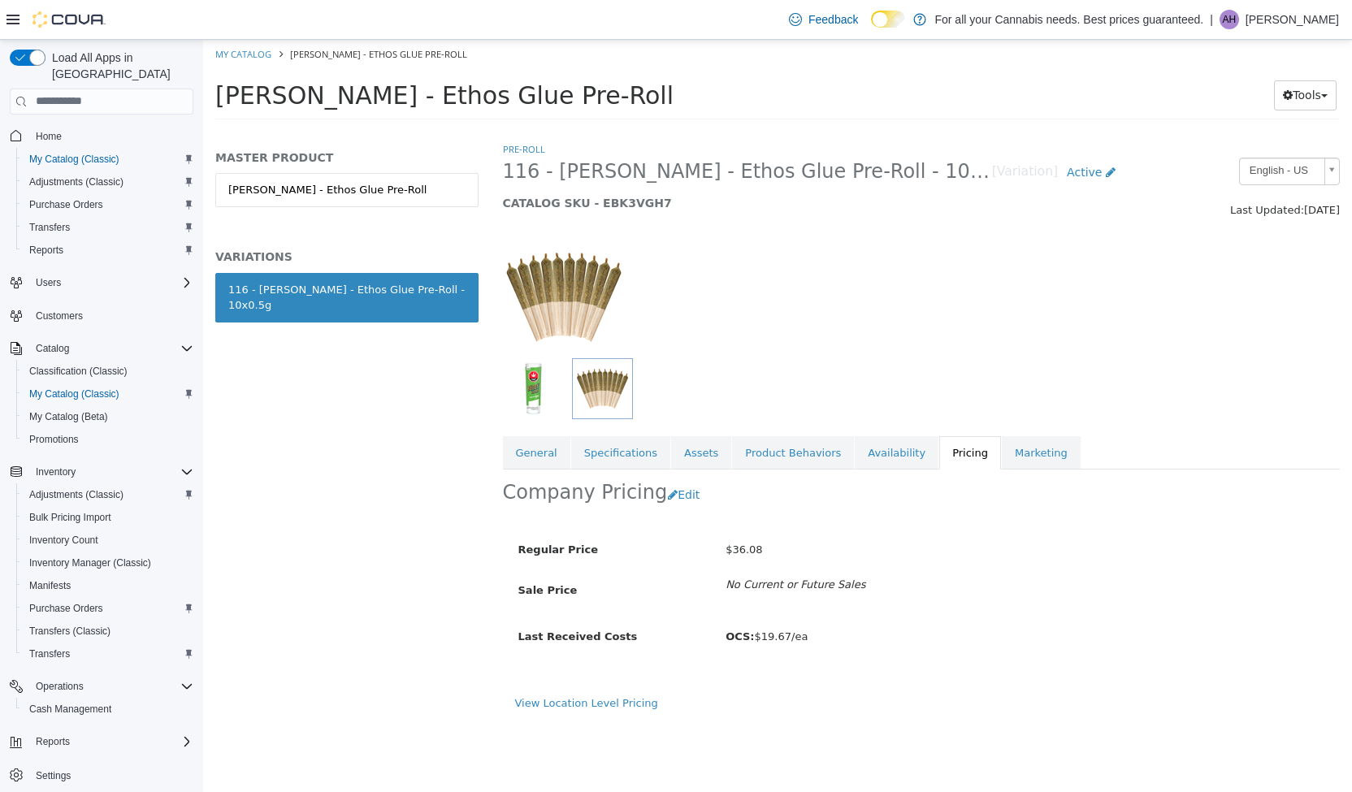
click at [366, 206] on div "[PERSON_NAME] - Ethos Glue Pre-Roll" at bounding box center [346, 206] width 263 height 68
click at [382, 198] on link "[PERSON_NAME] - Ethos Glue Pre-Roll" at bounding box center [346, 189] width 263 height 34
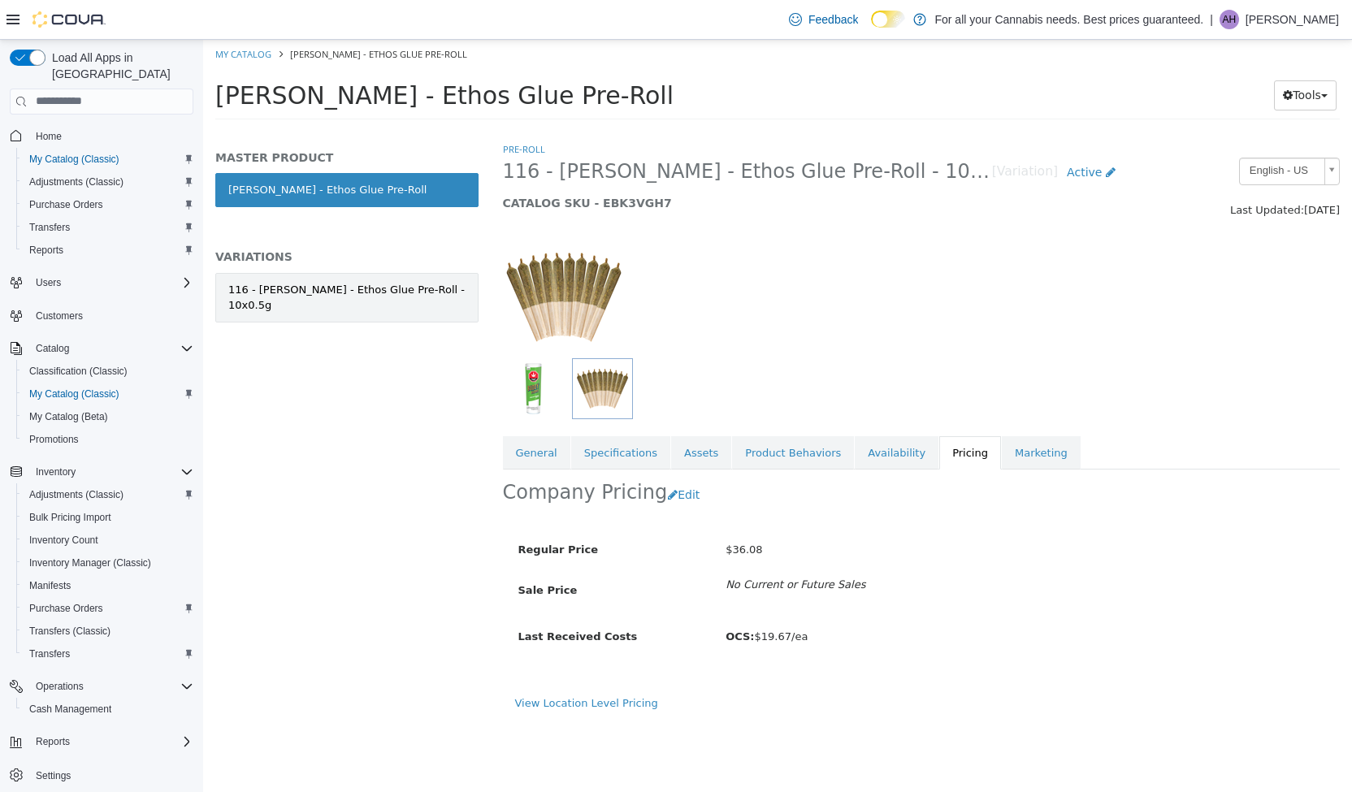
click at [376, 288] on div "116 - [PERSON_NAME] - Ethos Glue Pre-Roll - 10x0.5g" at bounding box center [346, 297] width 237 height 32
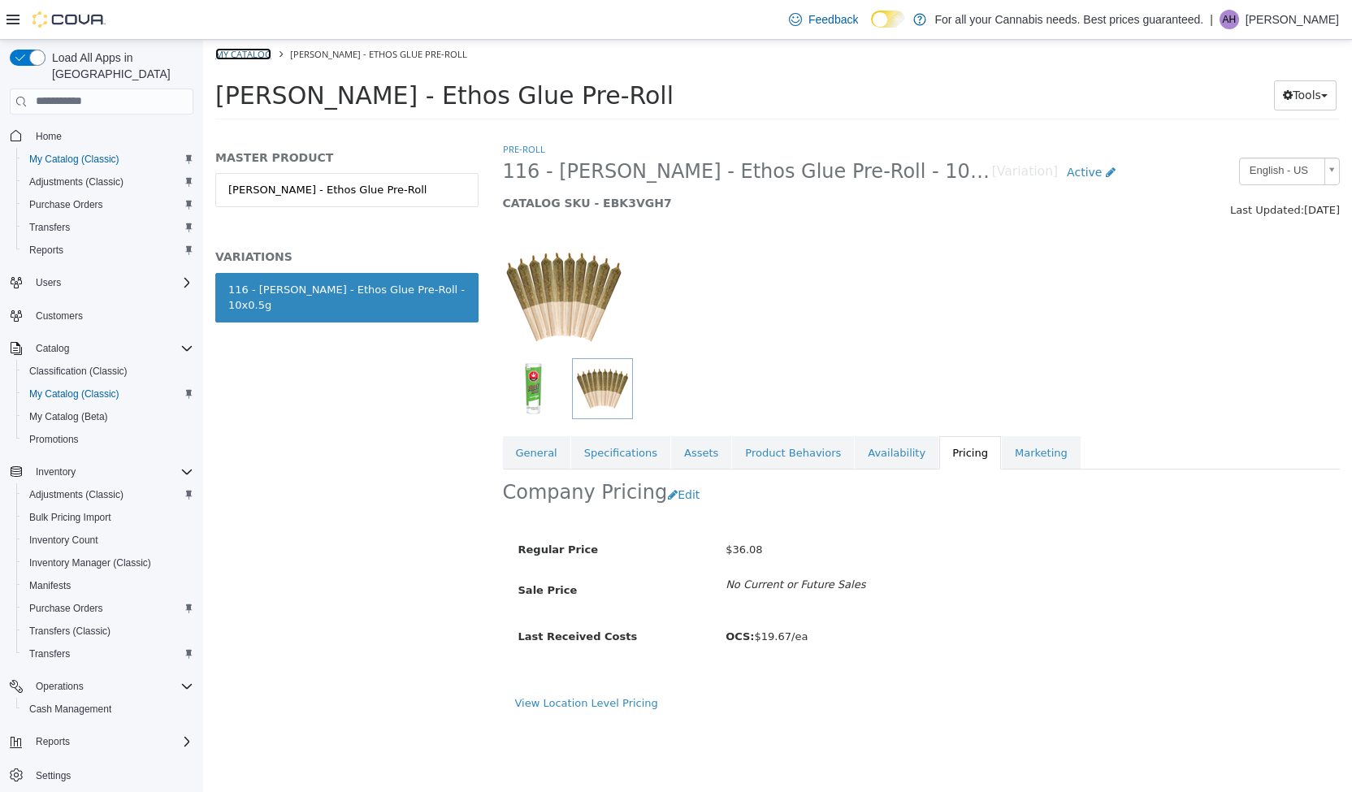
click at [247, 50] on link "My Catalog" at bounding box center [243, 53] width 56 height 12
select select "**********"
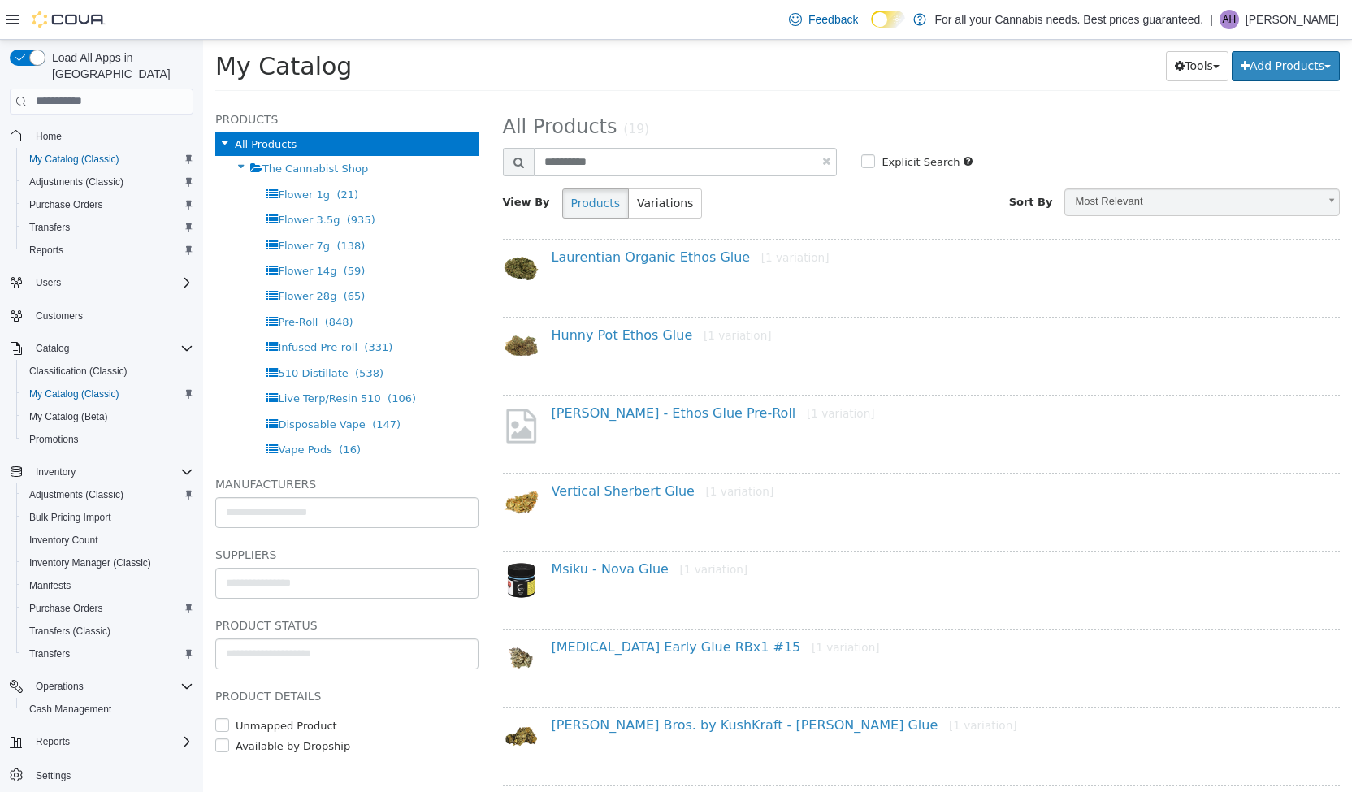
click at [822, 161] on link at bounding box center [826, 160] width 8 height 11
click at [791, 106] on div "**********" at bounding box center [922, 446] width 862 height 692
select select "**********"
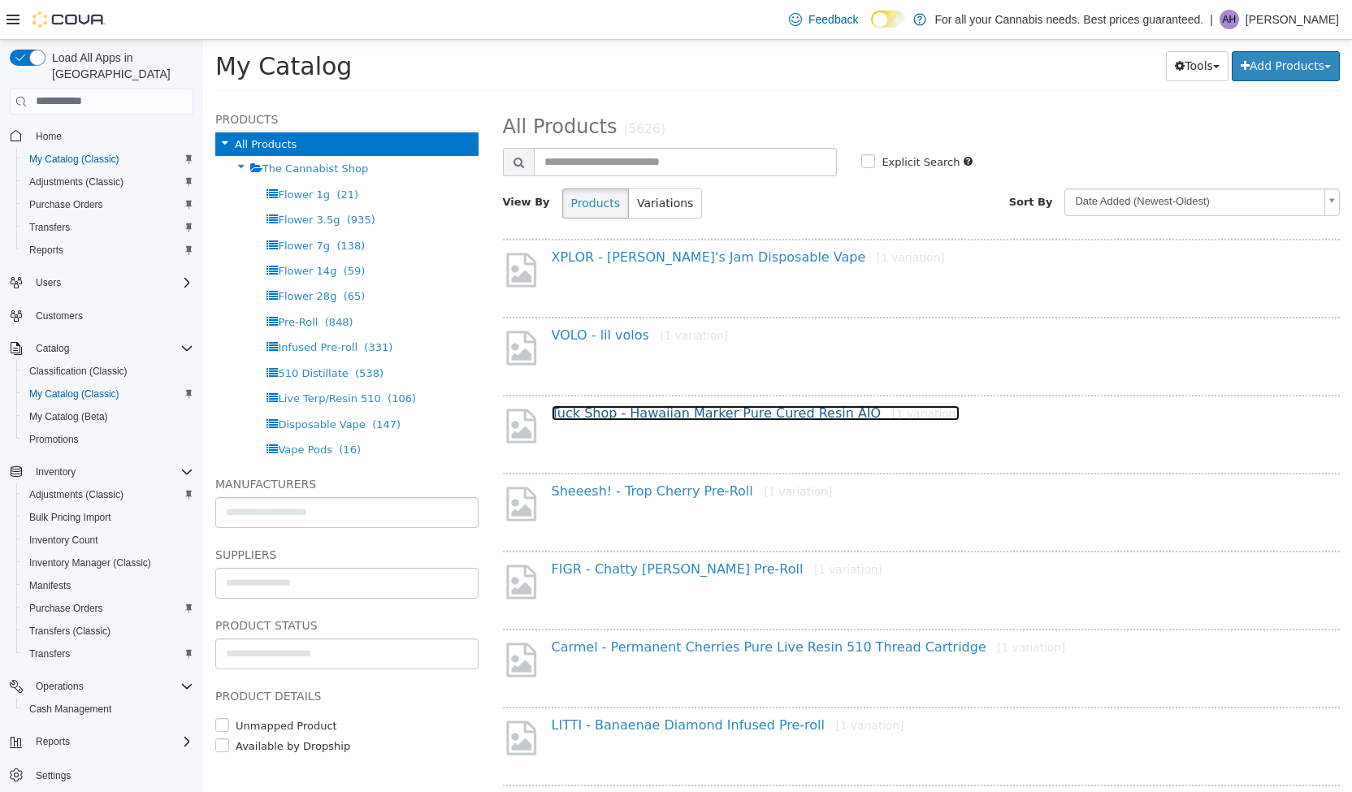
click at [684, 405] on link "Tuck Shop - Hawaiian Marker Pure Cured Resin AIO [1 variation]" at bounding box center [756, 412] width 409 height 15
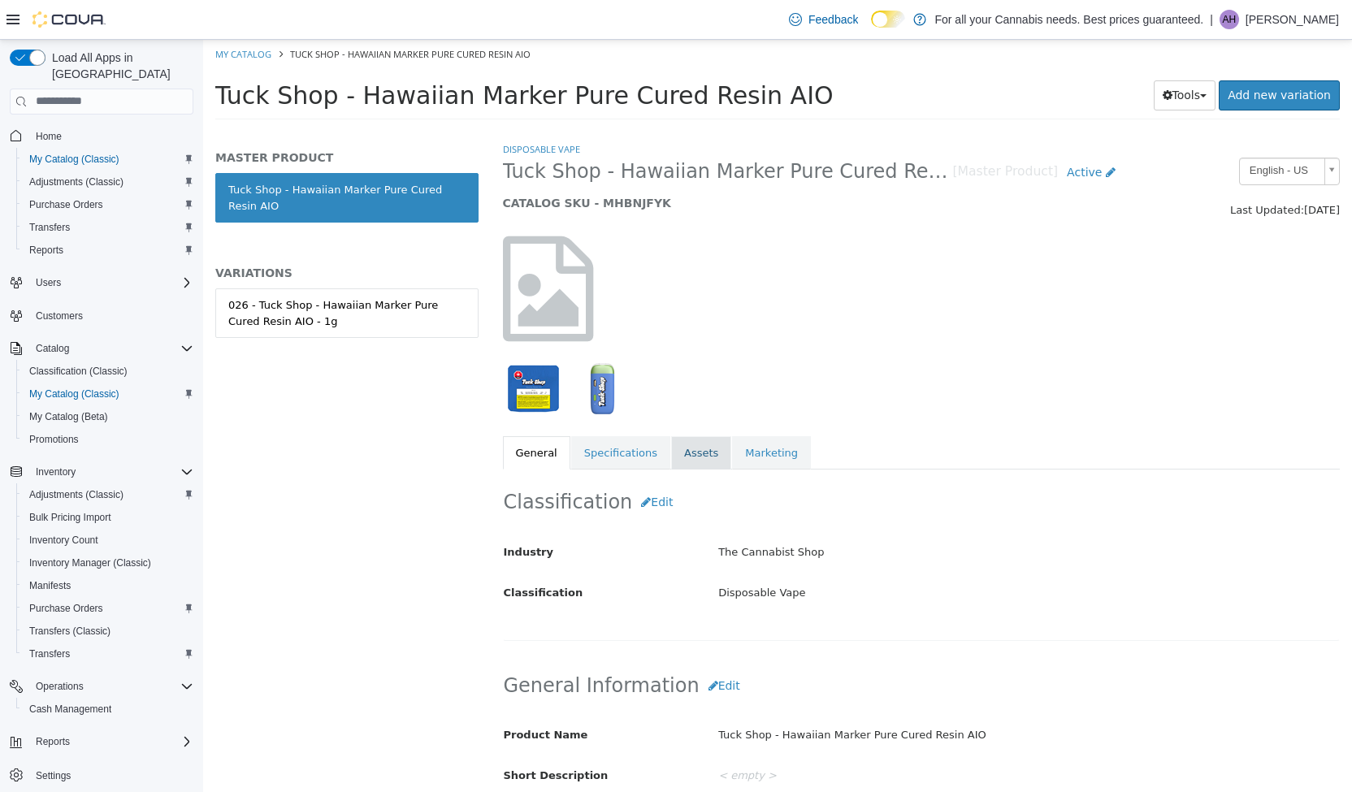
click at [687, 462] on link "Assets" at bounding box center [701, 453] width 60 height 34
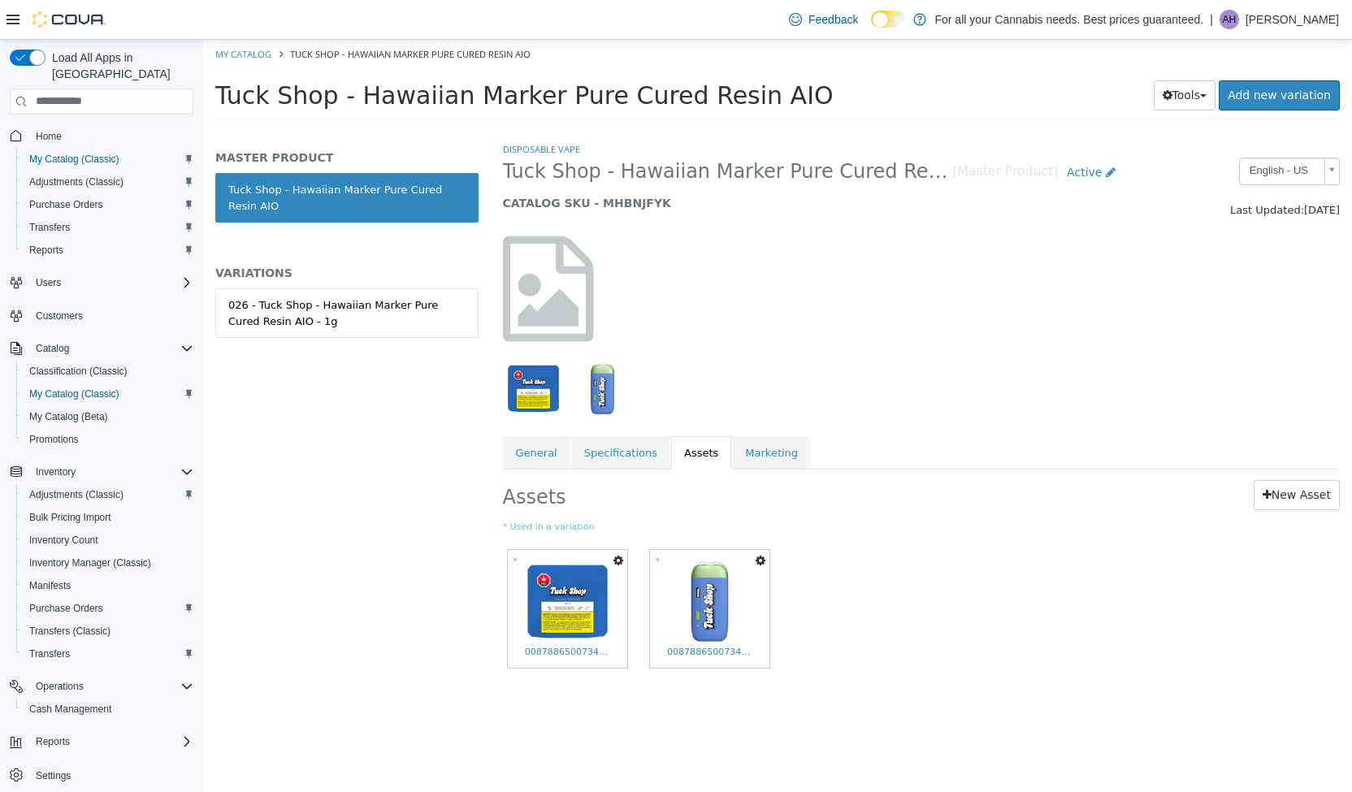
click at [621, 554] on icon "button" at bounding box center [619, 559] width 10 height 11
click at [583, 608] on link "Set As Hero Shot" at bounding box center [558, 611] width 137 height 22
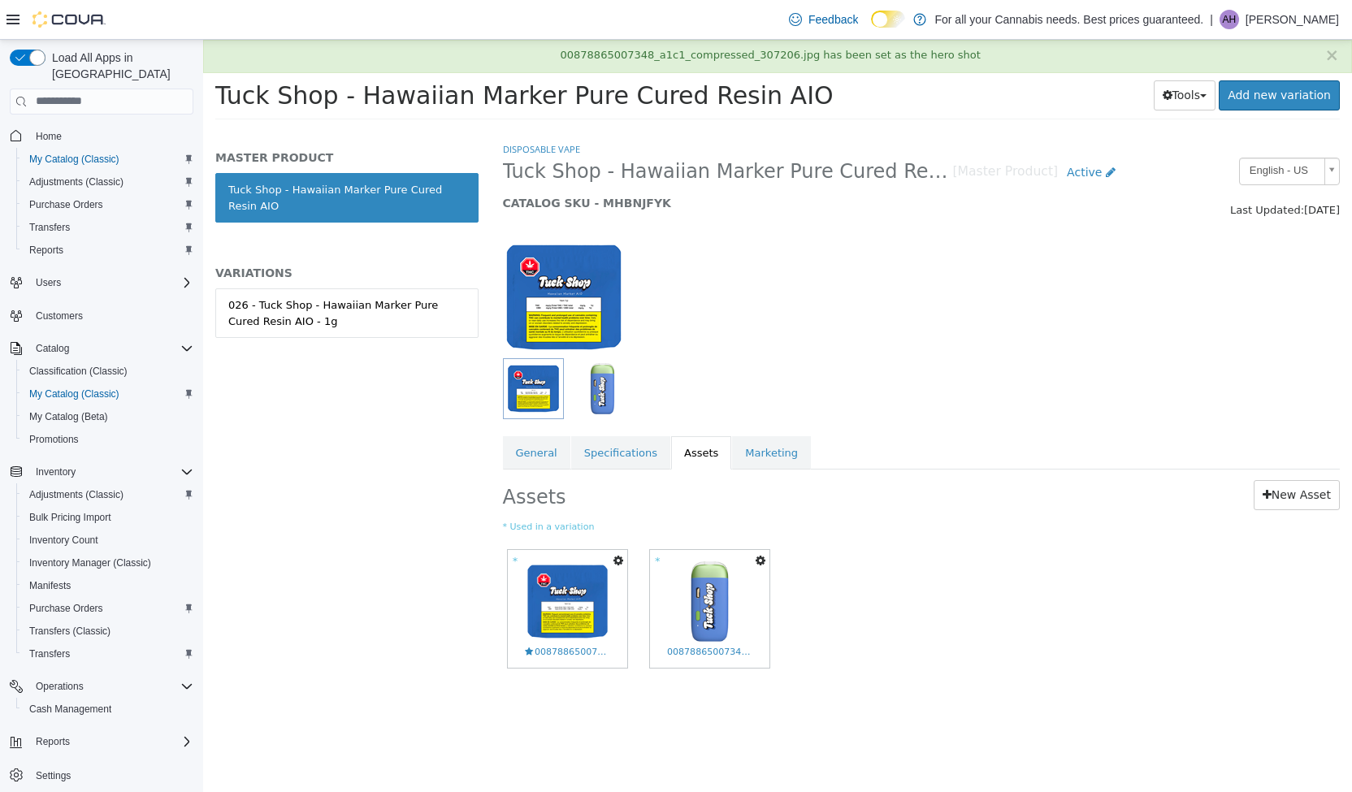
click at [764, 559] on icon "button" at bounding box center [761, 559] width 10 height 11
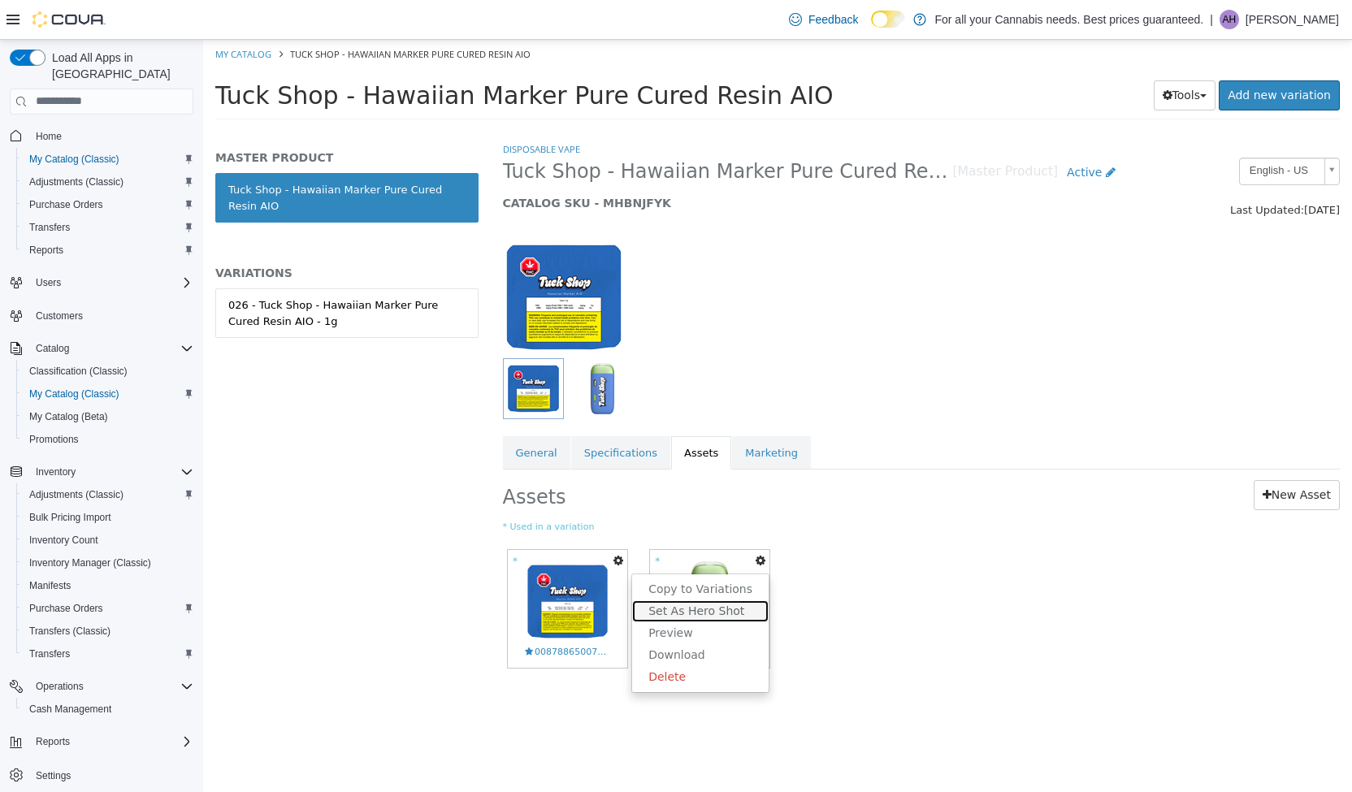
click at [715, 603] on link "Set As Hero Shot" at bounding box center [700, 611] width 137 height 22
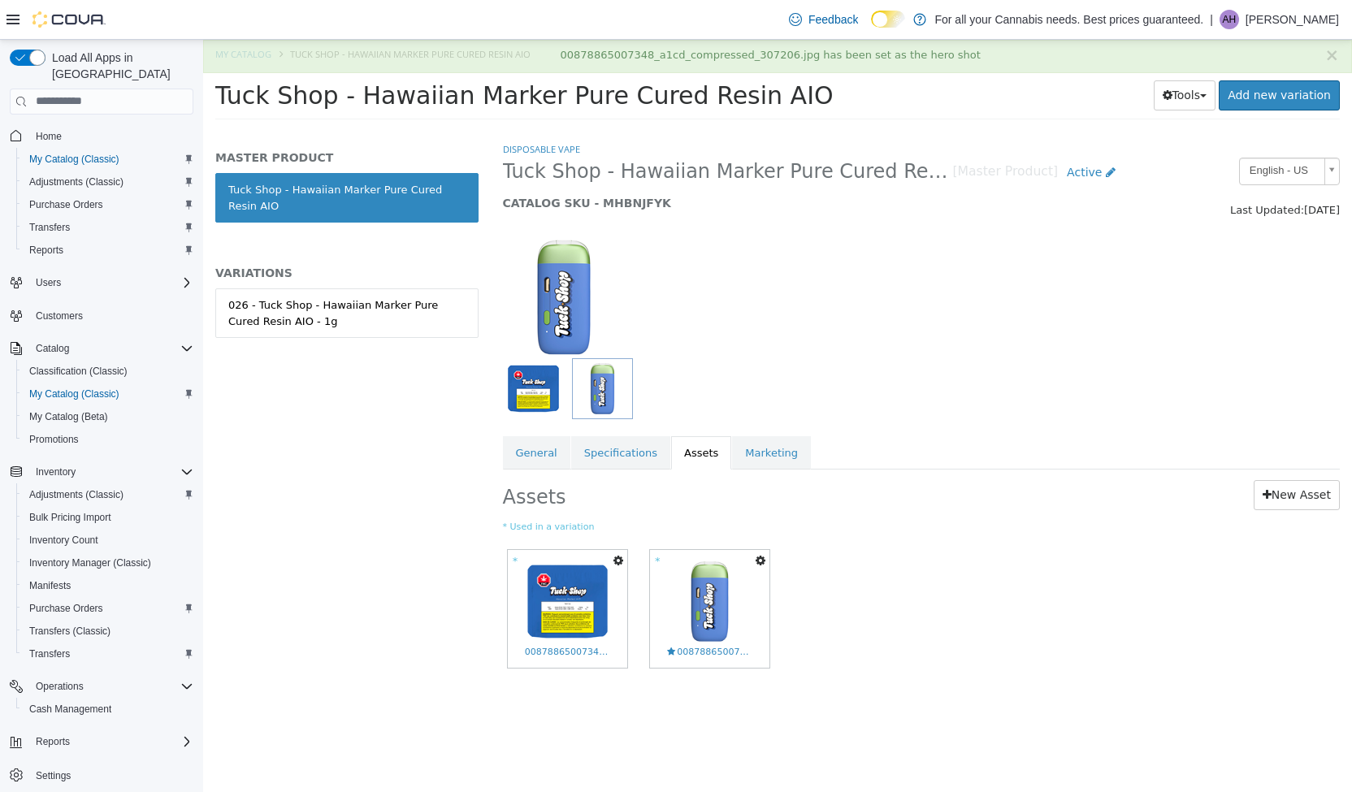
click at [239, 54] on div "× 00878865007348_a1cd_compressed_307206.jpg has been set as the hero shot" at bounding box center [777, 55] width 1149 height 33
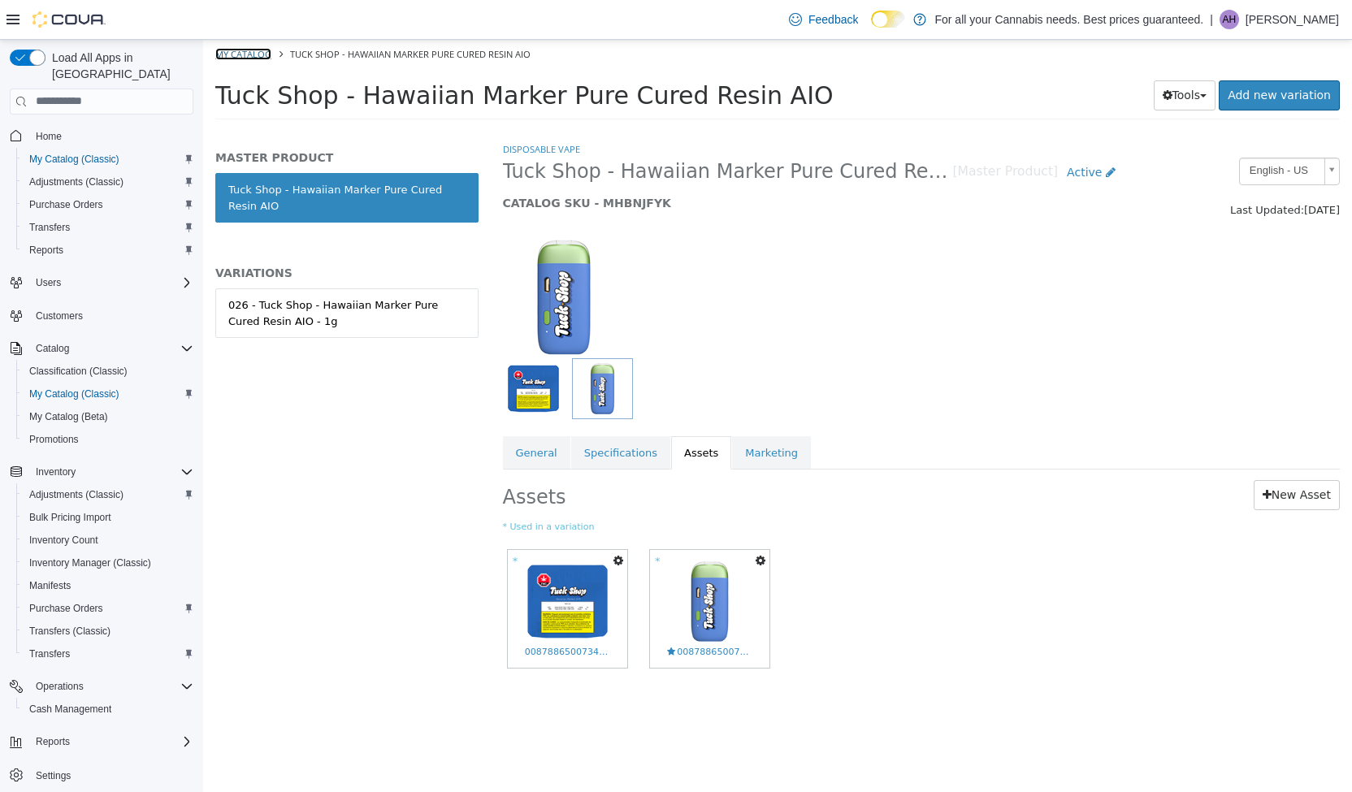
click at [239, 52] on link "My Catalog" at bounding box center [243, 53] width 56 height 12
select select "**********"
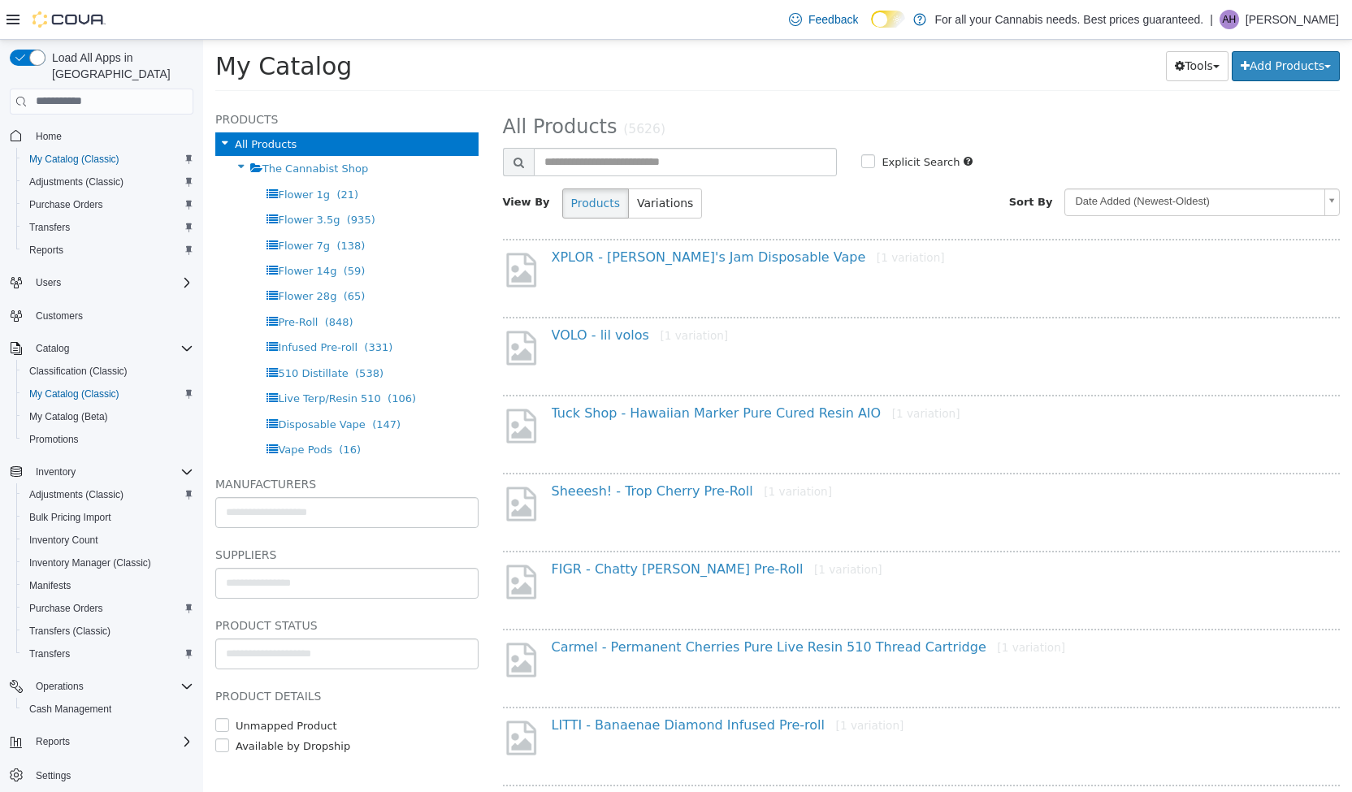
click at [741, 60] on div "Tools Merge Products Map Private Products Bulk Product Editor Export Add Produc…" at bounding box center [1022, 65] width 635 height 30
click at [467, 47] on div "My Catalog Tools Merge Products Map Private Products Bulk Product Editor Export…" at bounding box center [777, 70] width 1149 height 62
click at [646, 161] on input "text" at bounding box center [686, 161] width 304 height 28
type input "**********"
select select "**********"
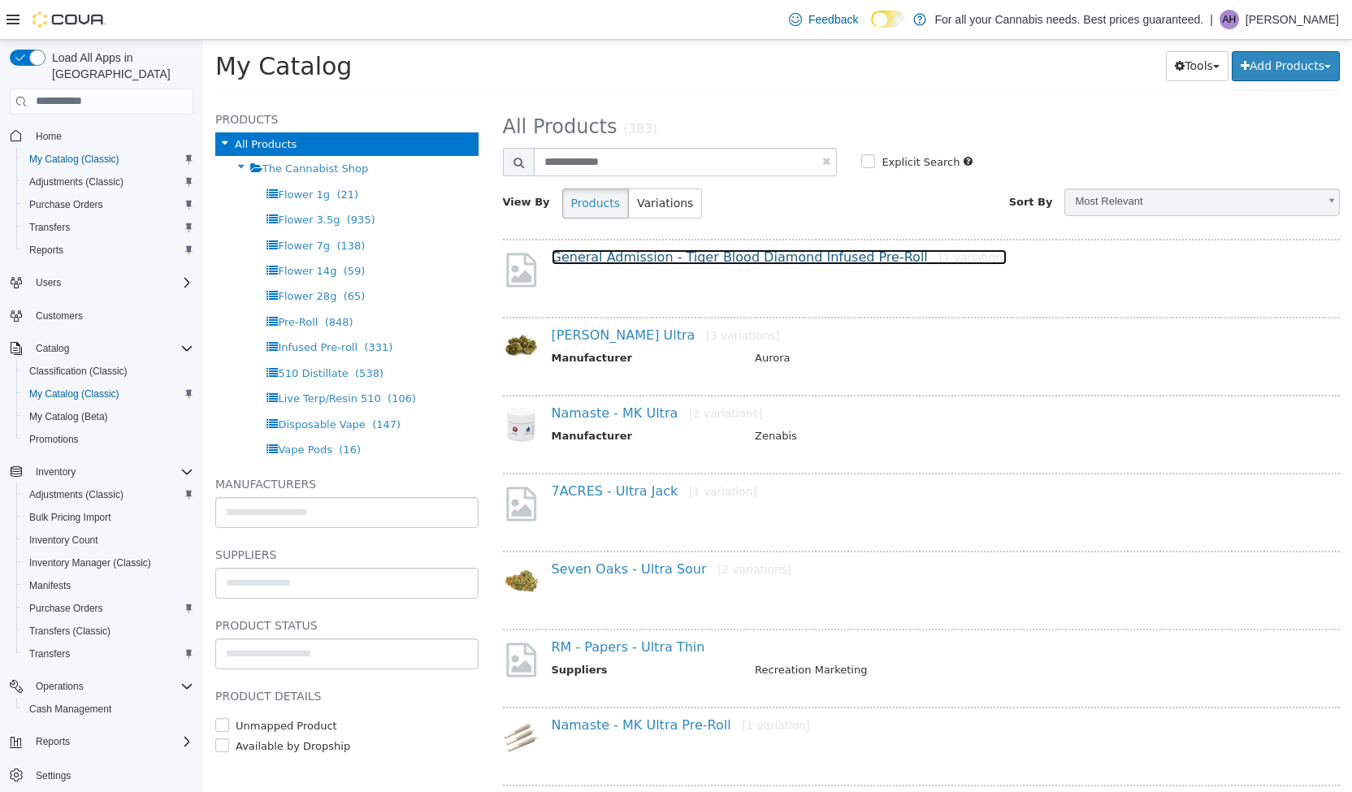
click at [735, 254] on link "General Admission - Tiger Blood Diamond Infused Pre-Roll [1 variation]" at bounding box center [780, 256] width 456 height 15
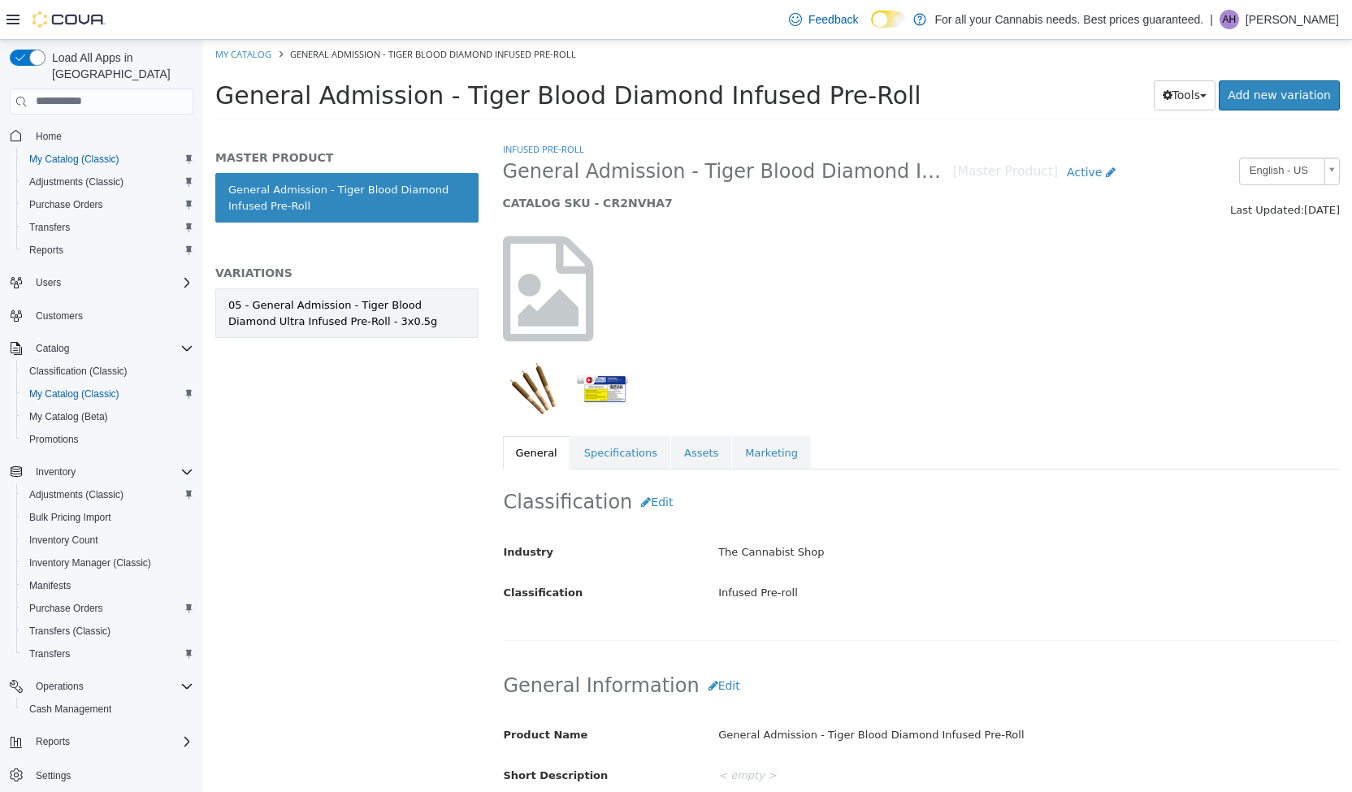
click at [400, 313] on div "05 - General Admission - Tiger Blood Diamond Ultra Infused Pre-Roll - 3x0.5g" at bounding box center [346, 313] width 237 height 32
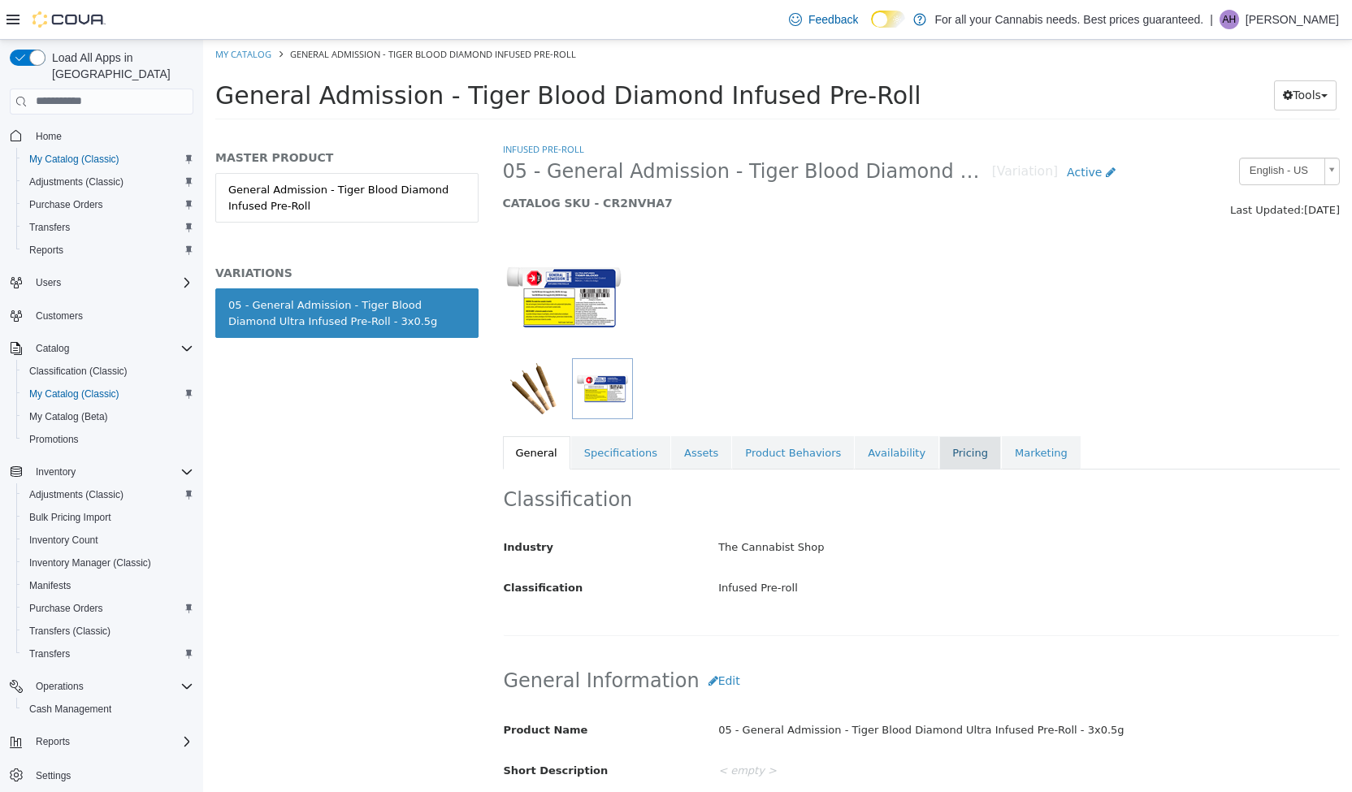
click at [961, 444] on link "Pricing" at bounding box center [970, 453] width 62 height 34
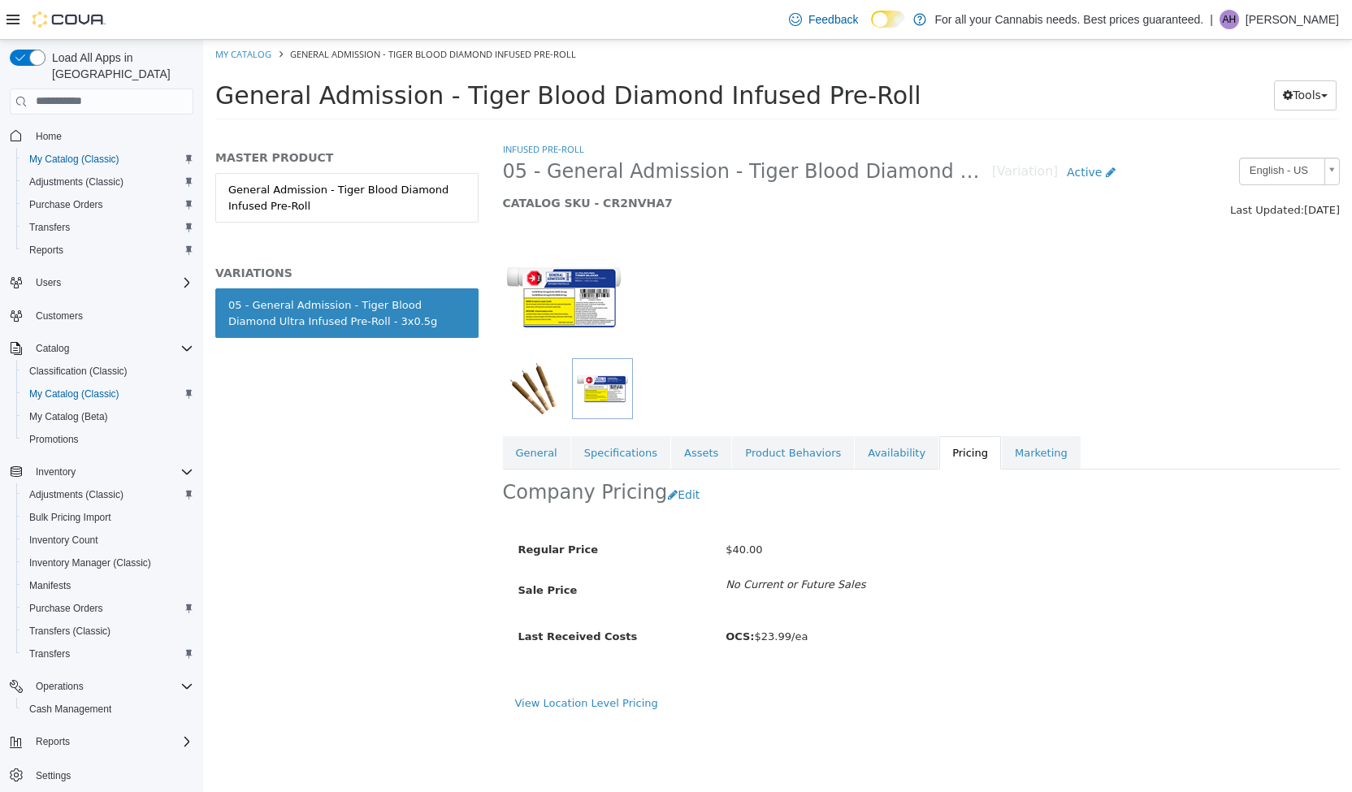
click at [754, 278] on div at bounding box center [634, 297] width 287 height 122
click at [57, 241] on span "Reports" at bounding box center [46, 251] width 34 height 20
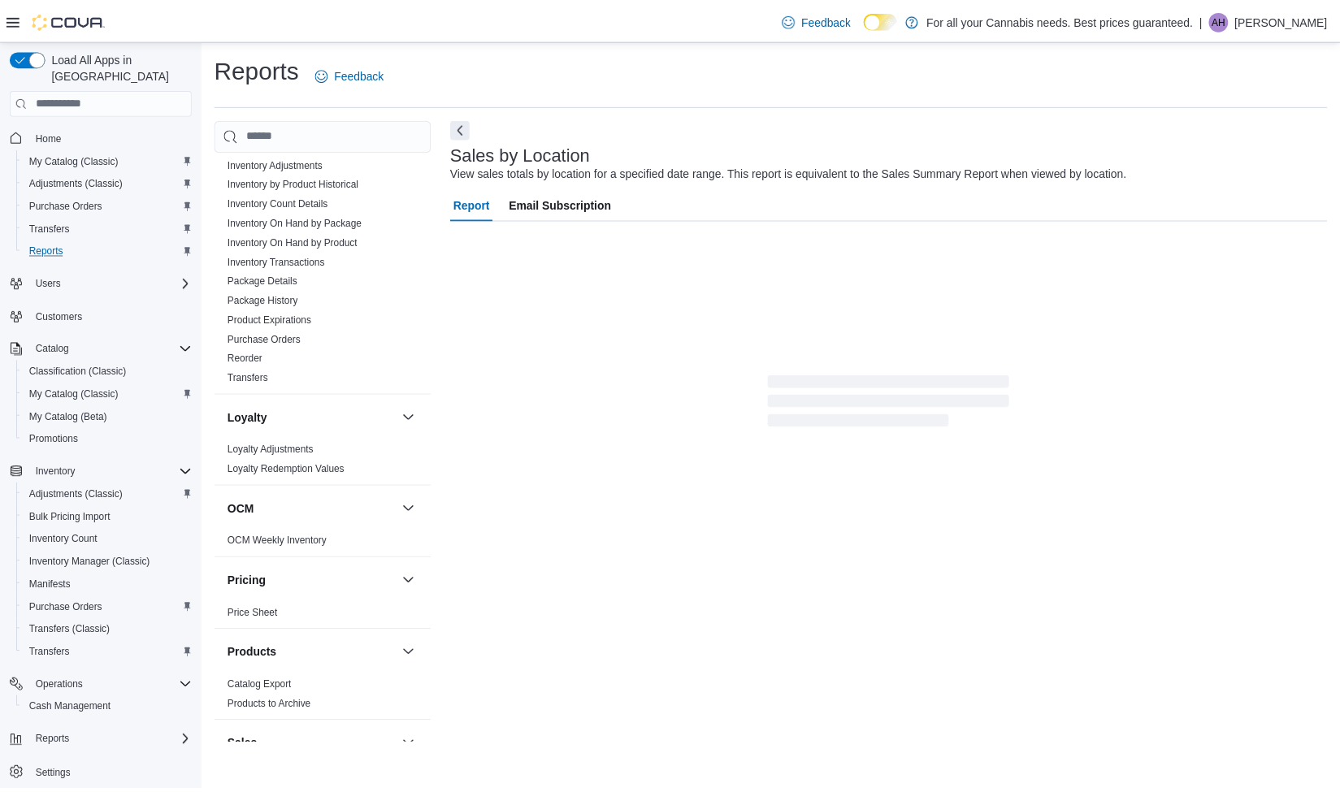
scroll to position [578, 0]
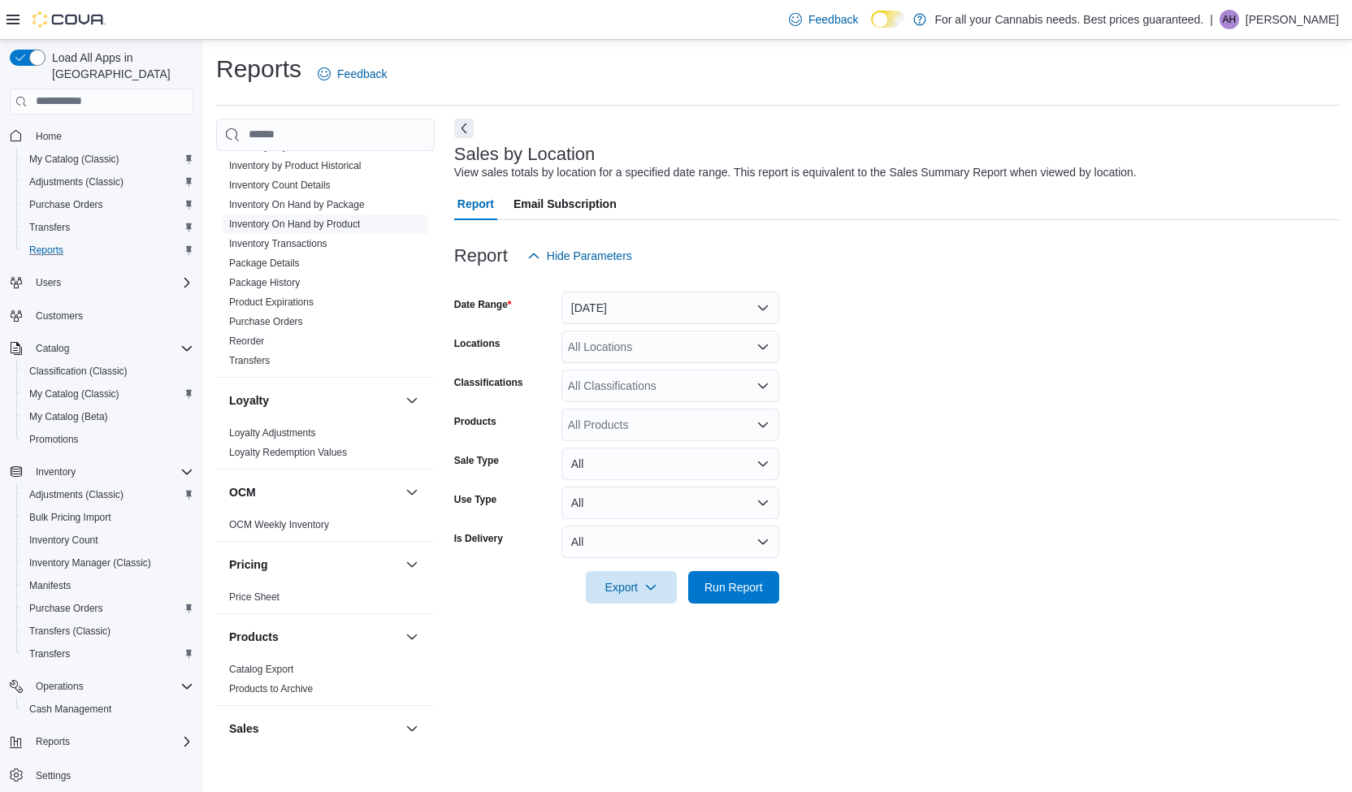
click at [348, 219] on link "Inventory On Hand by Product" at bounding box center [294, 224] width 131 height 11
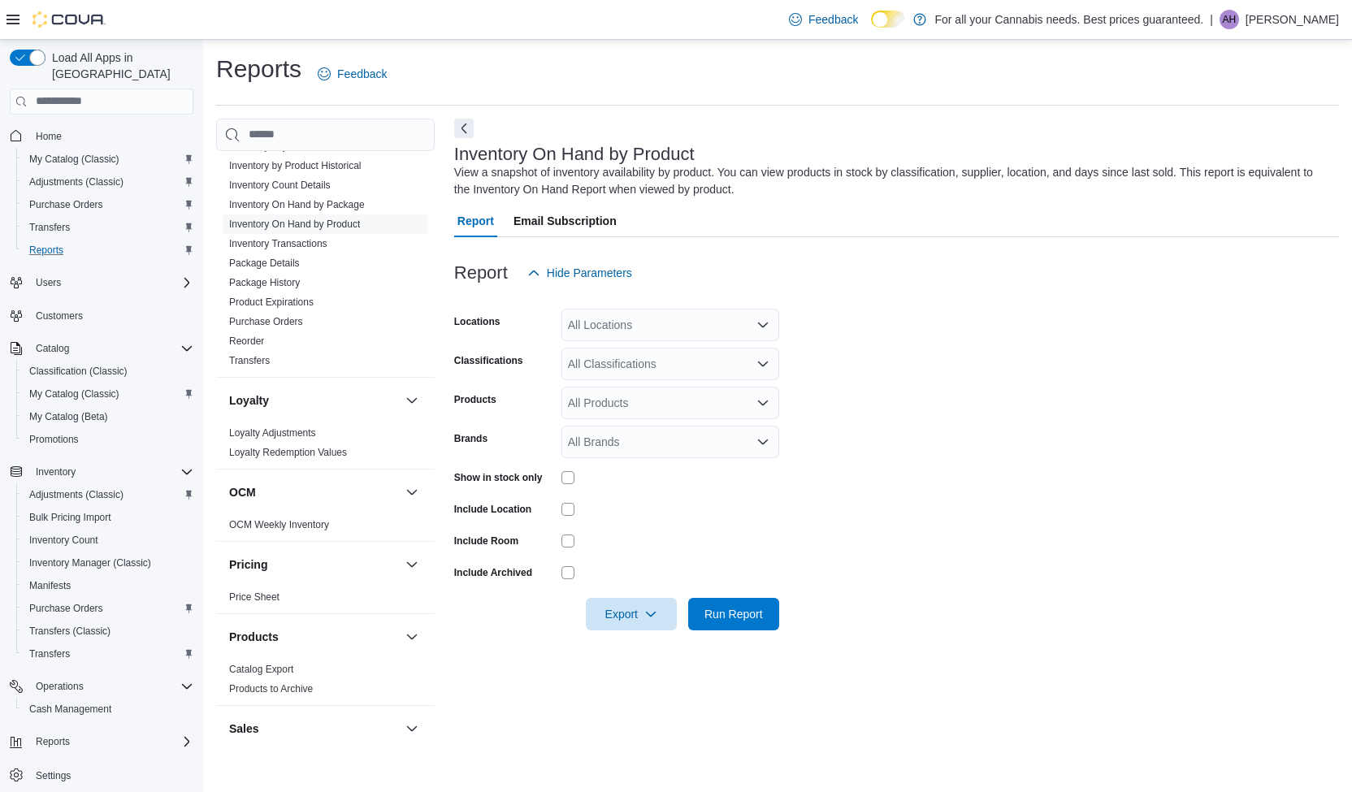
click at [683, 326] on div "All Locations" at bounding box center [671, 325] width 218 height 33
type input "***"
click at [675, 349] on span "TCS0005 Manitou" at bounding box center [651, 353] width 92 height 16
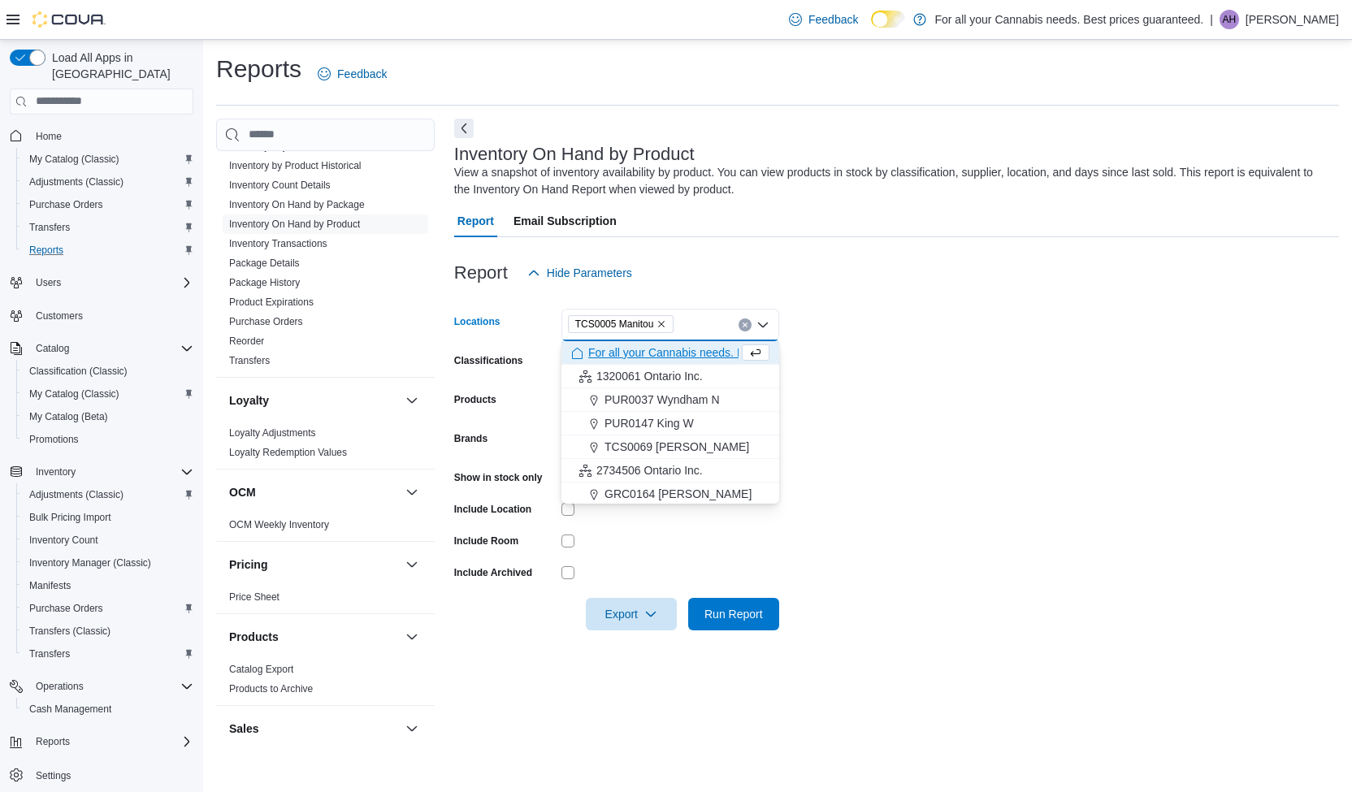
click at [1026, 344] on form "Locations TCS0005 [GEOGRAPHIC_DATA] Combo box. Selected. TCS0005 [GEOGRAPHIC_DA…" at bounding box center [896, 459] width 885 height 341
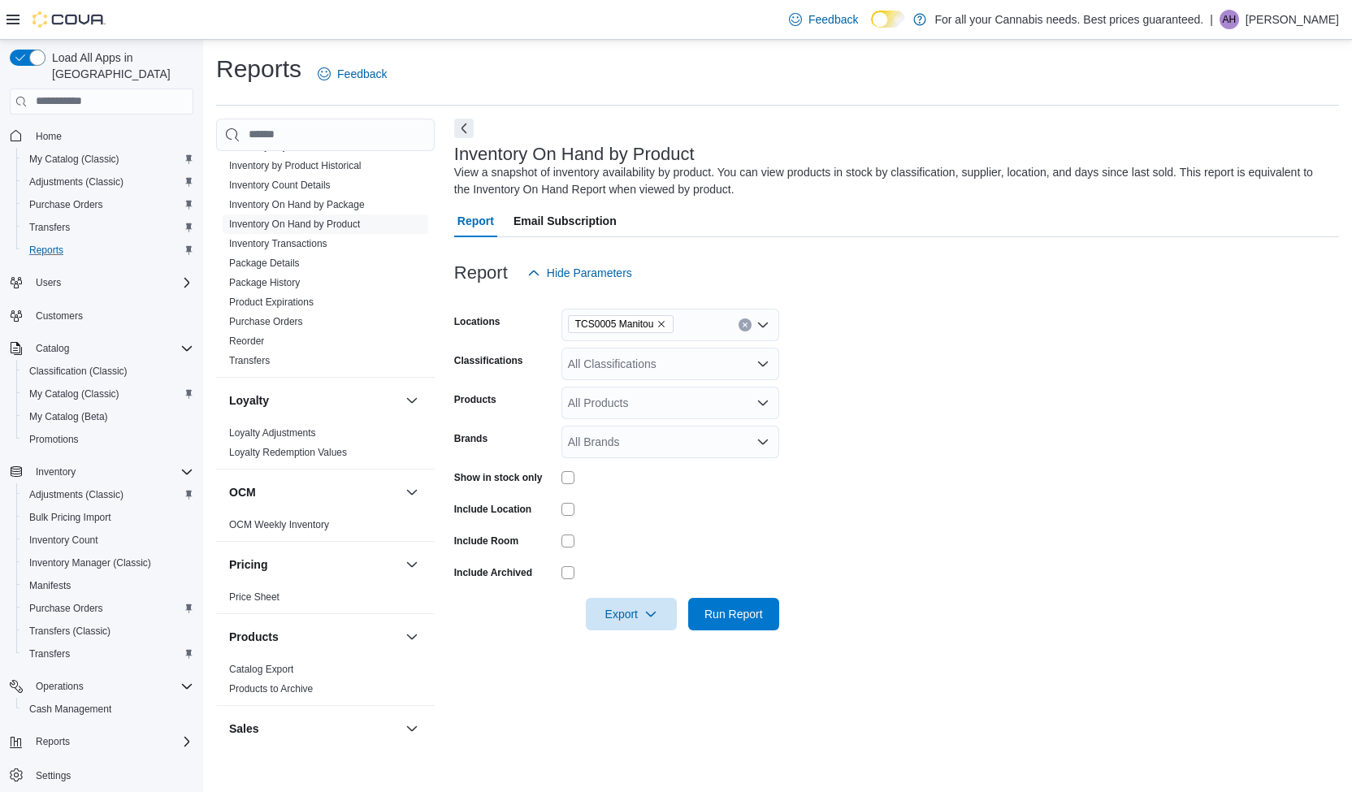
click at [615, 368] on div "All Classifications" at bounding box center [671, 364] width 218 height 33
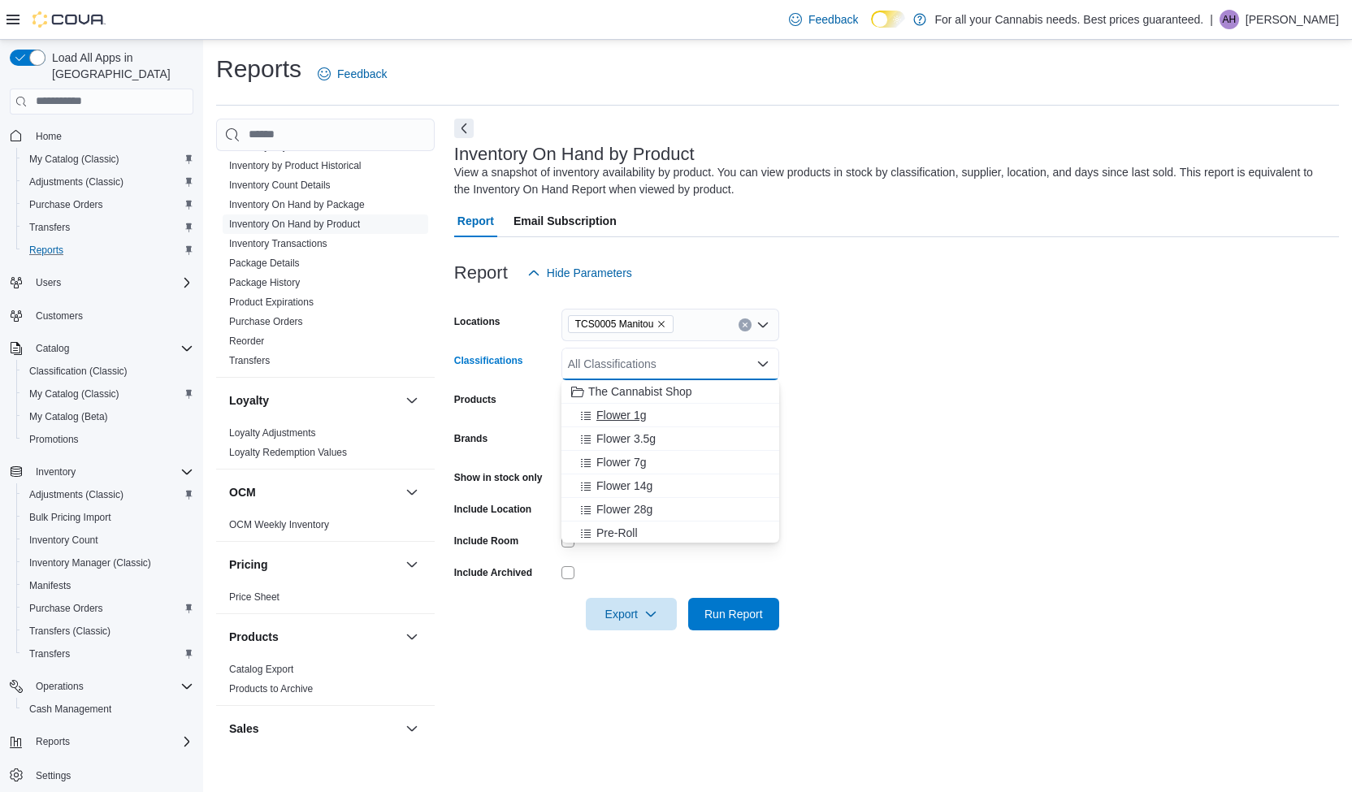
click at [621, 417] on span "Flower 1g" at bounding box center [621, 415] width 50 height 16
click at [621, 417] on span "Flower 3.5g" at bounding box center [625, 415] width 59 height 16
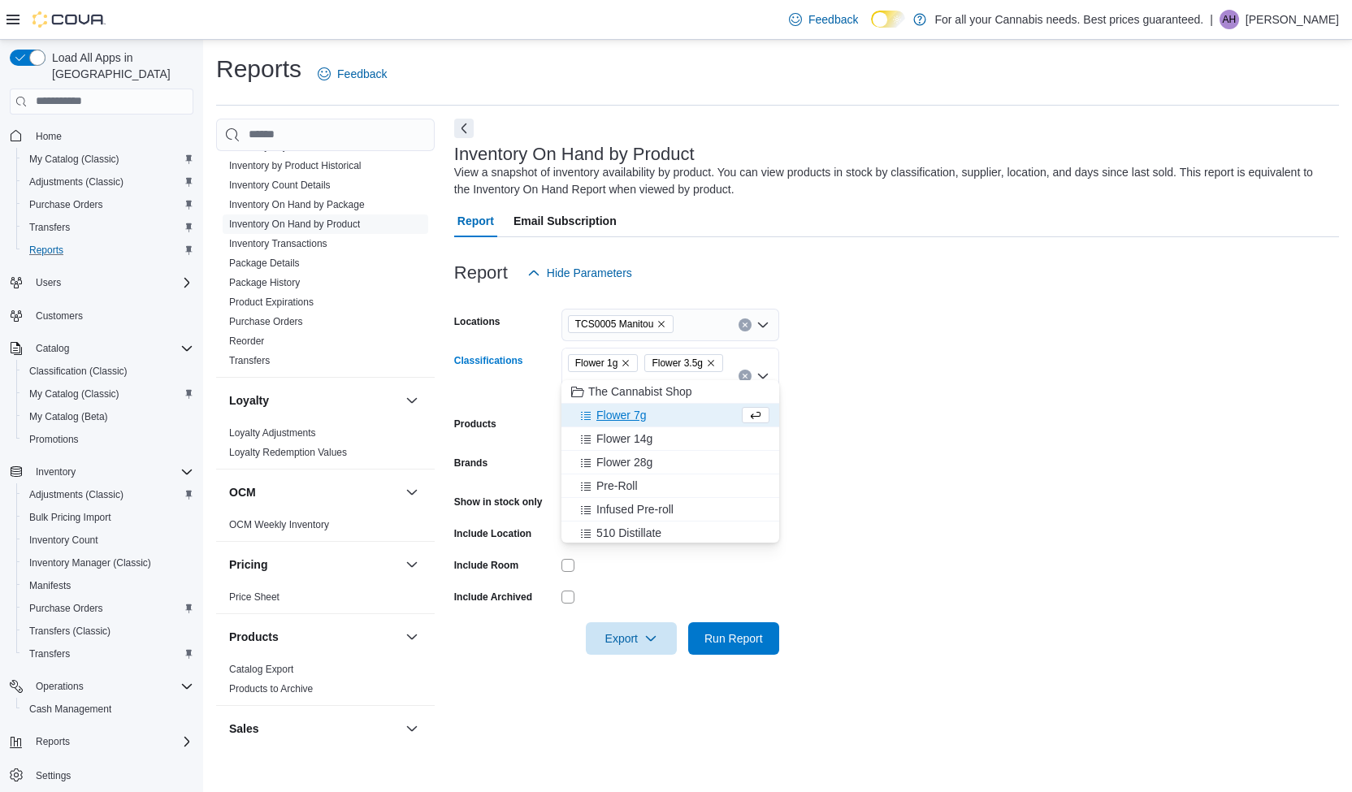
click at [621, 417] on span "Flower 7g" at bounding box center [621, 415] width 50 height 16
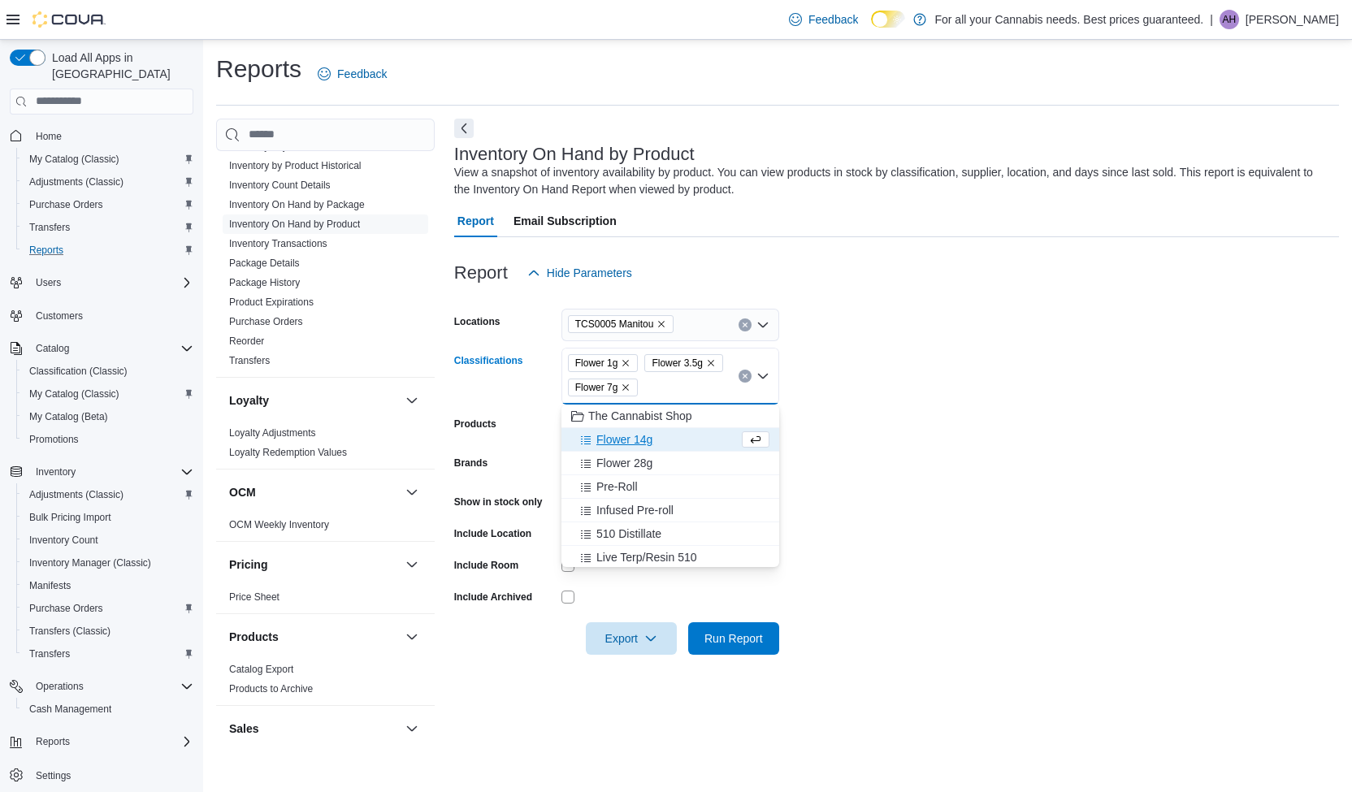
click at [621, 436] on span "Flower 14g" at bounding box center [624, 440] width 56 height 16
click at [622, 438] on span "Flower 28g" at bounding box center [624, 440] width 56 height 16
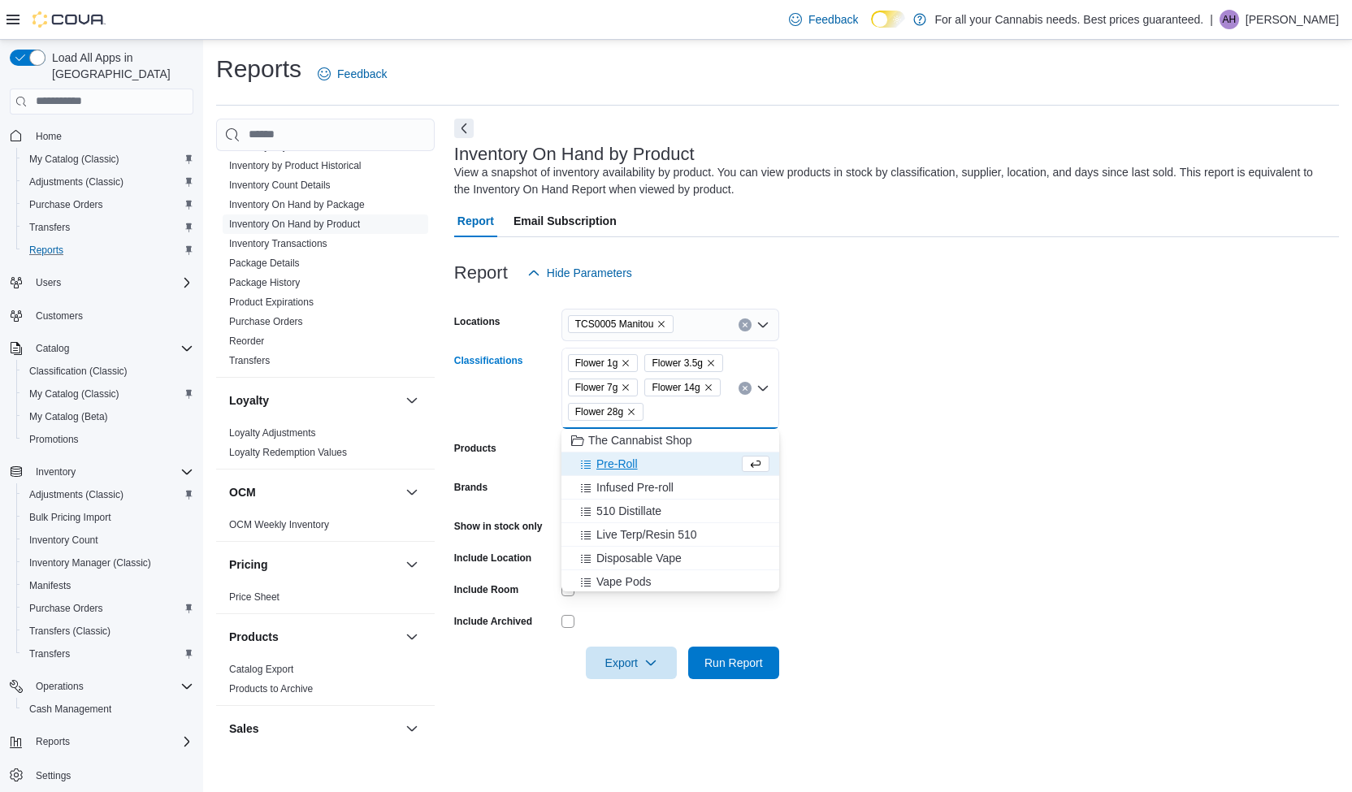
click at [618, 463] on span "Pre-Roll" at bounding box center [616, 464] width 41 height 16
click at [623, 461] on span "Infused Pre-roll" at bounding box center [634, 464] width 77 height 16
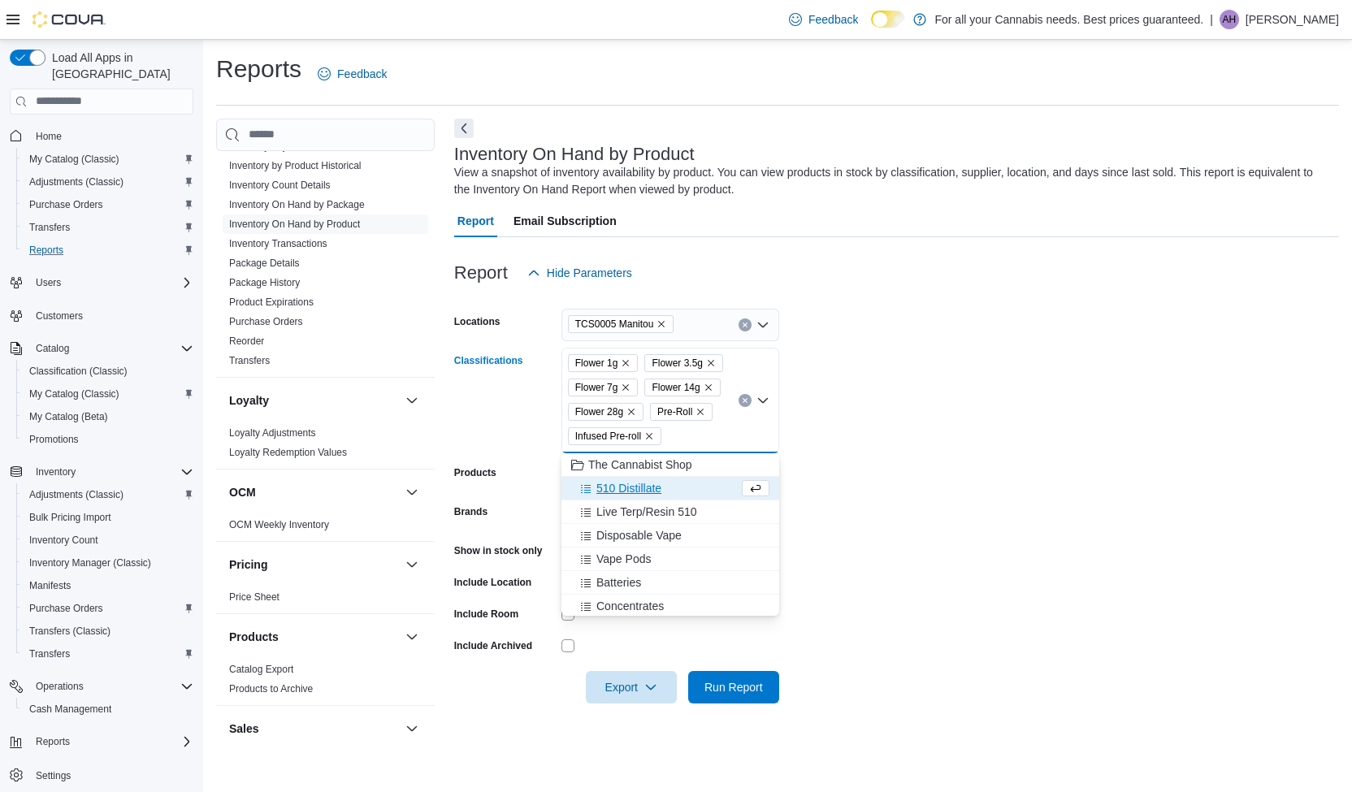
click at [619, 484] on span "510 Distillate" at bounding box center [628, 488] width 65 height 16
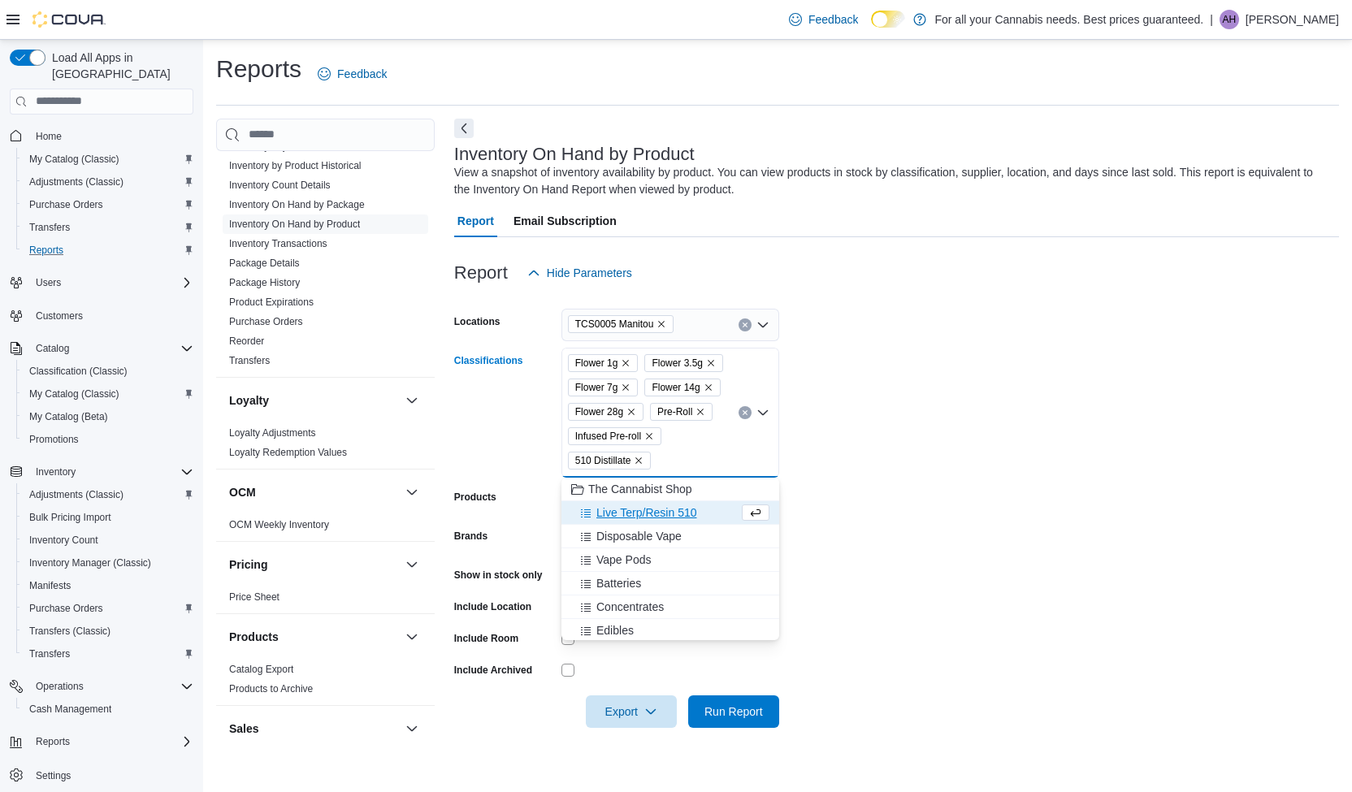
click at [621, 512] on span "Live Terp/Resin 510" at bounding box center [646, 513] width 100 height 16
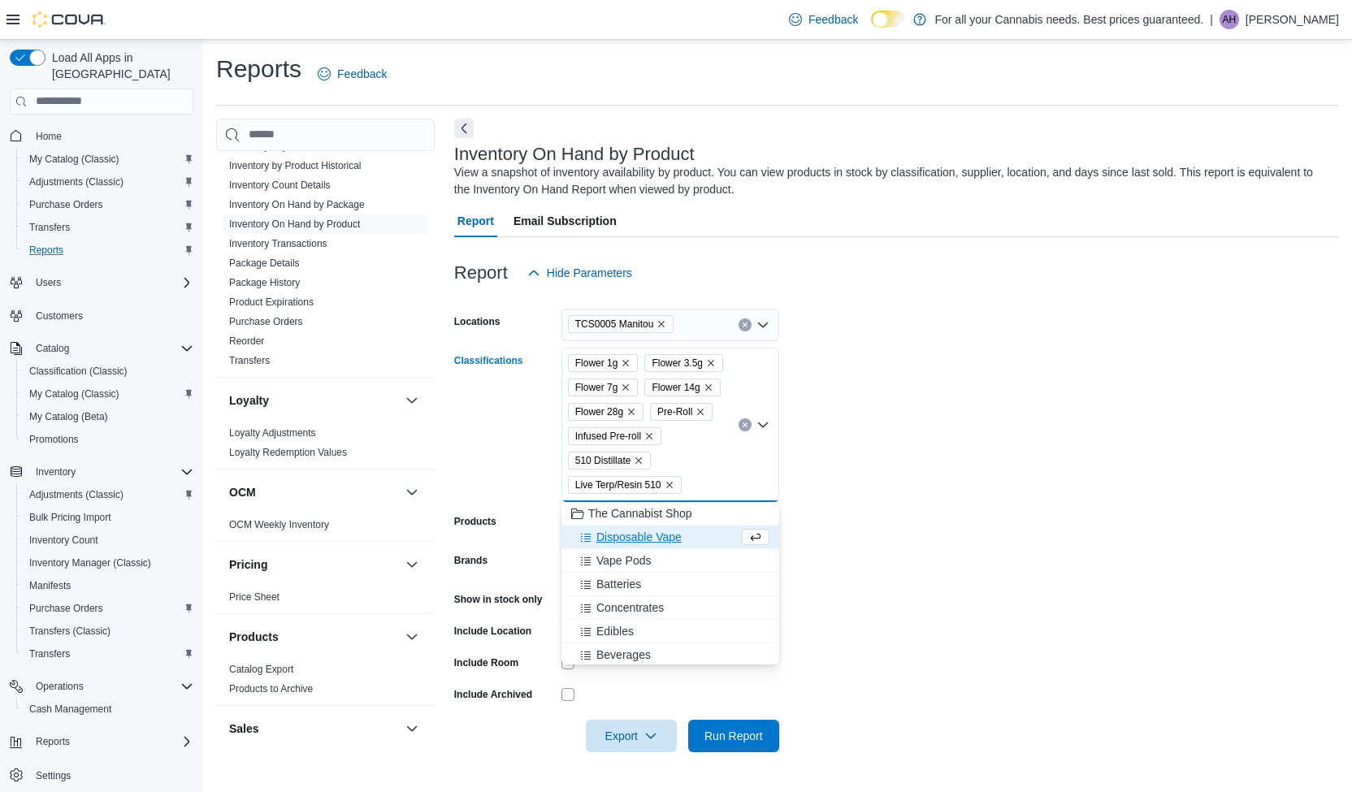
click at [621, 540] on span "Disposable Vape" at bounding box center [638, 537] width 85 height 16
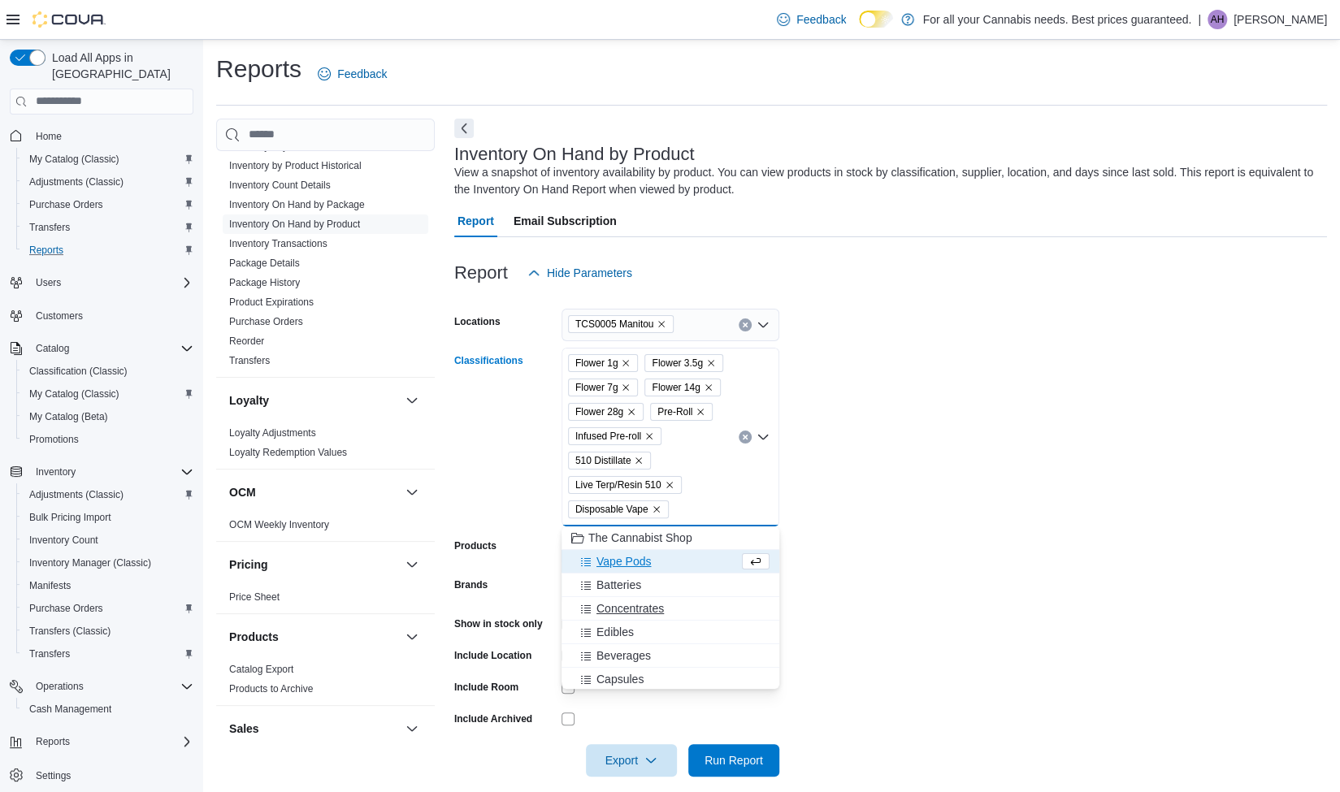
click at [616, 611] on span "Concentrates" at bounding box center [629, 609] width 67 height 16
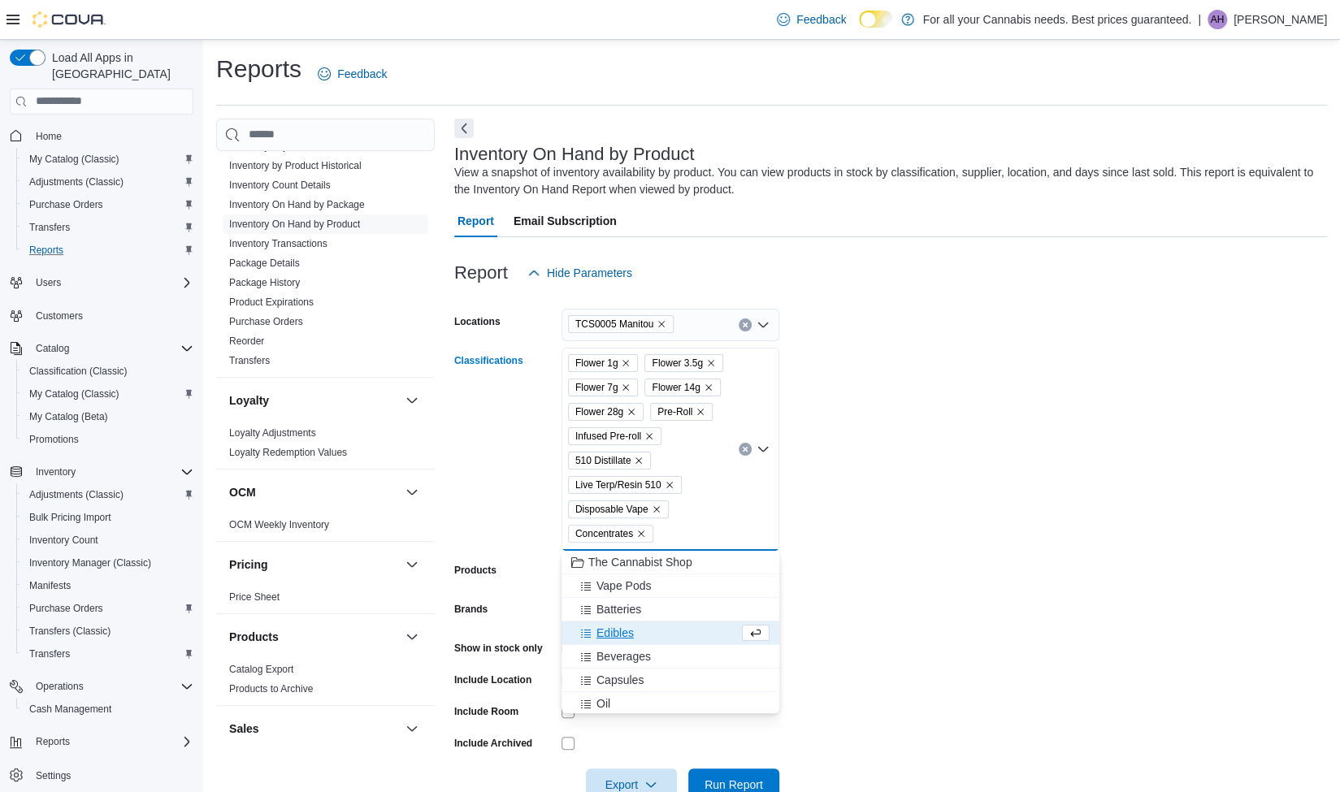
click at [622, 630] on span "Edibles" at bounding box center [614, 633] width 37 height 16
click at [625, 640] on span "Beverages" at bounding box center [623, 633] width 54 height 16
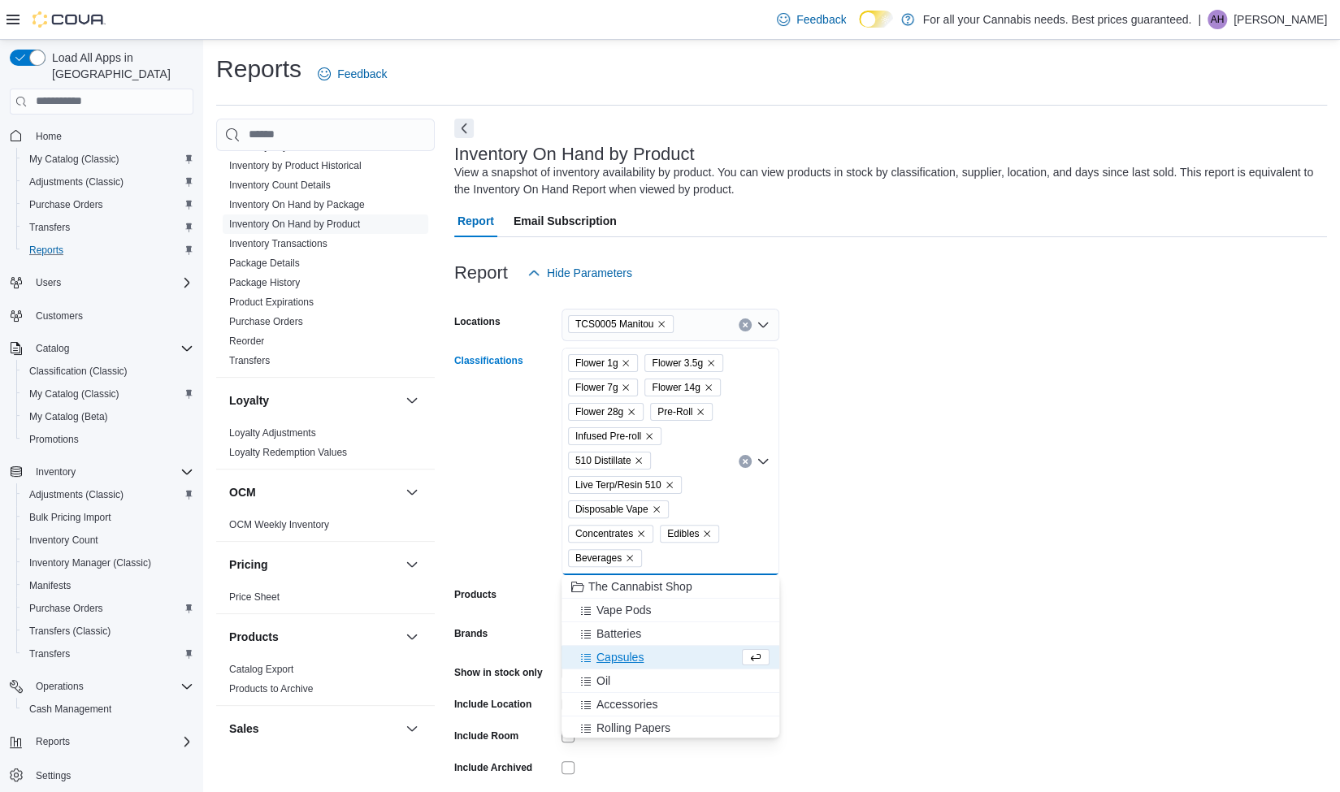
click at [622, 653] on span "Capsules" at bounding box center [619, 657] width 47 height 16
click at [616, 660] on div "Oil" at bounding box center [654, 657] width 167 height 16
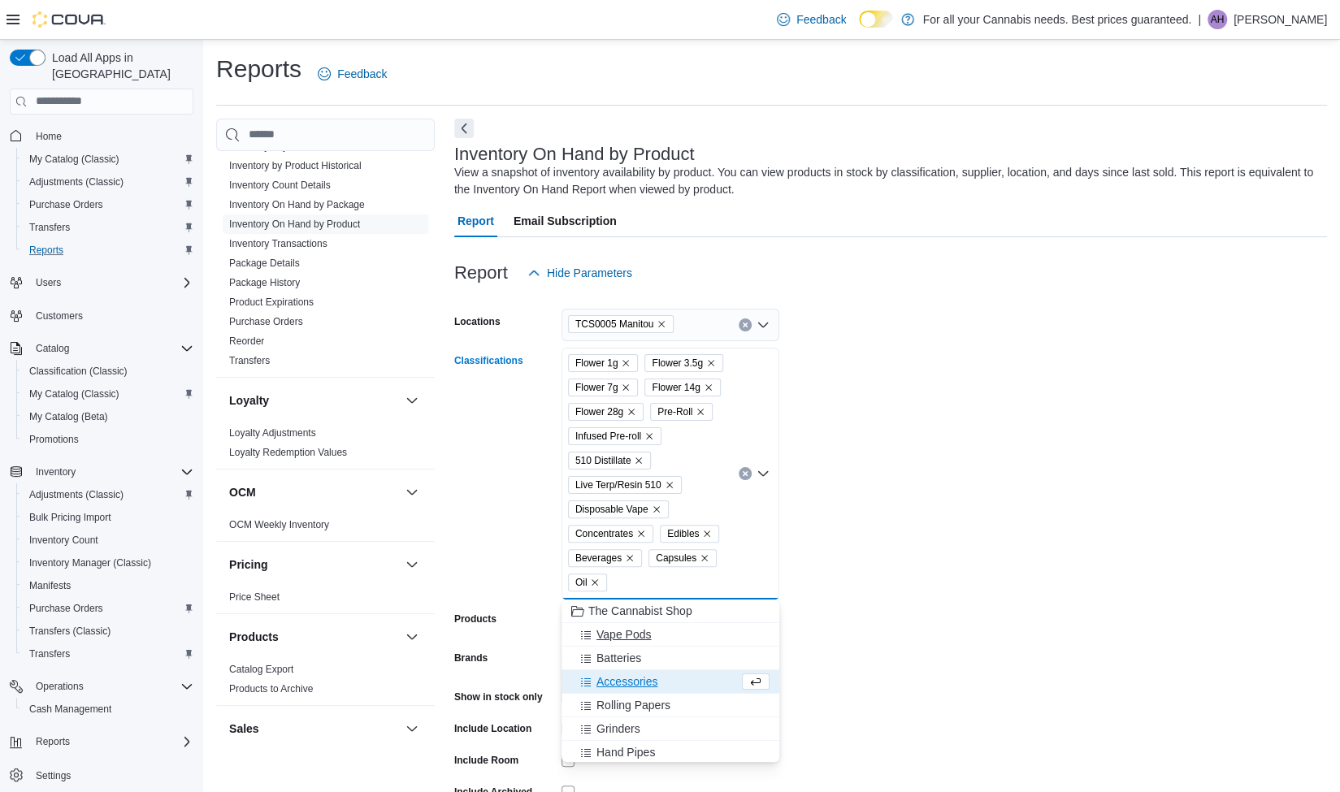
click at [639, 637] on span "Vape Pods" at bounding box center [623, 635] width 54 height 16
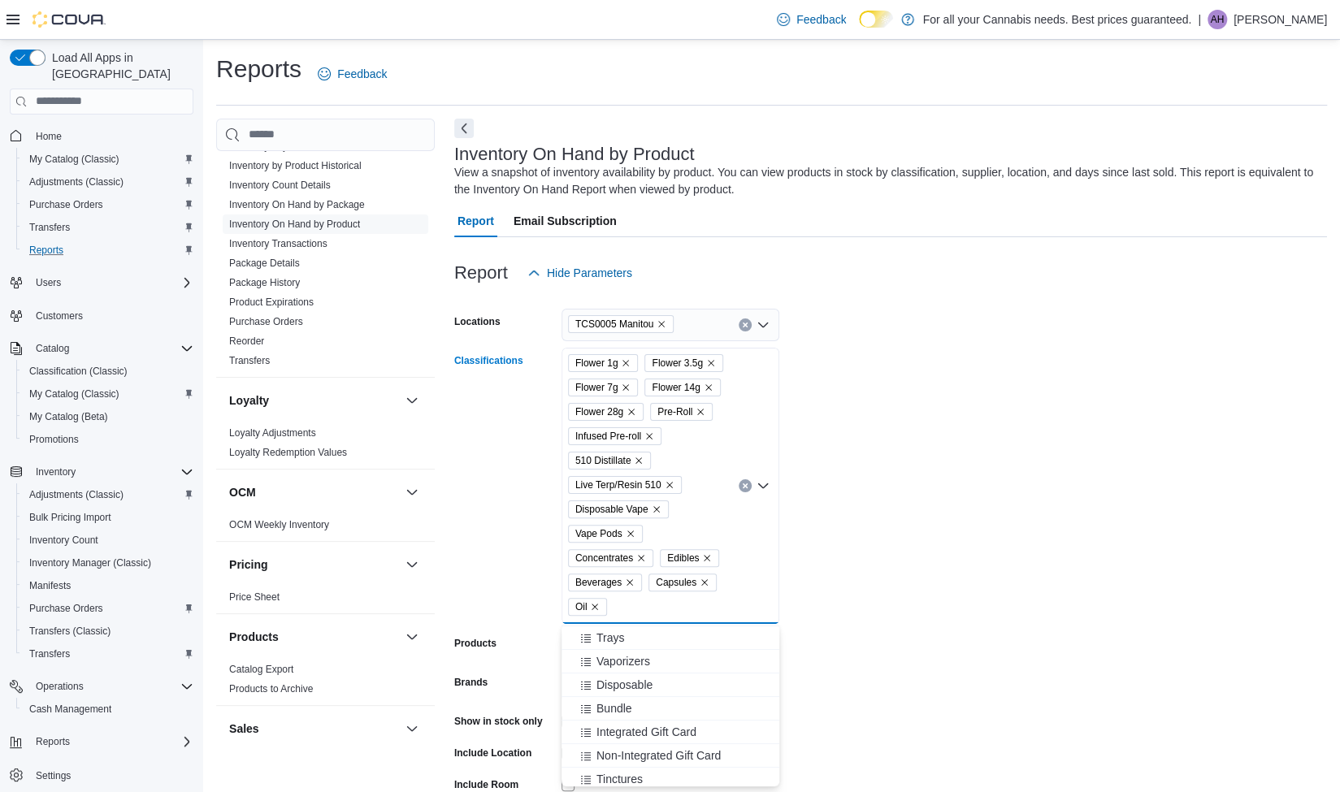
scroll to position [379, 0]
click at [951, 562] on form "Locations TCS0005 Manitou Classifications Flower 1g Flower 3.5g Flower 7g Flowe…" at bounding box center [890, 581] width 873 height 585
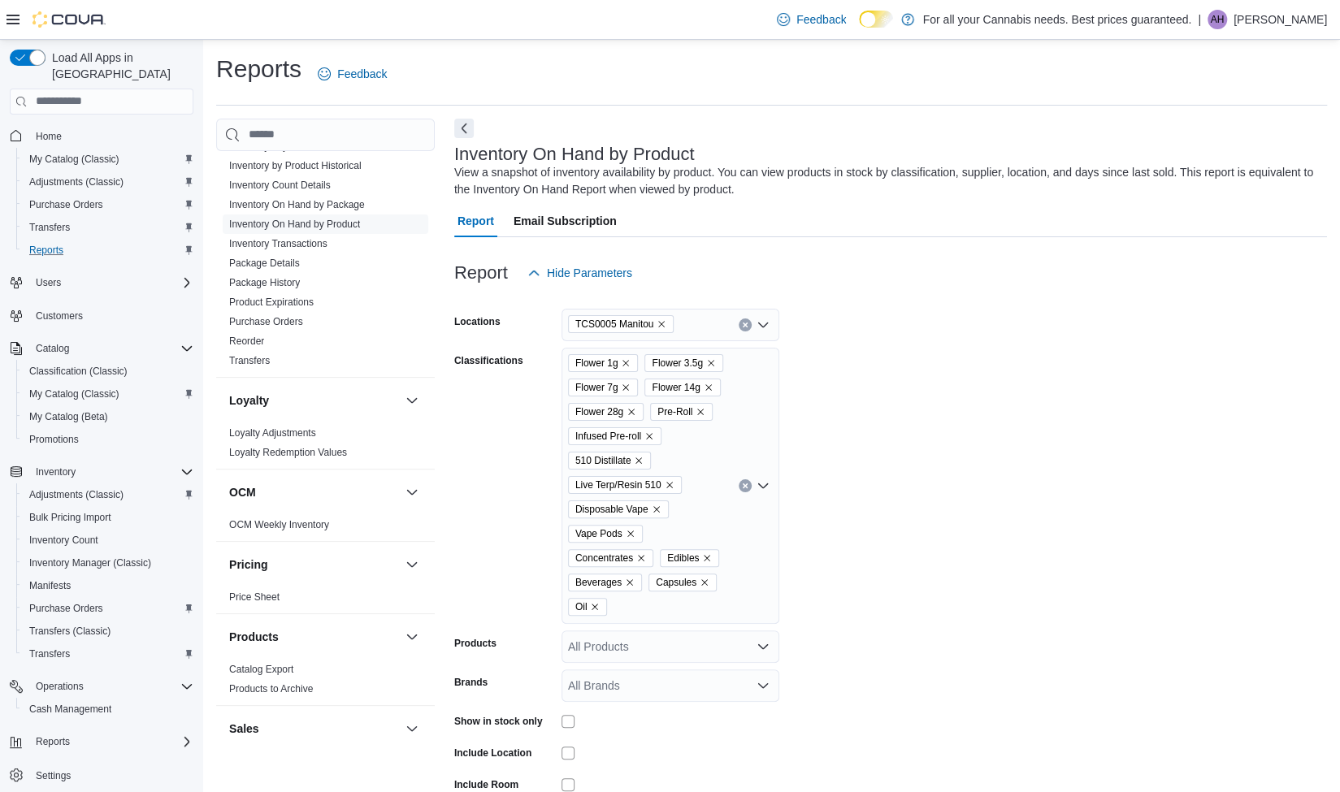
scroll to position [114, 0]
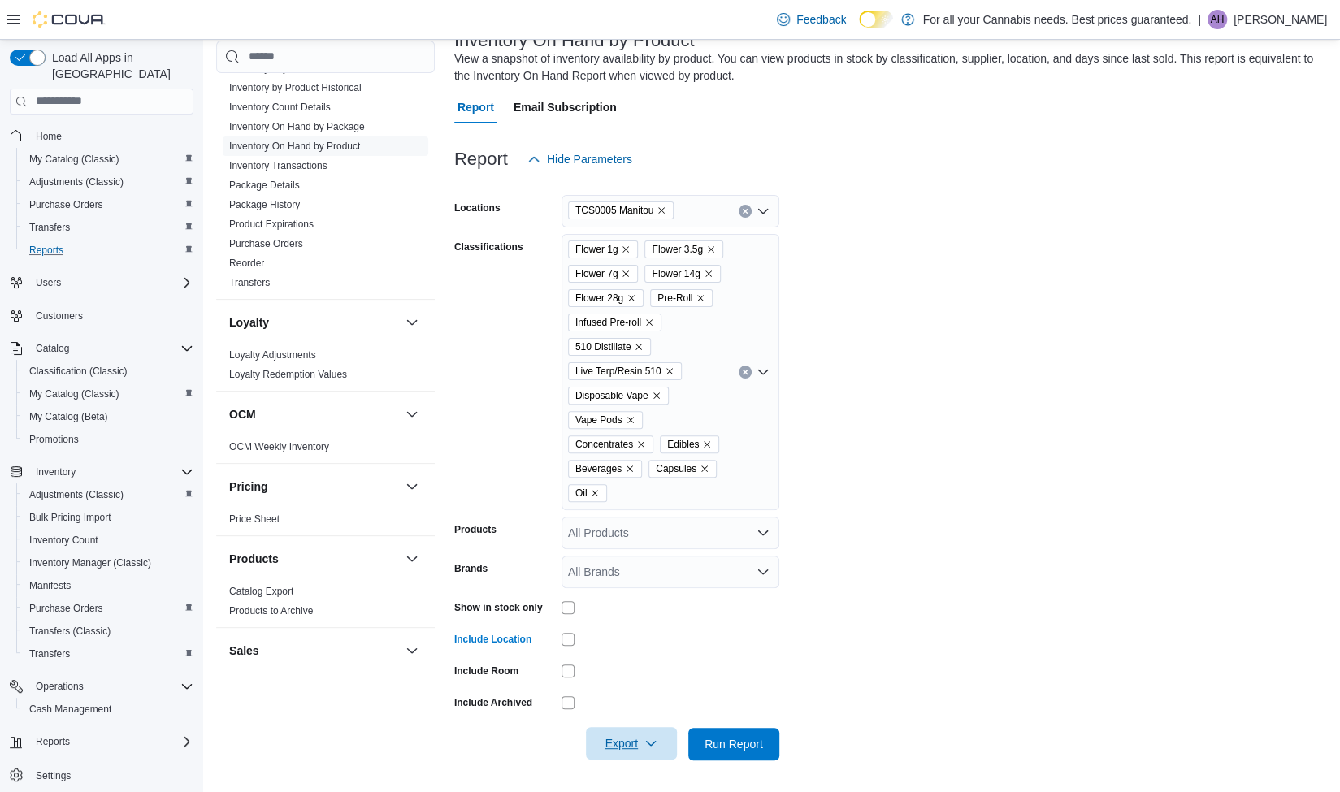
click at [638, 751] on span "Export" at bounding box center [632, 743] width 72 height 33
click at [642, 645] on span "Export to Excel" at bounding box center [631, 645] width 73 height 13
click at [1024, 561] on form "Locations TCS0005 Manitou Classifications Flower 1g Flower 3.5g Flower 7g Flowe…" at bounding box center [890, 468] width 873 height 585
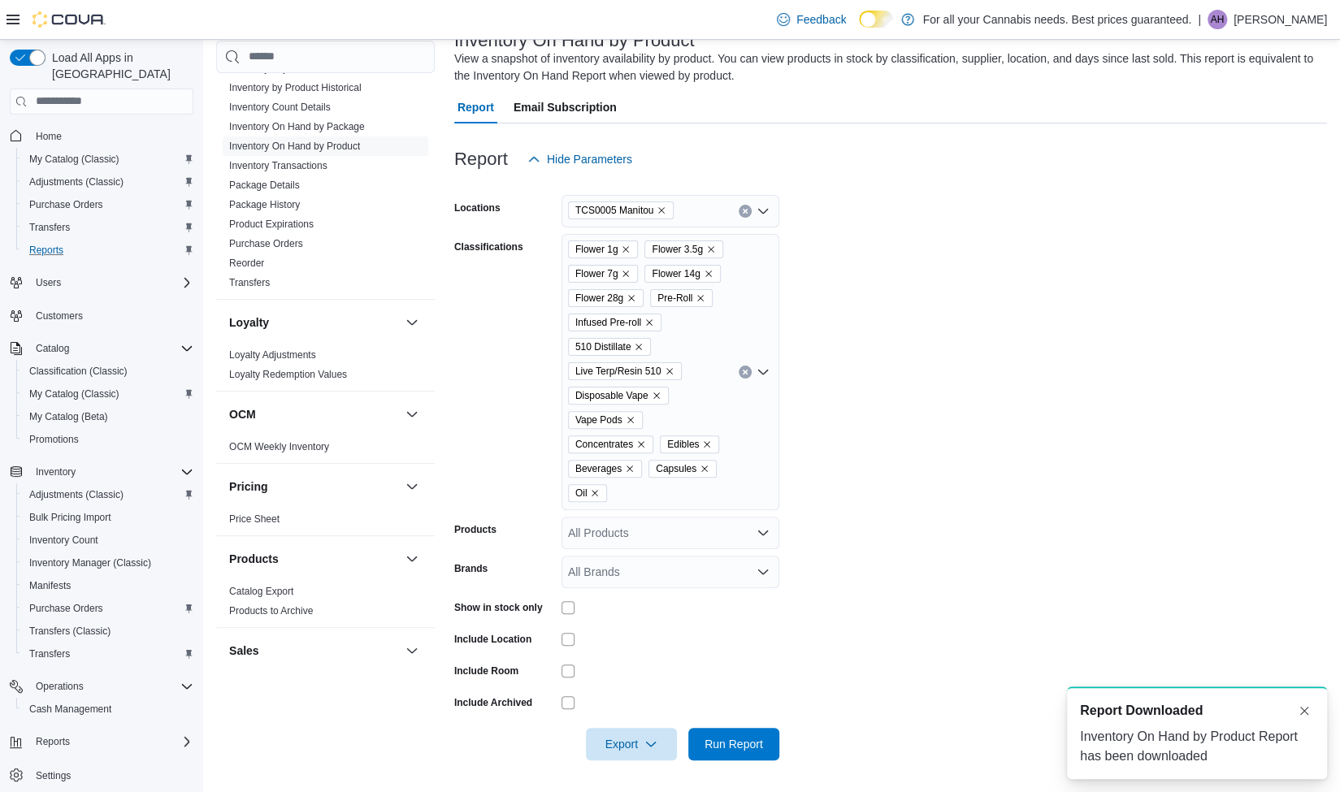
scroll to position [0, 0]
click at [1301, 709] on button "Dismiss toast" at bounding box center [1305, 710] width 20 height 20
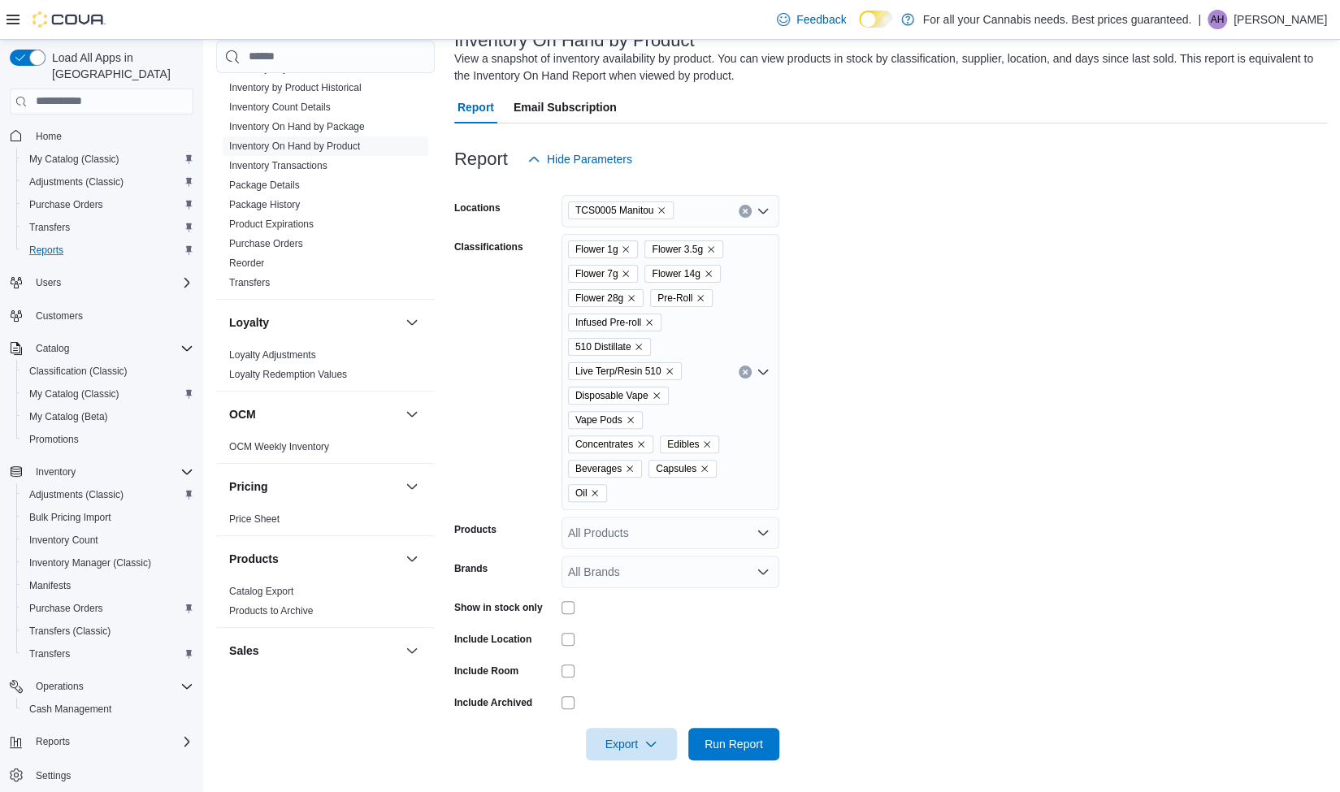
click at [740, 204] on div "TCS0005 Manitou" at bounding box center [671, 211] width 218 height 33
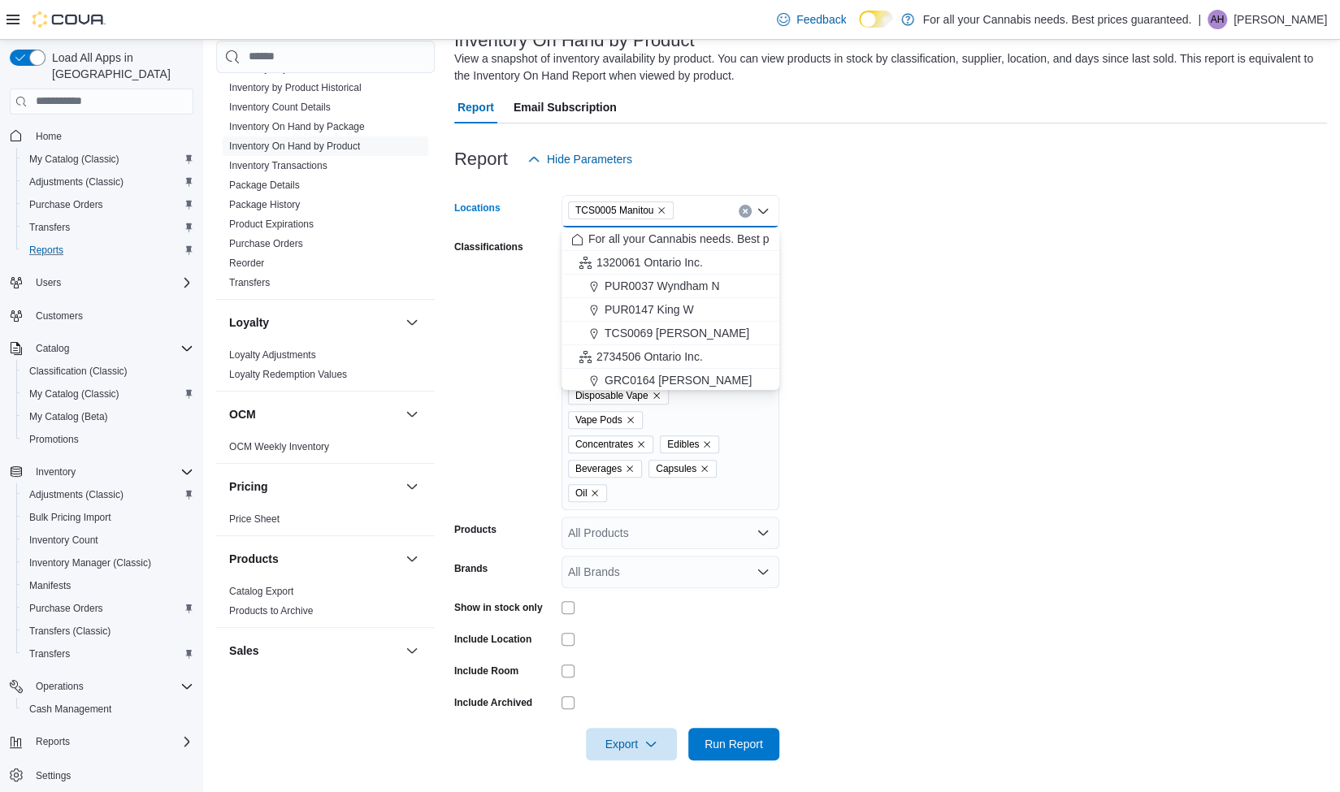
click at [742, 211] on icon "Clear input" at bounding box center [745, 211] width 7 height 7
click at [858, 352] on form "Locations All Locations Combo box. Selected. Combo box input. All Locations. Ty…" at bounding box center [890, 468] width 873 height 585
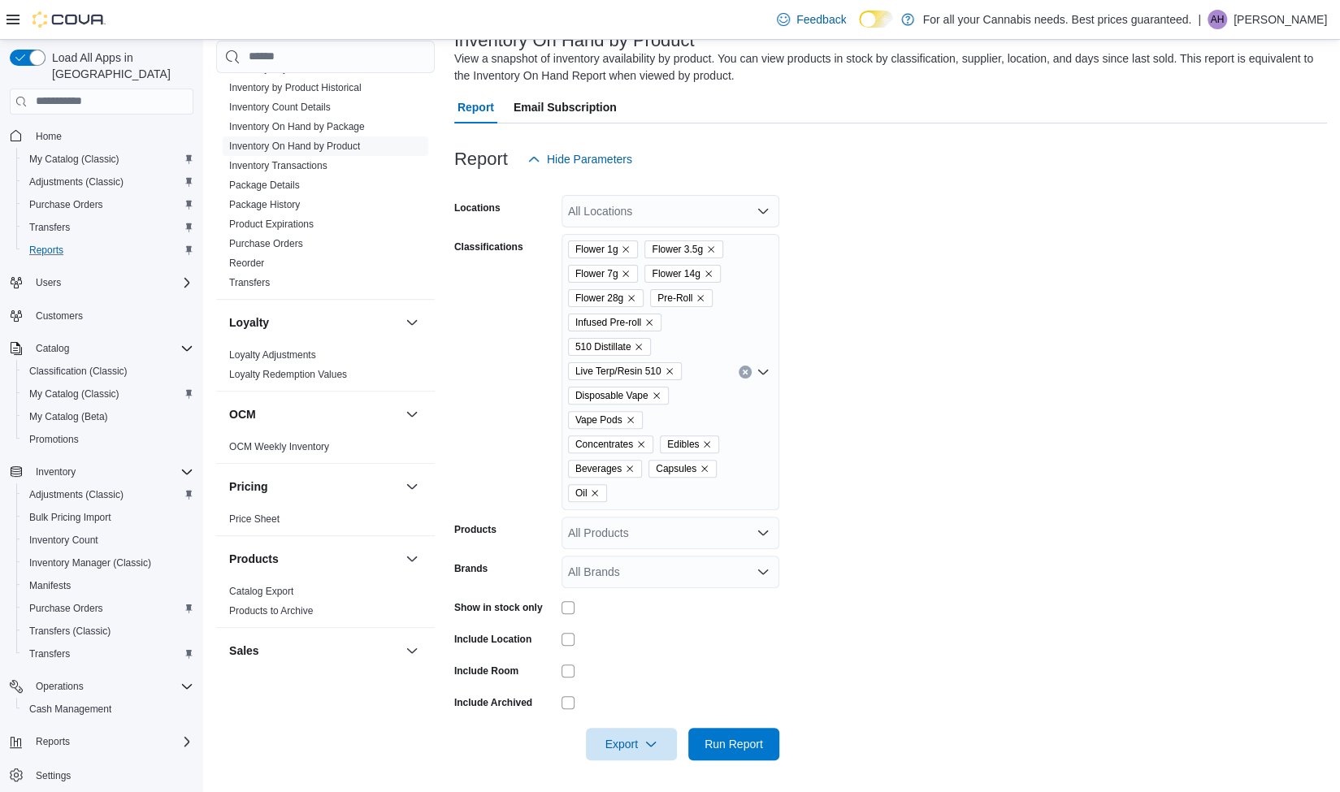
click at [742, 376] on button "Clear input" at bounding box center [745, 372] width 13 height 13
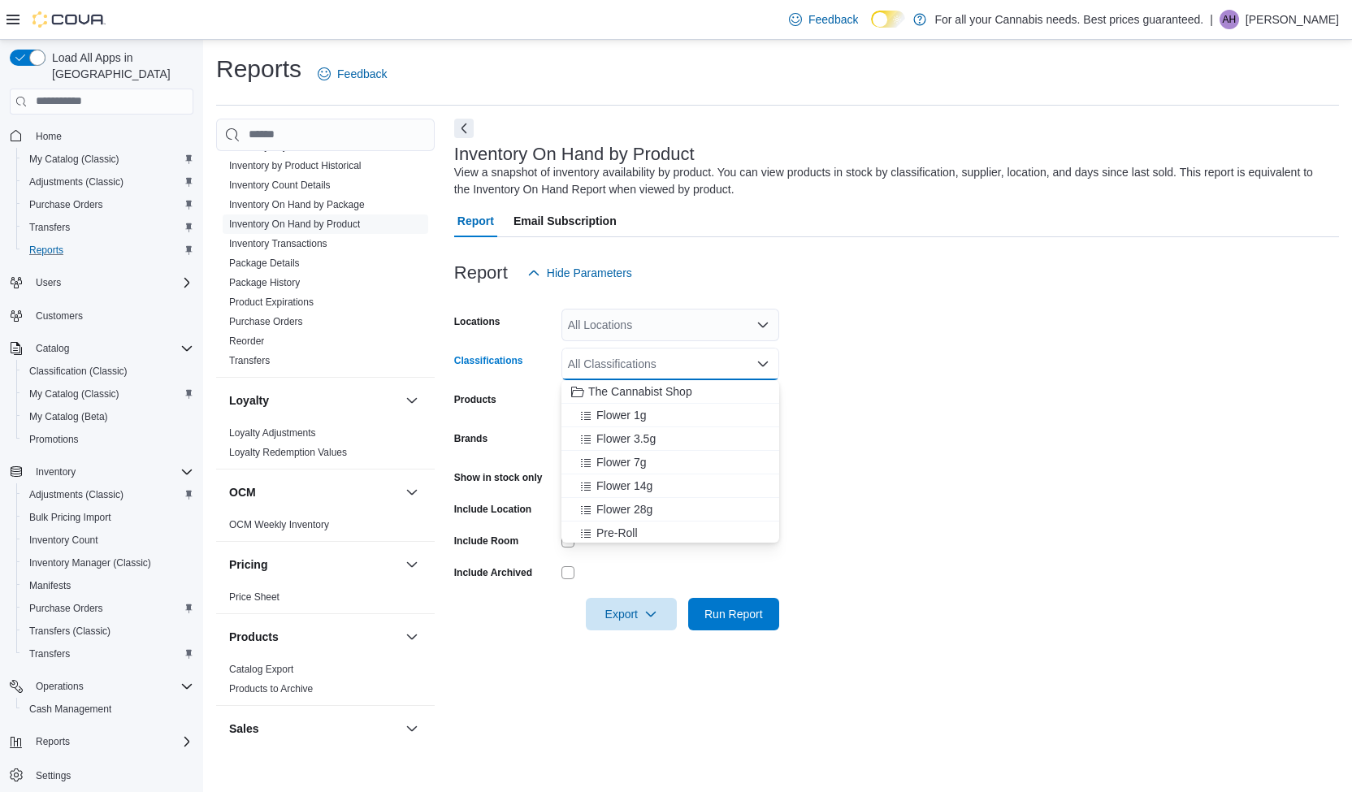
click at [880, 331] on form "Locations All Locations Classifications All Classifications Combo box. Selected…" at bounding box center [896, 459] width 885 height 341
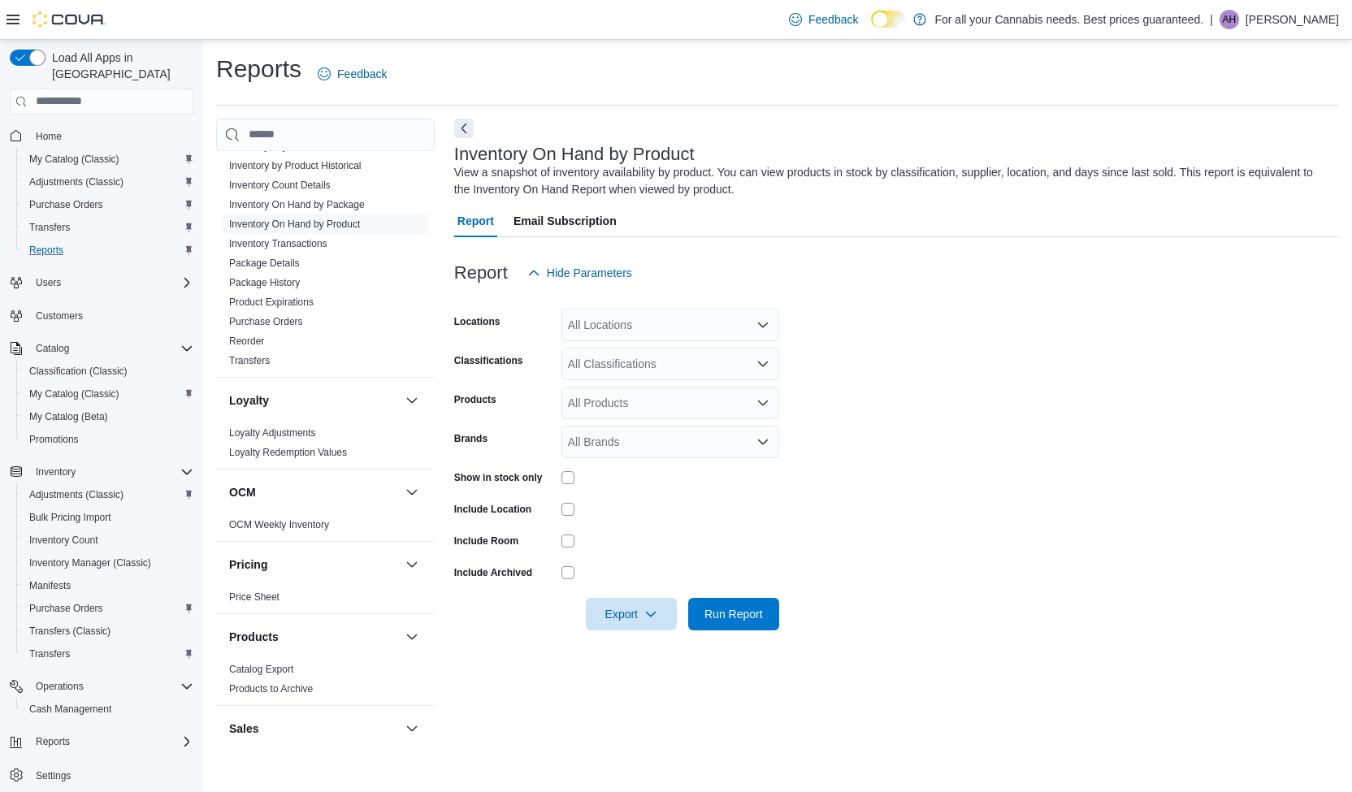
click at [58, 19] on img at bounding box center [69, 19] width 73 height 16
